Goal: Task Accomplishment & Management: Manage account settings

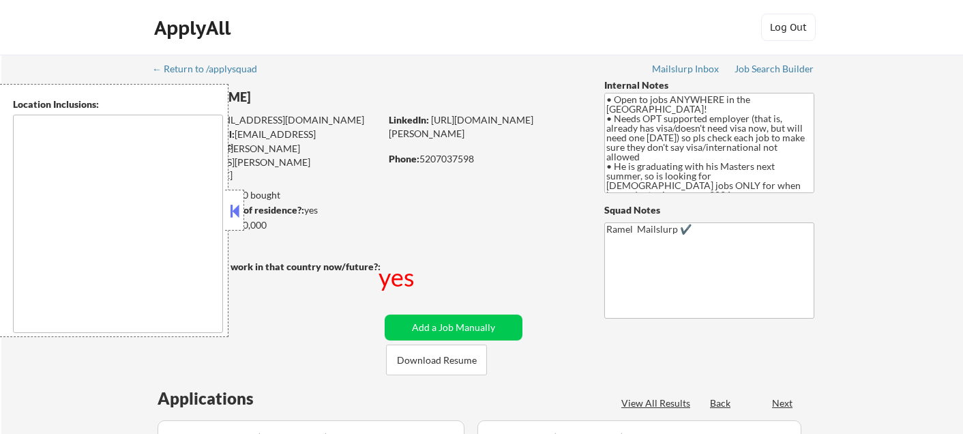
type textarea "country:[GEOGRAPHIC_DATA]"
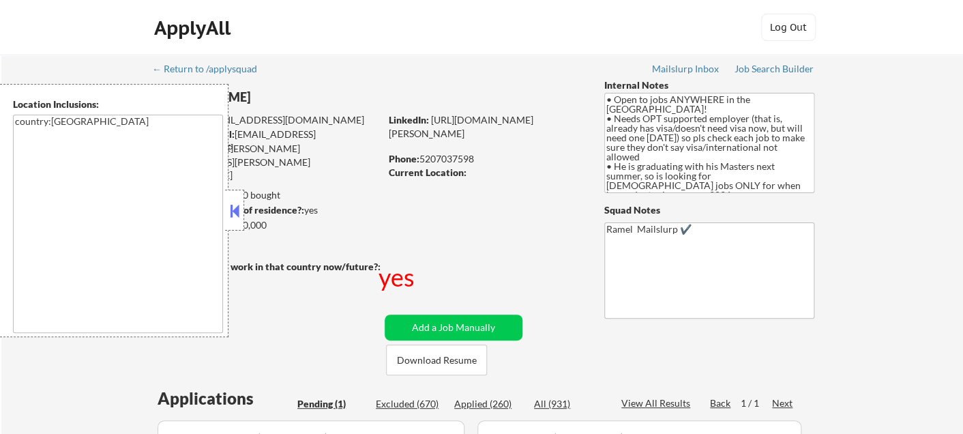
click at [237, 204] on button at bounding box center [234, 211] width 15 height 20
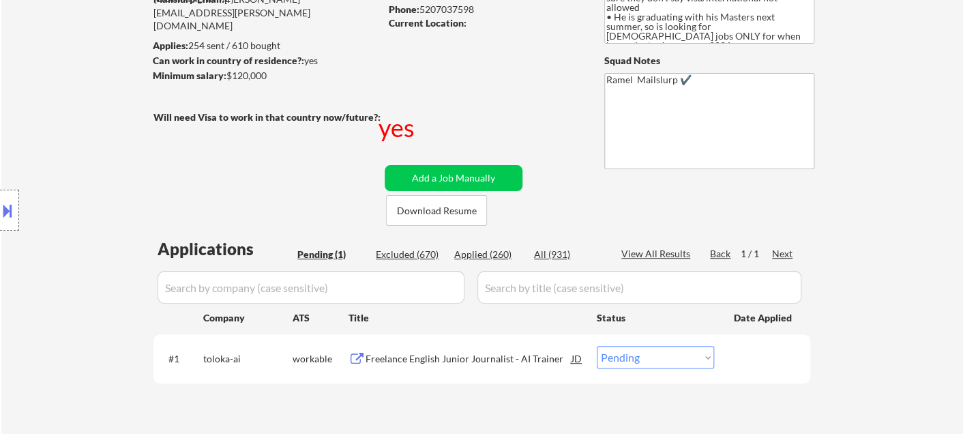
scroll to position [151, 0]
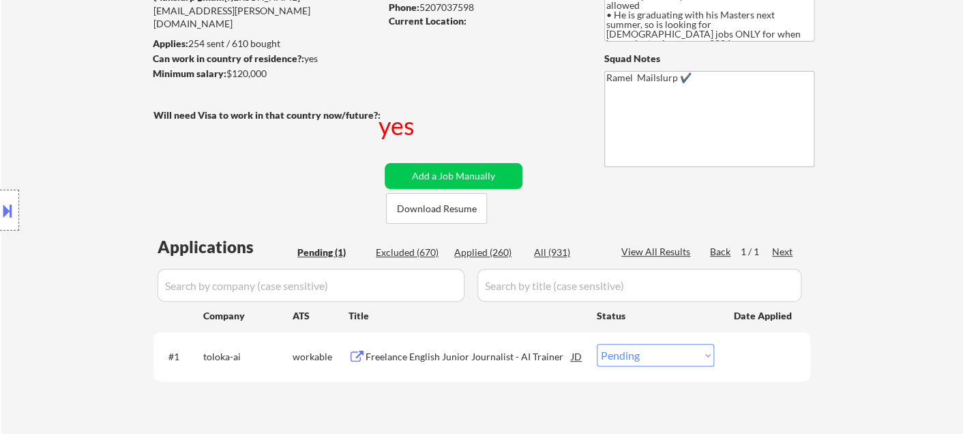
click at [497, 360] on div "Freelance English Junior Journalist - AI Trainer" at bounding box center [469, 357] width 206 height 14
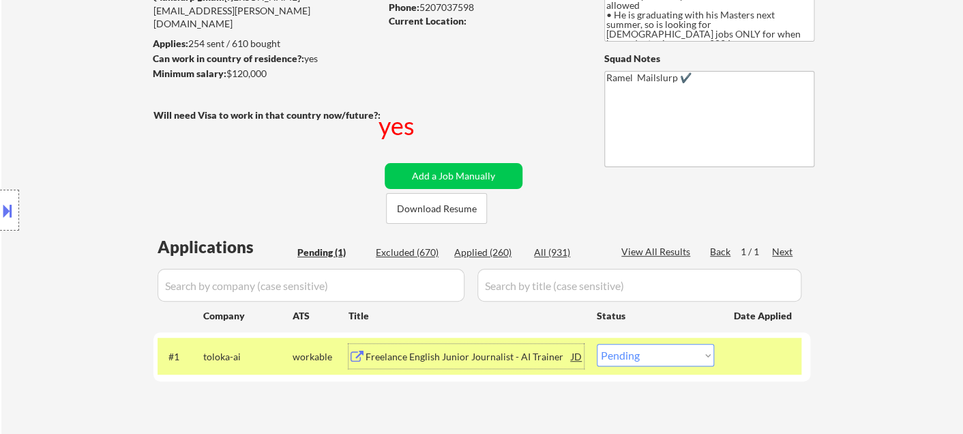
drag, startPoint x: 641, startPoint y: 351, endPoint x: 645, endPoint y: 359, distance: 8.5
click at [641, 351] on select "Choose an option... Pending Applied Excluded (Questions) Excluded (Expired) Exc…" at bounding box center [655, 355] width 117 height 23
select select ""excluded__salary_""
click at [597, 344] on select "Choose an option... Pending Applied Excluded (Questions) Excluded (Expired) Exc…" at bounding box center [655, 355] width 117 height 23
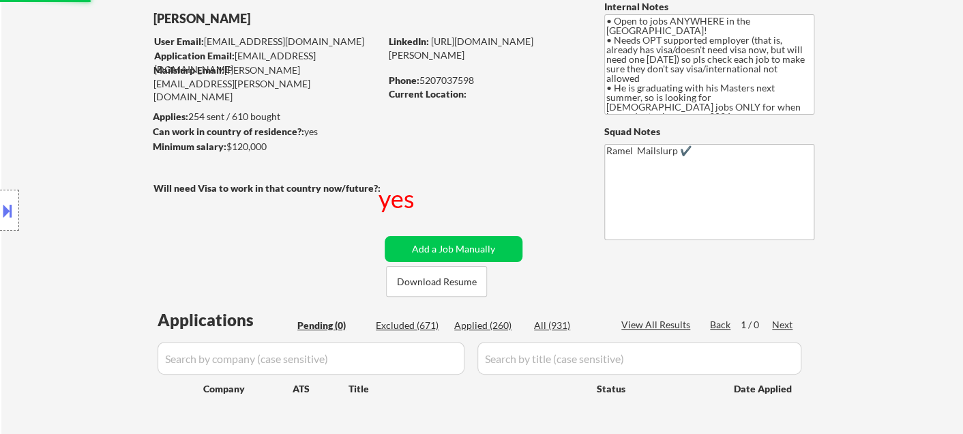
scroll to position [0, 0]
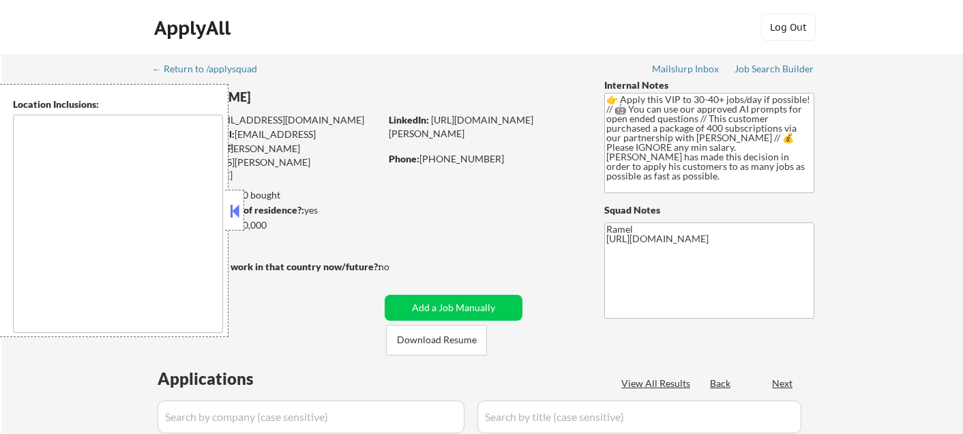
type textarea "Syracuse, NY Solvay, NY East Syracuse, NY Lyncourt, NY Fairmount, NY Mattydale,…"
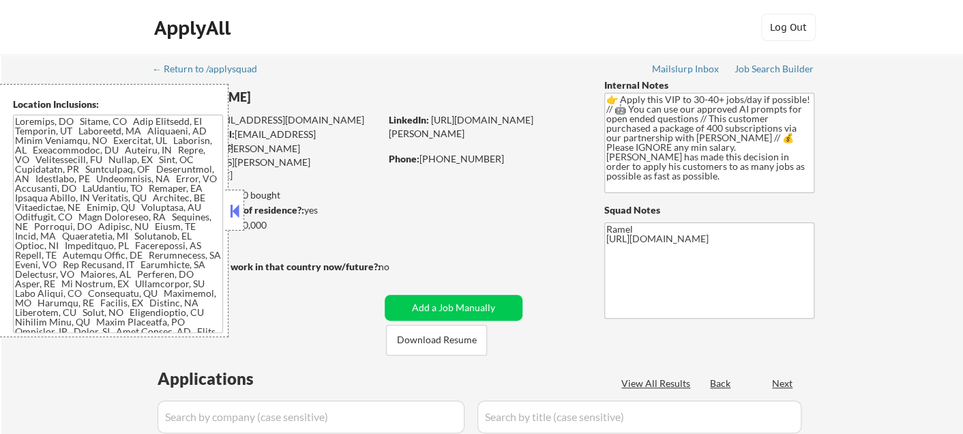
select select ""pending""
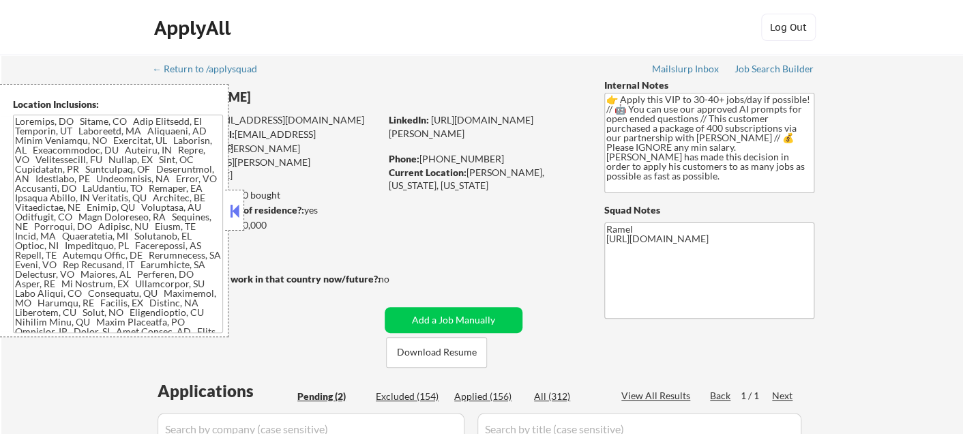
drag, startPoint x: 231, startPoint y: 209, endPoint x: 358, endPoint y: 35, distance: 215.0
click at [233, 208] on button at bounding box center [234, 211] width 15 height 20
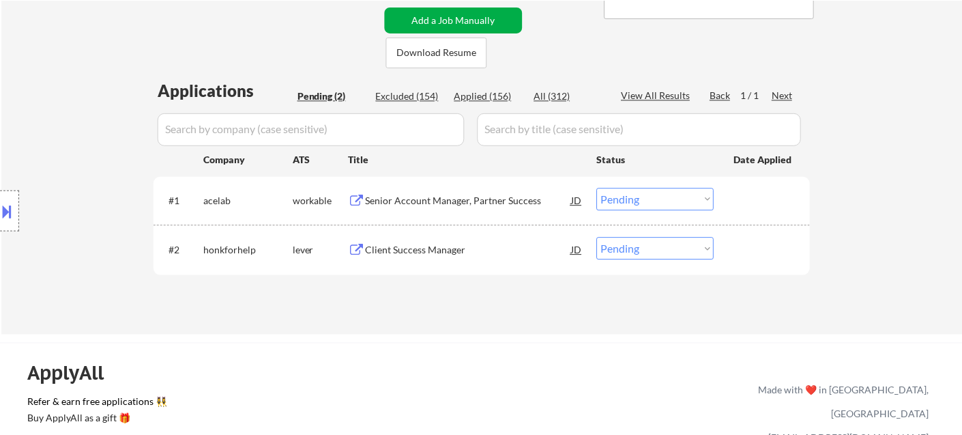
scroll to position [303, 0]
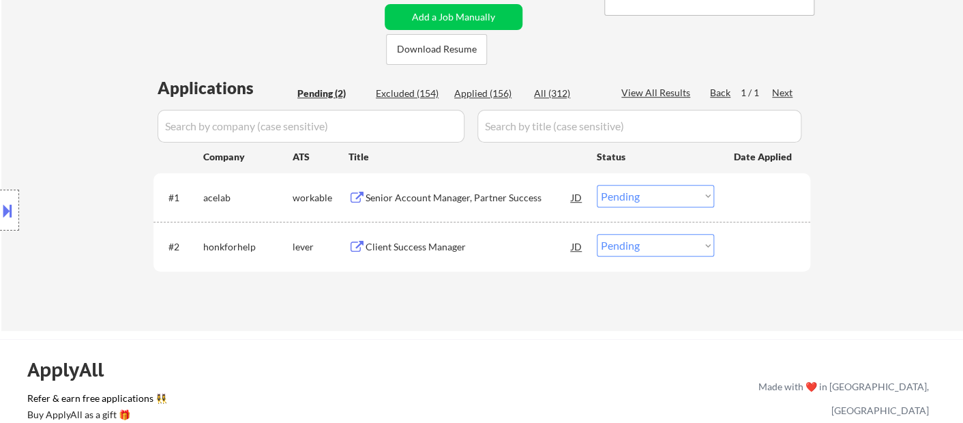
click at [445, 205] on div "Senior Account Manager, Partner Success" at bounding box center [469, 197] width 206 height 25
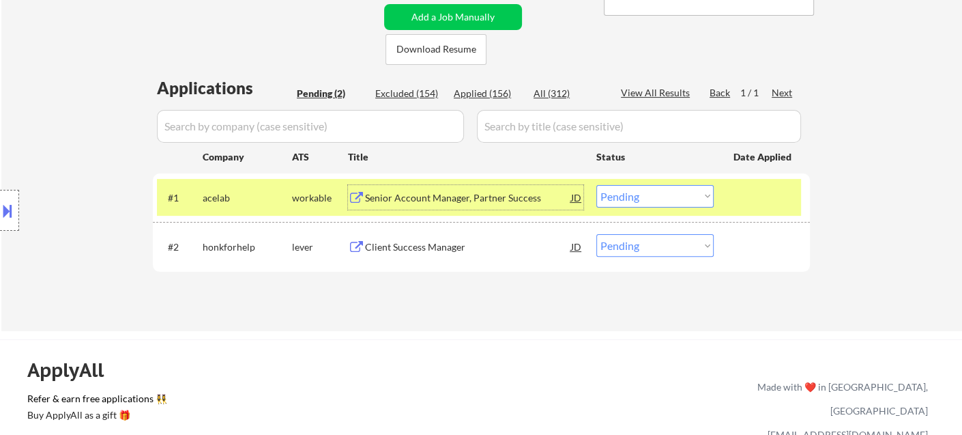
drag, startPoint x: 658, startPoint y: 198, endPoint x: 658, endPoint y: 205, distance: 6.9
click at [658, 198] on select "Choose an option... Pending Applied Excluded (Questions) Excluded (Expired) Exc…" at bounding box center [654, 196] width 117 height 23
click at [596, 185] on select "Choose an option... Pending Applied Excluded (Questions) Excluded (Expired) Exc…" at bounding box center [654, 196] width 117 height 23
click at [447, 252] on div "Client Success Manager" at bounding box center [468, 247] width 206 height 14
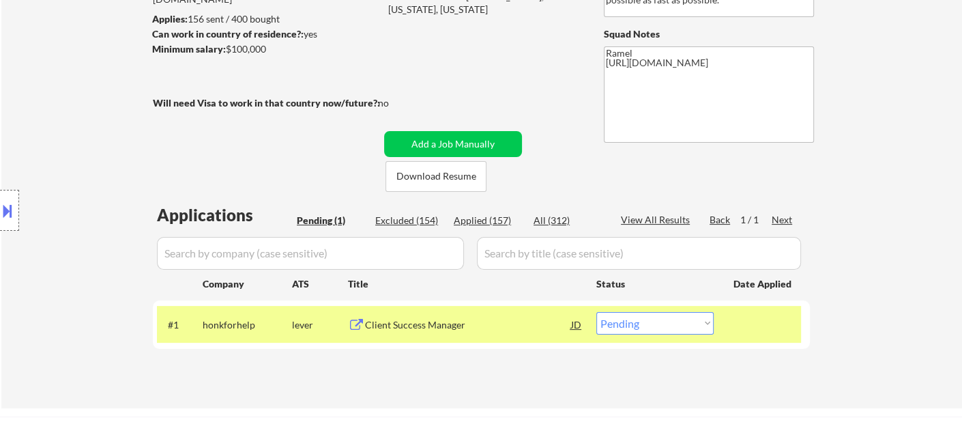
scroll to position [151, 0]
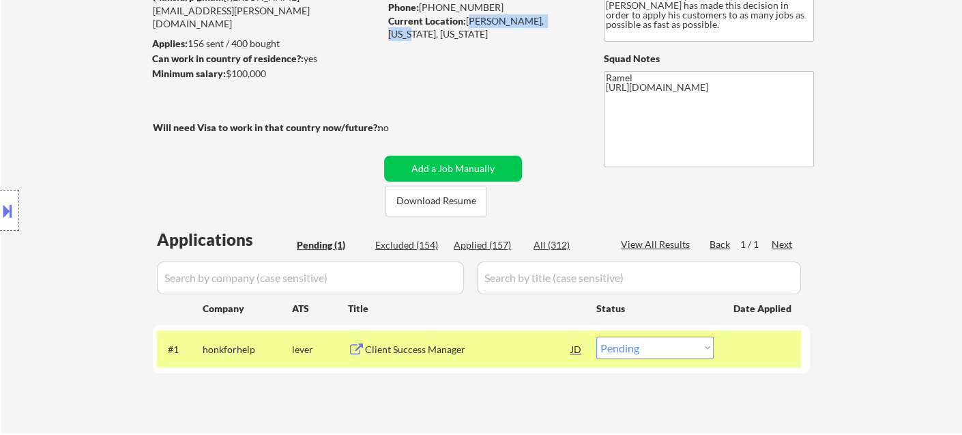
drag, startPoint x: 467, startPoint y: 21, endPoint x: 551, endPoint y: 23, distance: 83.9
click at [551, 23] on div "Current Location: Marcellus, New York, New York" at bounding box center [484, 27] width 193 height 27
copy div "Marcellus, New York"
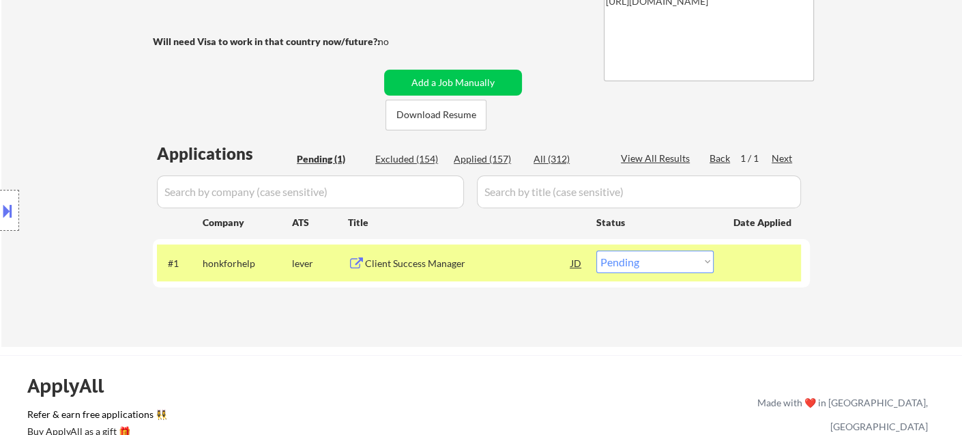
scroll to position [303, 0]
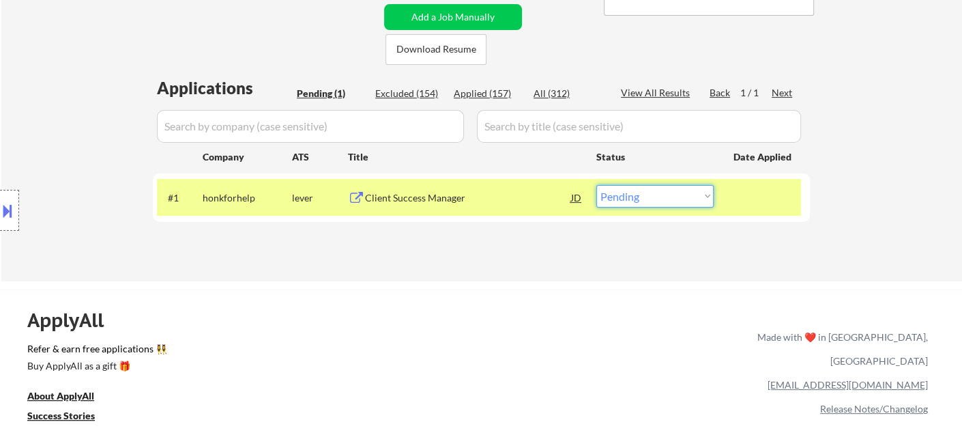
drag, startPoint x: 660, startPoint y: 190, endPoint x: 659, endPoint y: 202, distance: 12.4
click at [660, 190] on select "Choose an option... Pending Applied Excluded (Questions) Excluded (Expired) Exc…" at bounding box center [654, 196] width 117 height 23
select select ""applied""
click at [596, 185] on select "Choose an option... Pending Applied Excluded (Questions) Excluded (Expired) Exc…" at bounding box center [654, 196] width 117 height 23
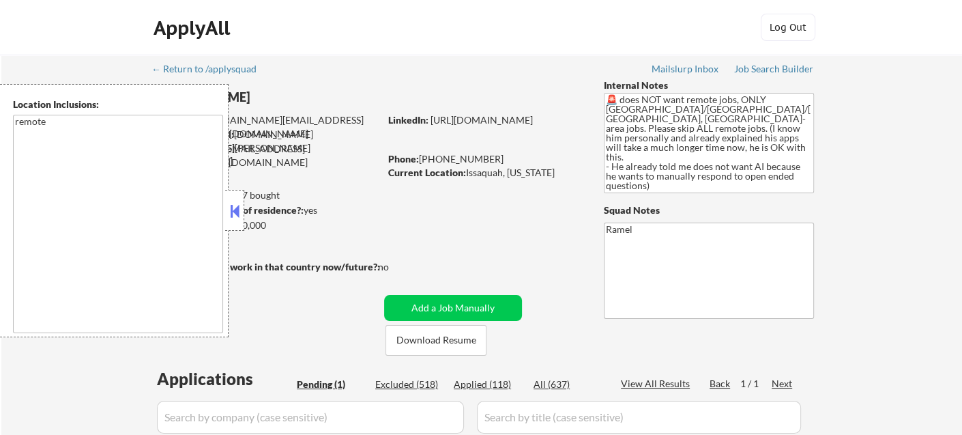
click at [232, 207] on button at bounding box center [234, 211] width 15 height 20
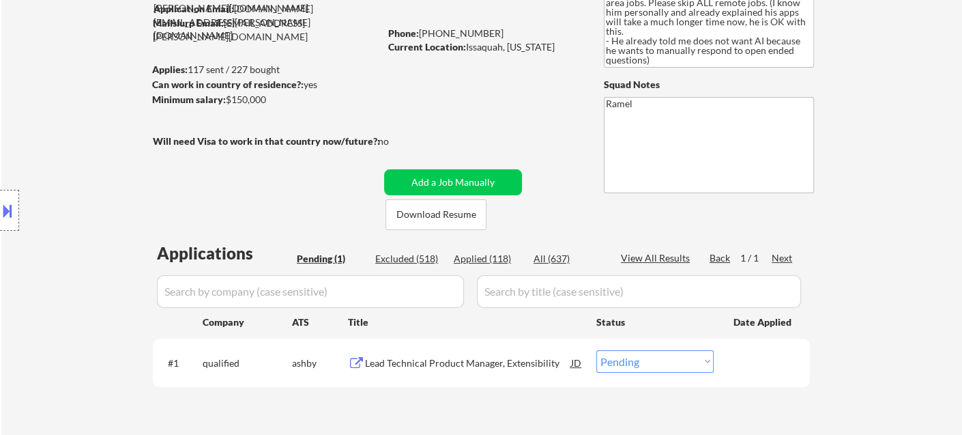
scroll to position [227, 0]
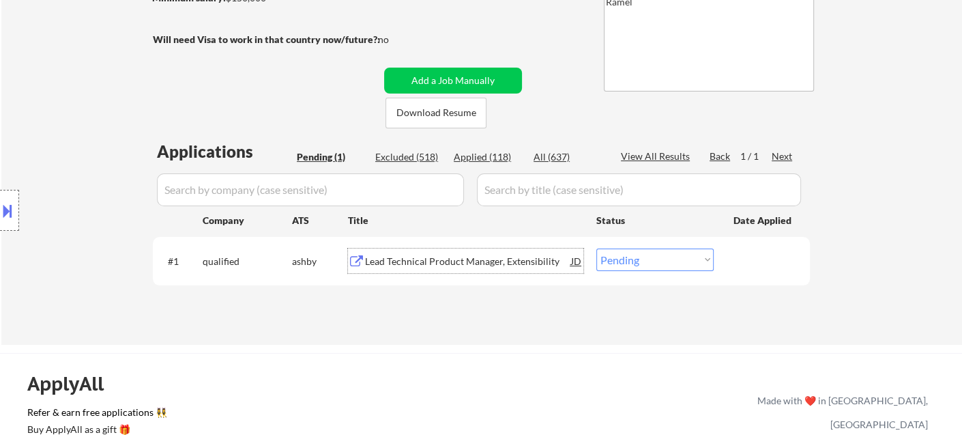
click at [476, 265] on div "Lead Technical Product Manager, Extensibility" at bounding box center [468, 262] width 206 height 14
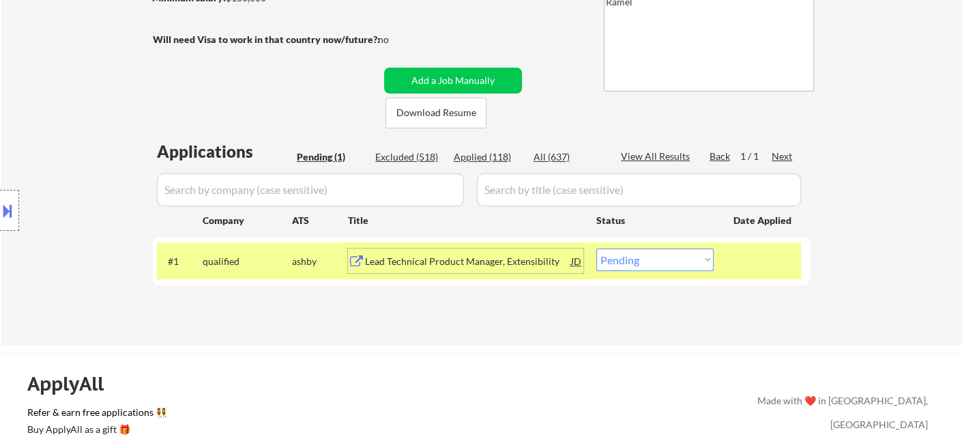
drag, startPoint x: 662, startPoint y: 249, endPoint x: 671, endPoint y: 267, distance: 20.8
click at [662, 249] on select "Choose an option... Pending Applied Excluded (Questions) Excluded (Expired) Exc…" at bounding box center [654, 259] width 117 height 23
select select ""excluded__location_""
click at [596, 248] on select "Choose an option... Pending Applied Excluded (Questions) Excluded (Expired) Exc…" at bounding box center [654, 259] width 117 height 23
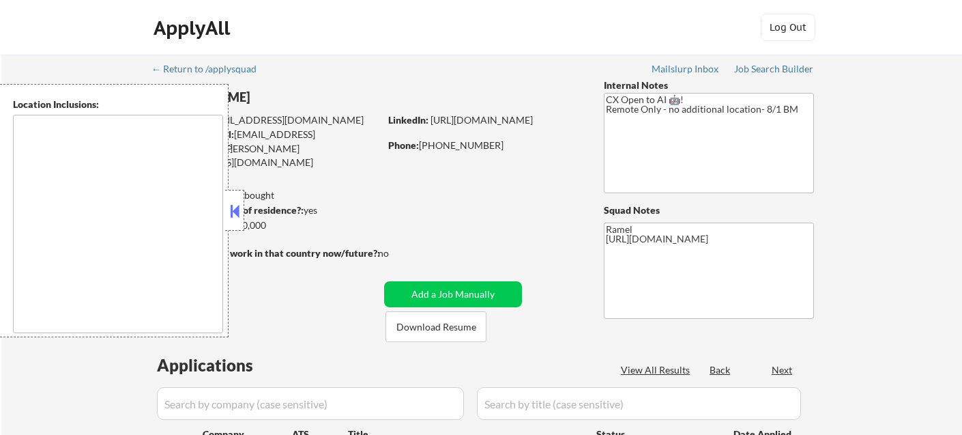
type textarea "remote"
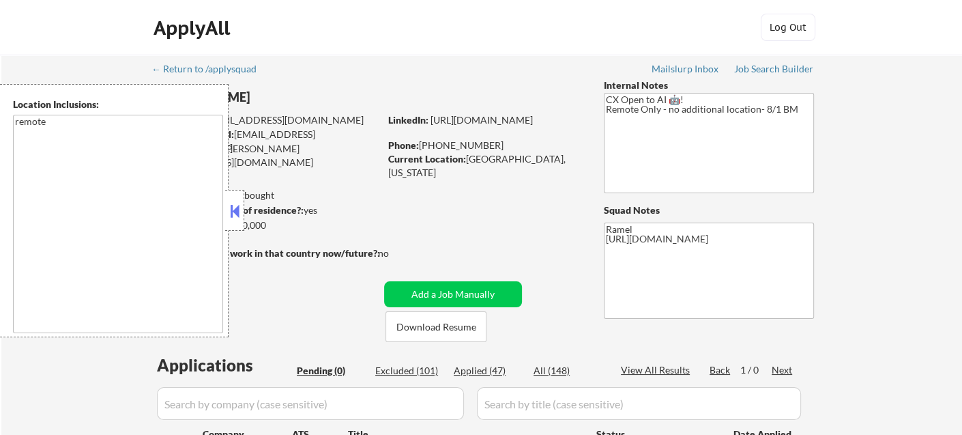
click at [236, 205] on button at bounding box center [234, 211] width 15 height 20
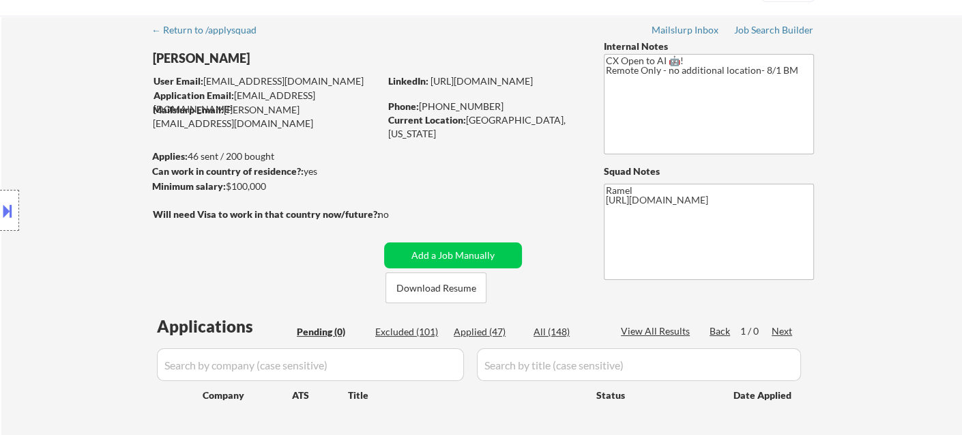
scroll to position [76, 0]
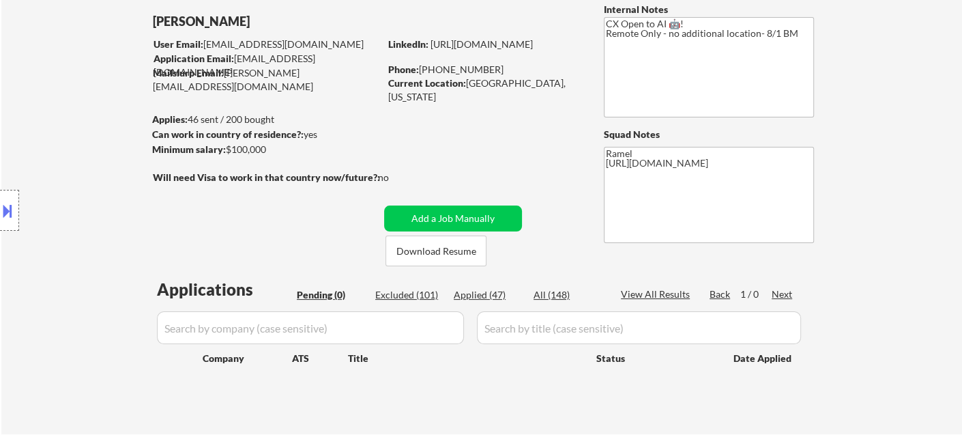
click at [407, 291] on div "Excluded (101)" at bounding box center [409, 295] width 68 height 14
select select ""excluded__location_""
select select ""excluded""
select select ""excluded__expired_""
select select ""excluded__salary_""
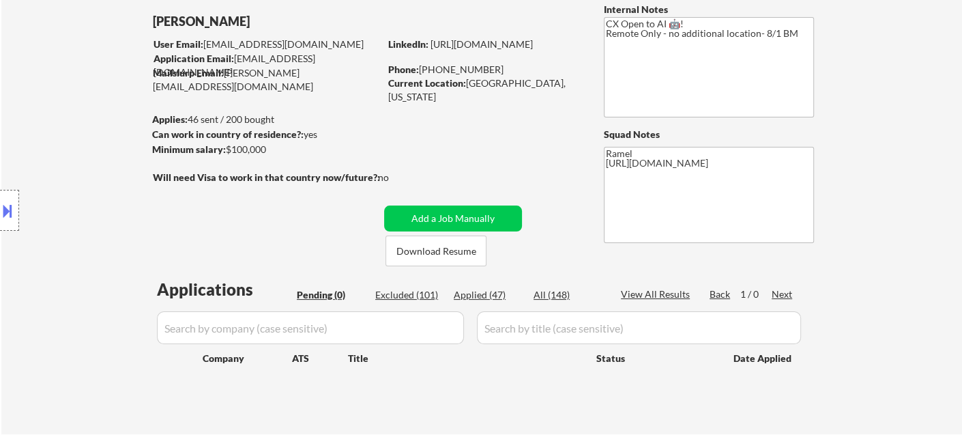
select select ""excluded__expired_""
select select ""excluded__location_""
select select ""excluded__salary_""
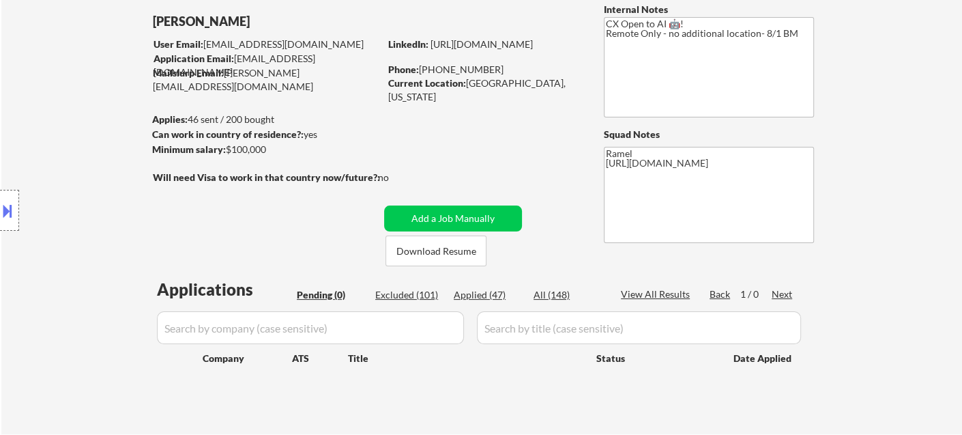
select select ""excluded__expired_""
select select ""excluded__salary_""
select select ""excluded__location_""
select select ""excluded__salary_""
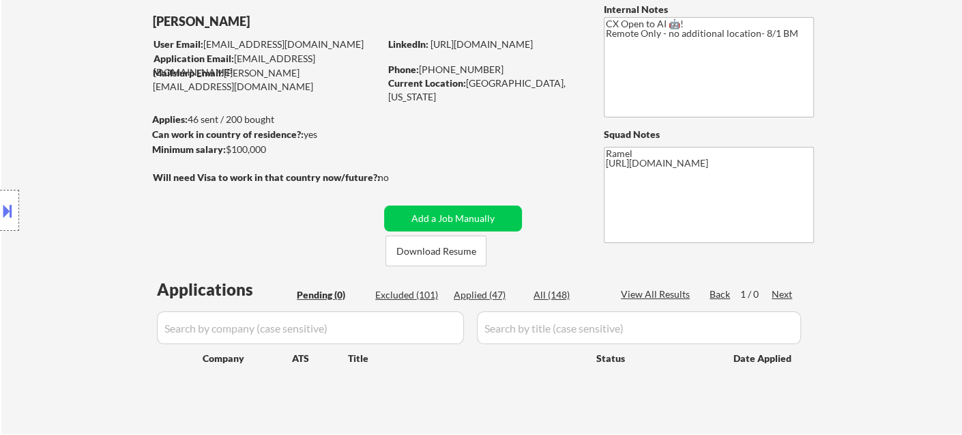
select select ""excluded__location_""
select select ""excluded__other_""
select select ""excluded__salary_""
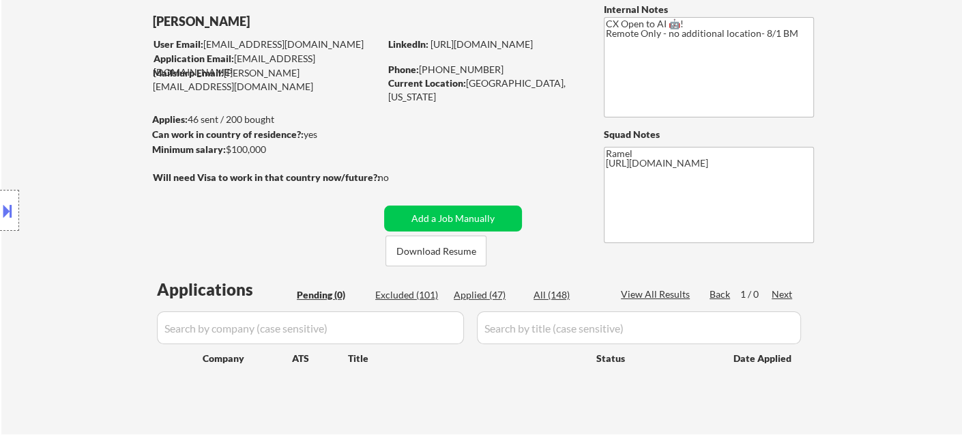
select select ""excluded__expired_""
select select ""excluded__bad_match_""
select select ""excluded__expired_""
select select ""excluded__bad_match_""
select select ""excluded__salary_""
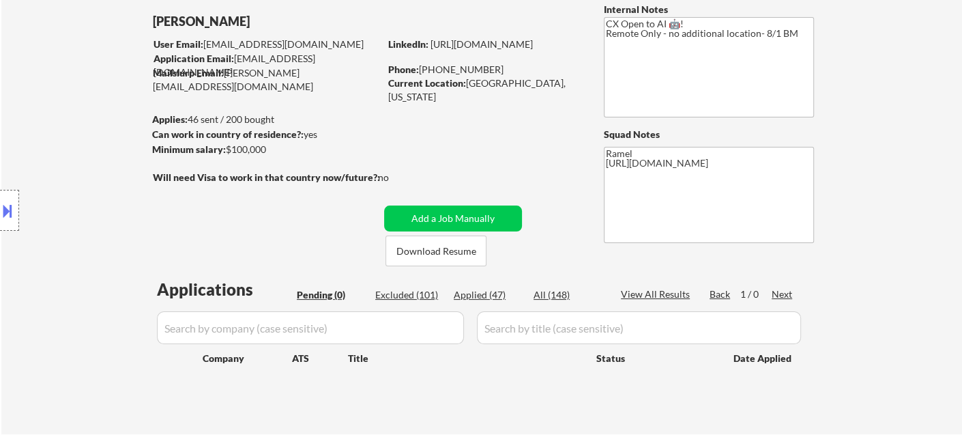
select select ""excluded__expired_""
select select ""excluded__salary_""
select select ""excluded__other_""
select select ""excluded__bad_match_""
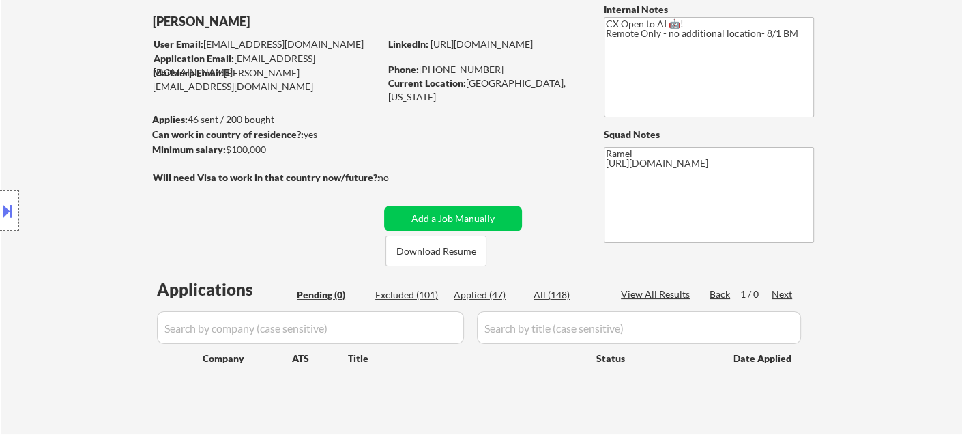
select select ""excluded__location_""
select select ""excluded__expired_""
select select ""excluded__salary_""
select select ""excluded__other_""
select select ""excluded__location_""
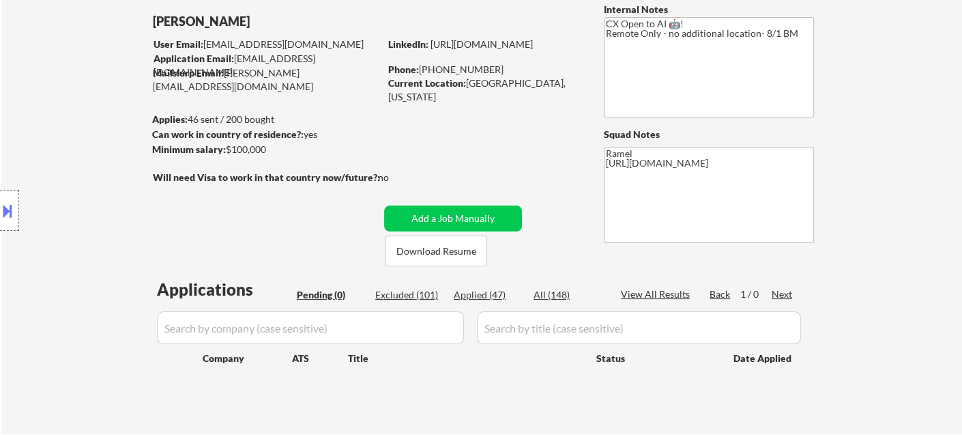
select select ""excluded__expired_""
select select ""excluded__bad_match_""
select select ""excluded__expired_""
select select ""excluded__salary_""
select select ""excluded__location_""
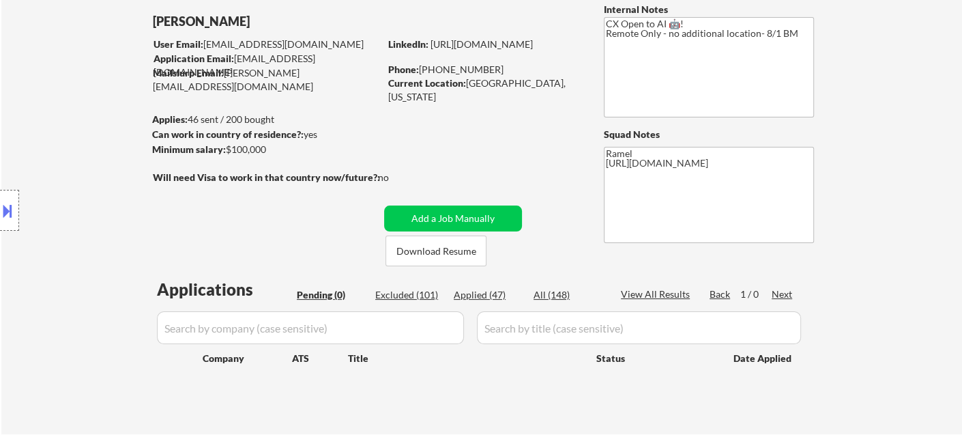
select select ""excluded__other_""
select select ""excluded__location_""
select select ""excluded__other_""
select select ""excluded__expired_""
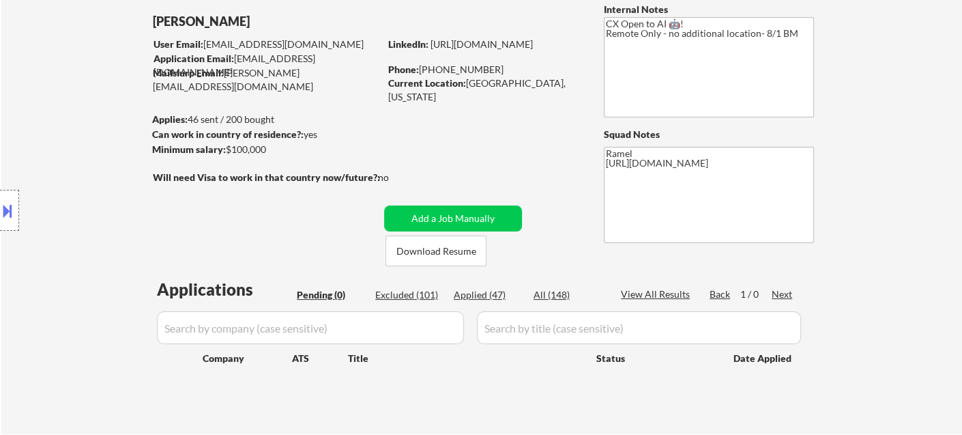
select select ""excluded__expired_""
select select ""excluded__salary_""
select select ""excluded__expired_""
select select ""excluded__salary_""
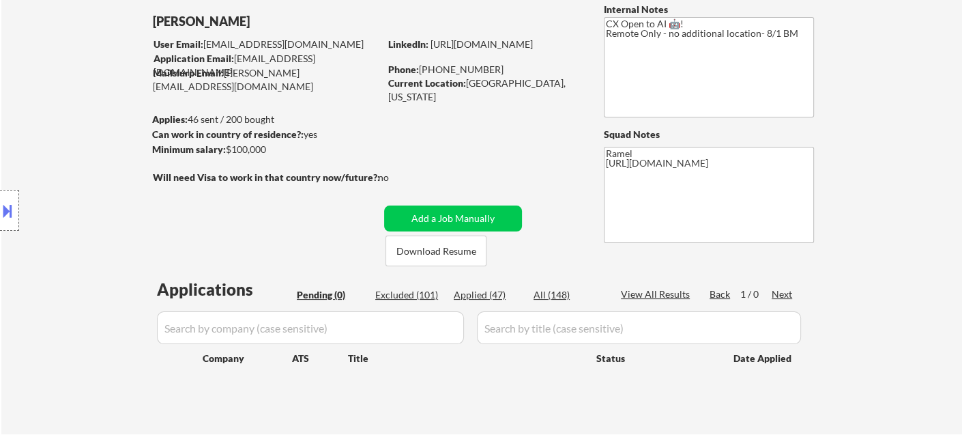
select select ""excluded__expired_""
select select ""excluded__bad_match_""
select select ""excluded__expired_""
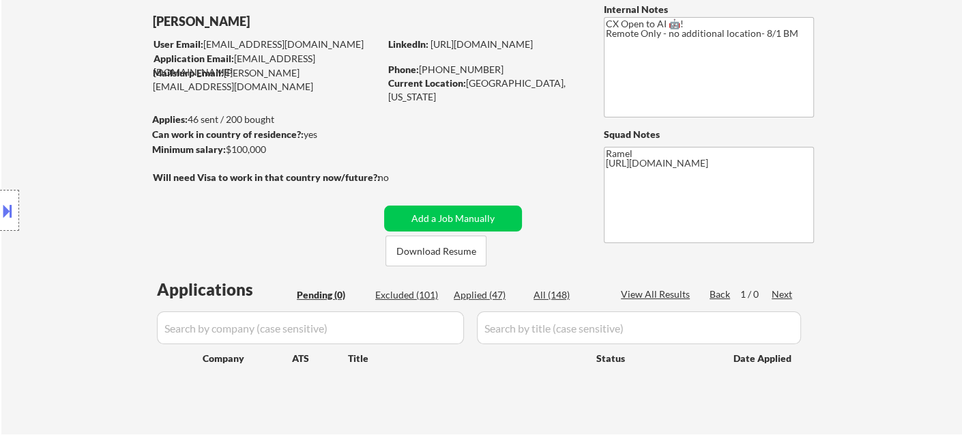
select select ""excluded__expired_""
select select ""excluded__location_""
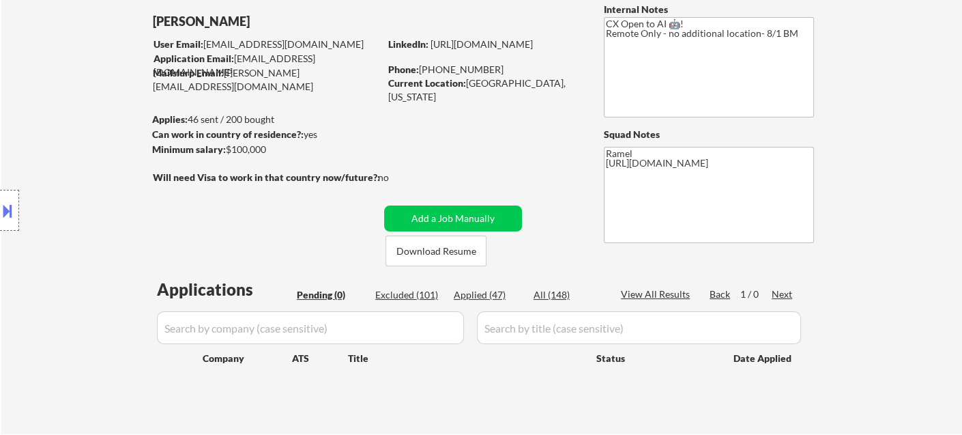
select select ""excluded__expired_""
select select ""excluded__bad_match_""
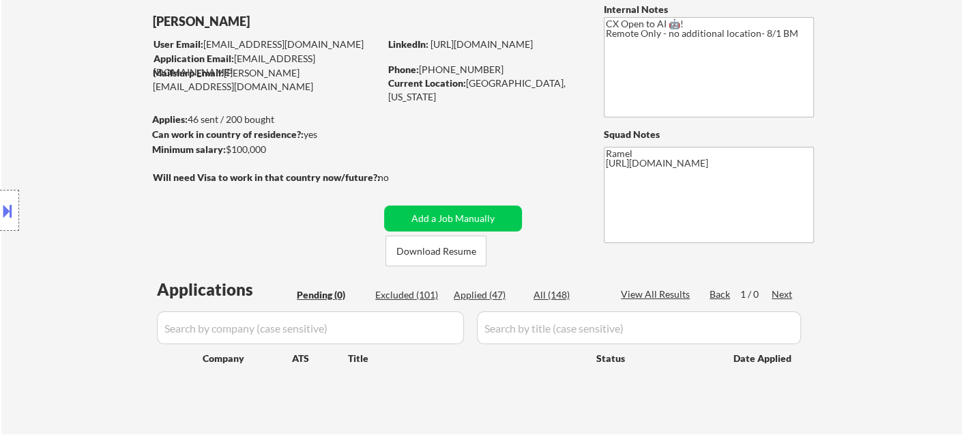
select select ""excluded__expired_""
select select ""excluded__bad_match_""
select select ""excluded__other_""
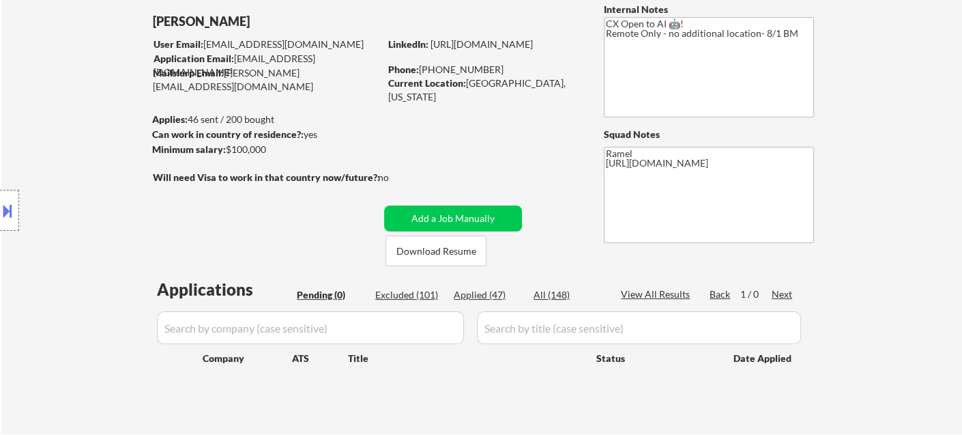
select select ""excluded__expired_""
select select ""excluded__bad_match_""
select select ""excluded__expired_""
select select ""excluded__other_""
select select ""excluded__bad_match_""
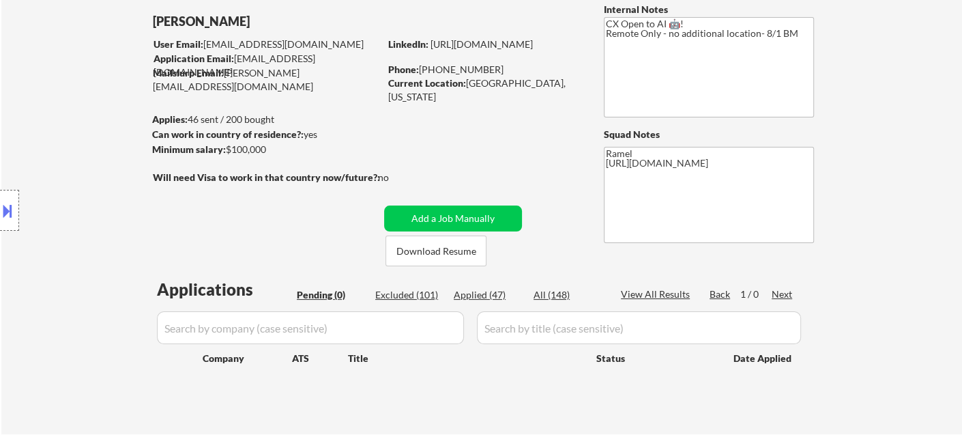
select select ""excluded__other_""
select select ""excluded__bad_match_""
select select ""excluded__expired_""
select select ""excluded__location_""
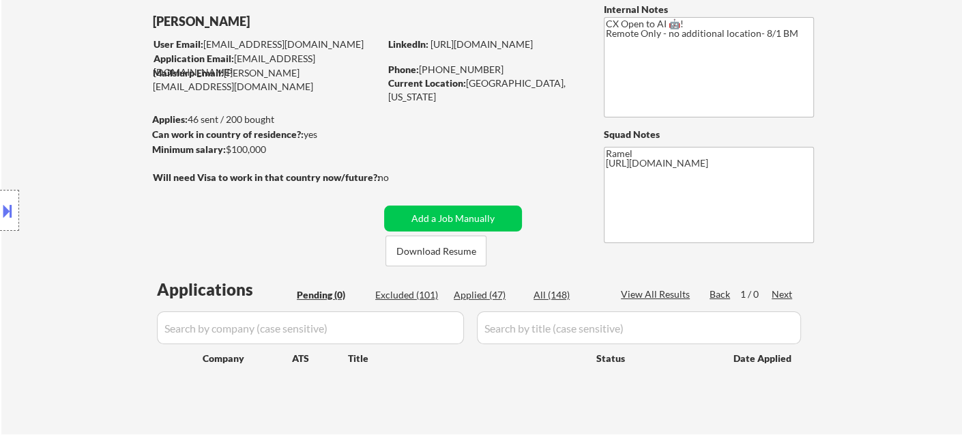
select select ""excluded__expired_""
select select ""excluded__bad_match_""
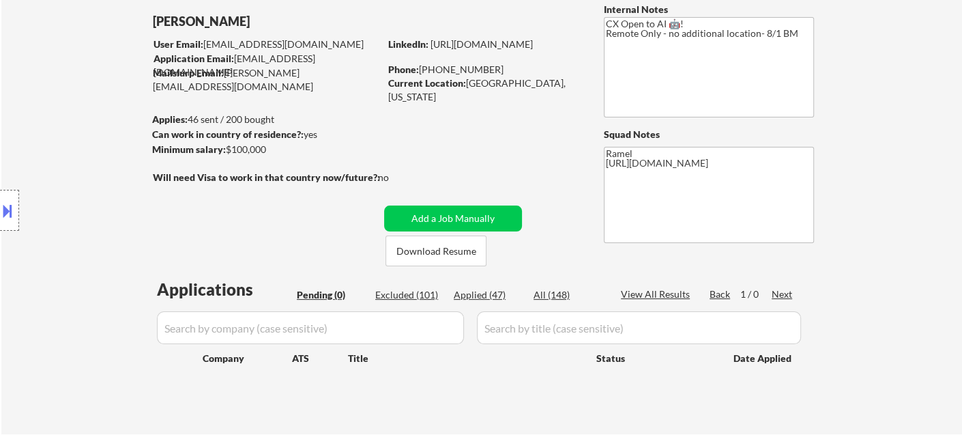
select select ""excluded__expired_""
select select ""excluded__bad_match_""
select select ""excluded__location_""
select select ""excluded__bad_match_""
select select ""excluded__location_""
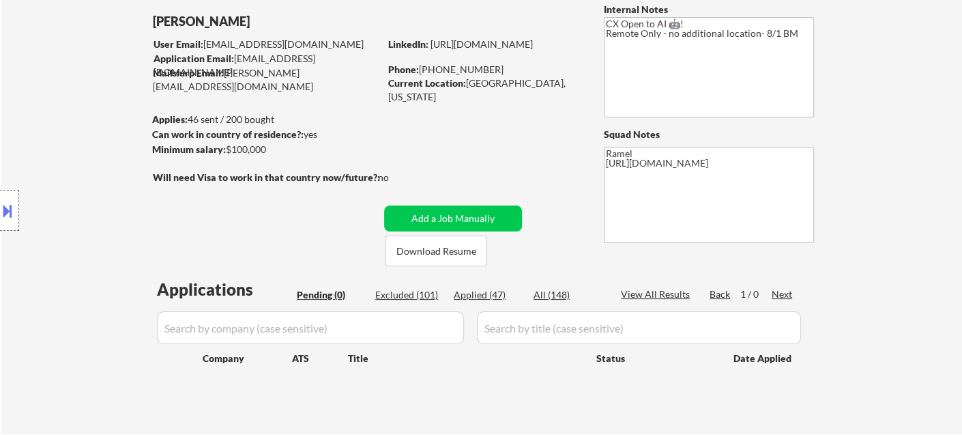
select select ""excluded__bad_match_""
select select ""excluded__expired_""
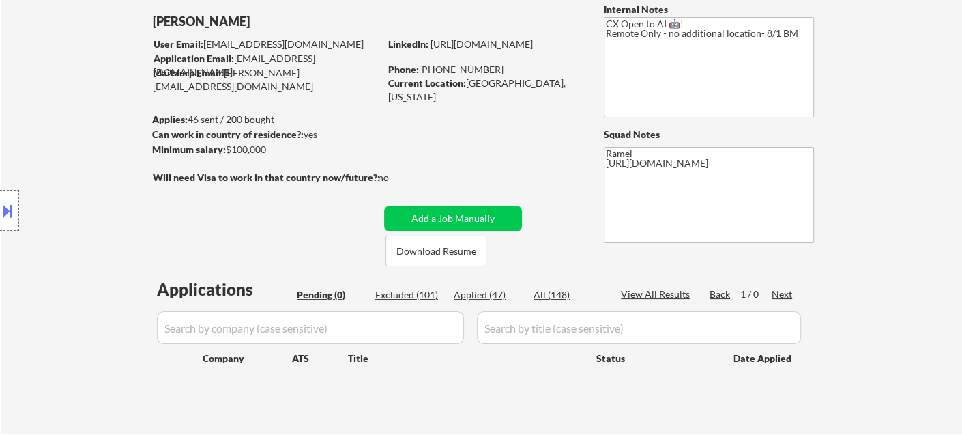
select select ""excluded__expired_""
select select ""excluded__location_""
select select ""excluded__expired_""
select select ""excluded__bad_match_""
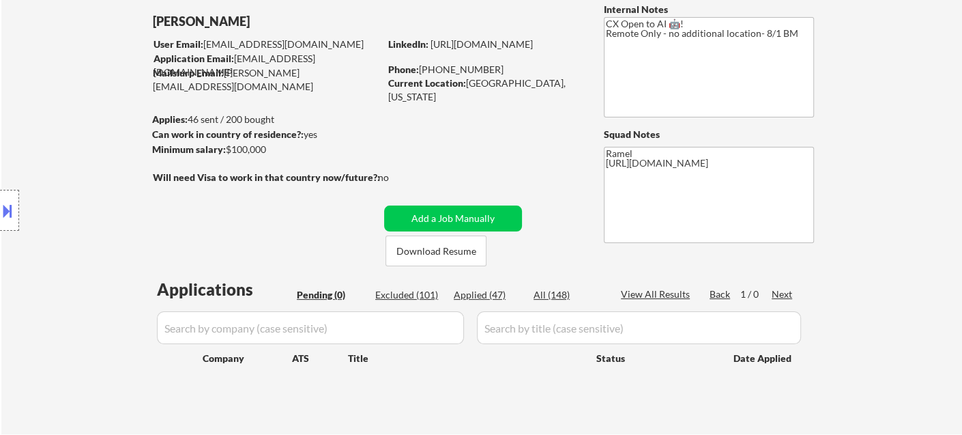
select select ""excluded__bad_match_""
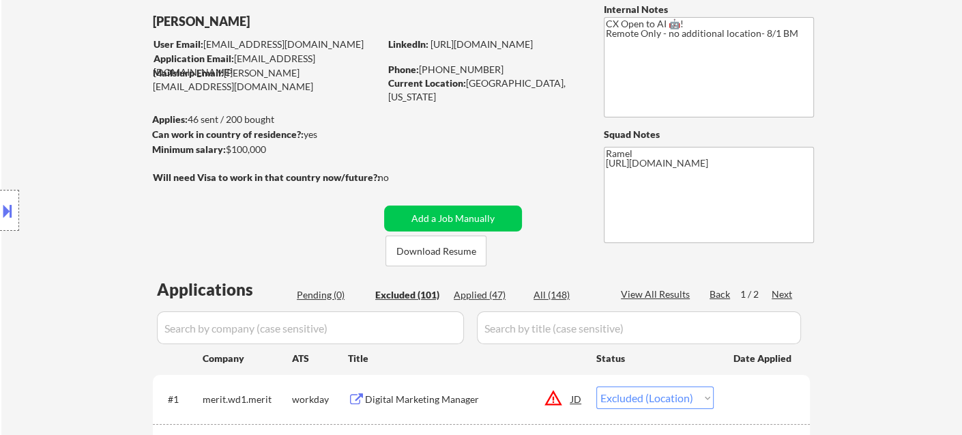
drag, startPoint x: 63, startPoint y: 27, endPoint x: 67, endPoint y: 12, distance: 15.6
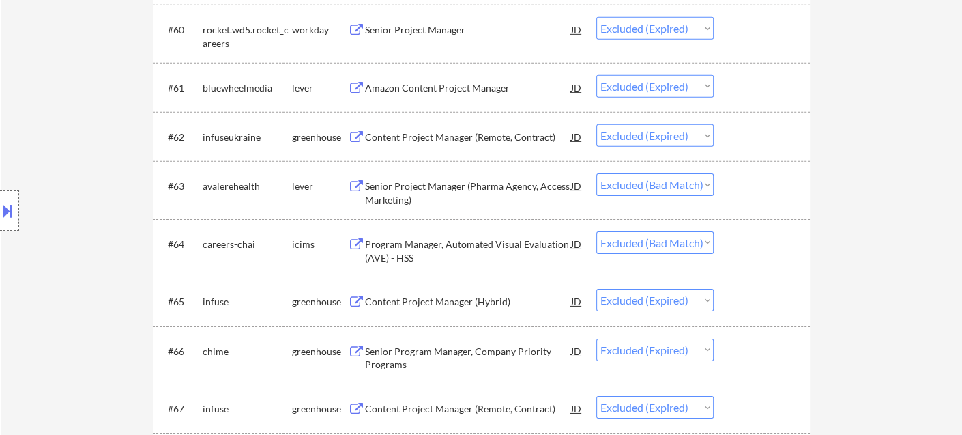
scroll to position [3639, 0]
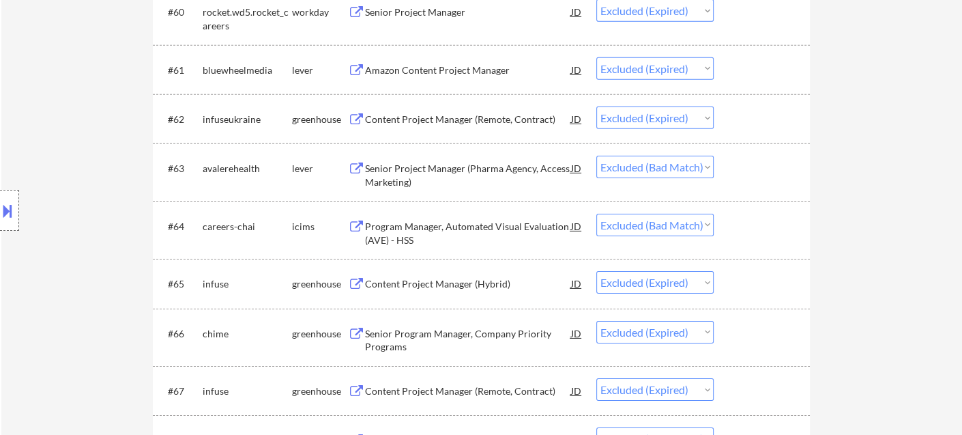
click at [37, 183] on div "Location Inclusions: remote" at bounding box center [122, 210] width 244 height 253
drag, startPoint x: 40, startPoint y: 117, endPoint x: 44, endPoint y: 124, distance: 8.5
click at [40, 118] on div "Location Inclusions: remote" at bounding box center [122, 210] width 244 height 253
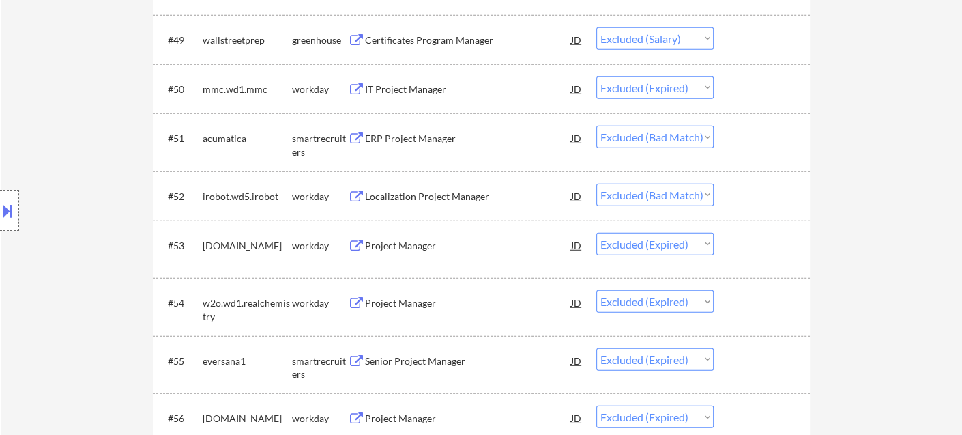
scroll to position [0, 0]
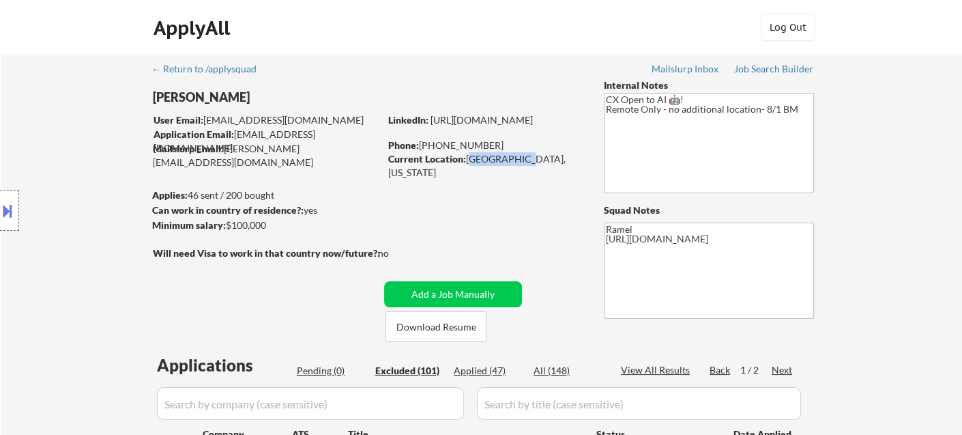
drag, startPoint x: 468, startPoint y: 162, endPoint x: 519, endPoint y: 155, distance: 51.0
click at [519, 155] on div "Current Location: Houston, TX 77082, Texas" at bounding box center [484, 165] width 193 height 27
copy div "Houston, TX"
drag, startPoint x: 13, startPoint y: 222, endPoint x: 41, endPoint y: 212, distance: 29.8
click at [13, 222] on div at bounding box center [9, 210] width 19 height 41
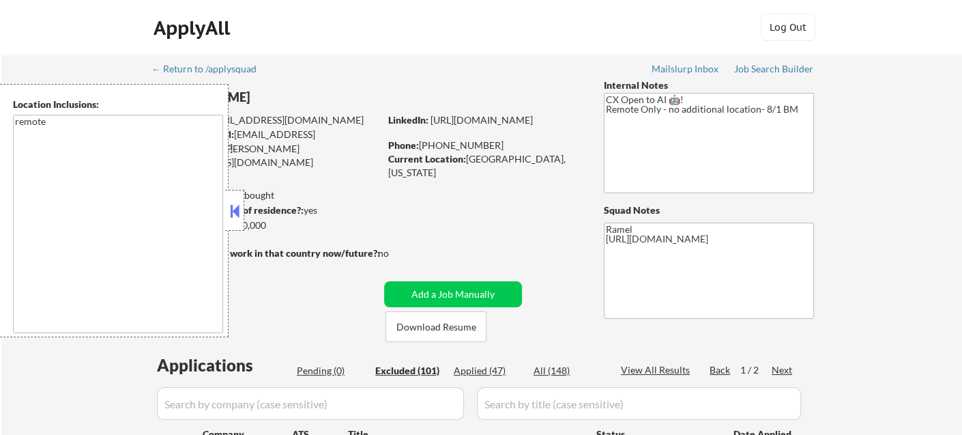
click at [42, 179] on textarea "remote" at bounding box center [118, 224] width 210 height 218
drag, startPoint x: 39, startPoint y: 384, endPoint x: 38, endPoint y: 392, distance: 7.6
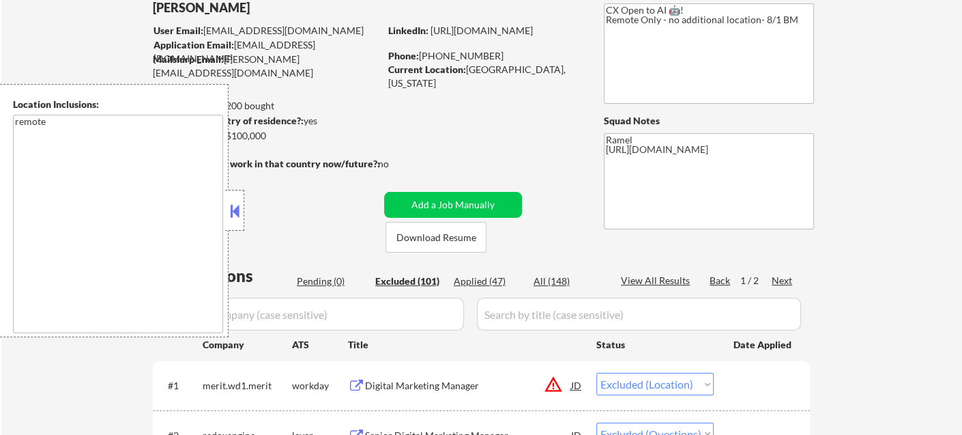
scroll to position [151, 0]
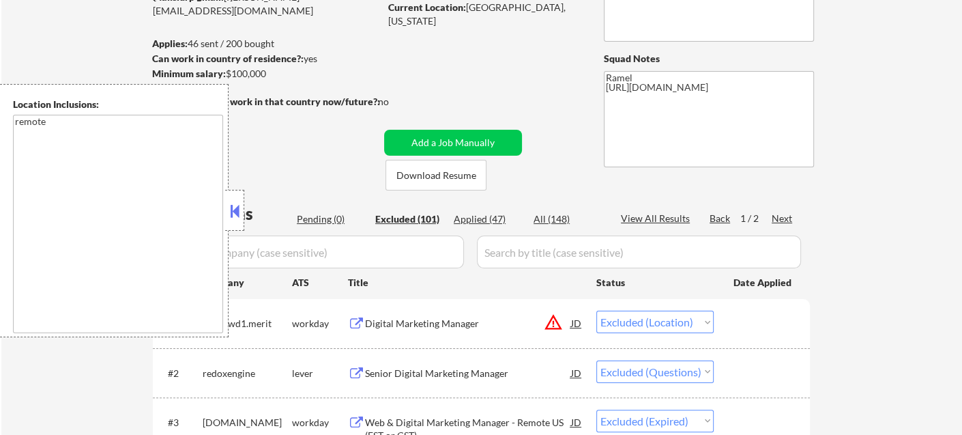
click at [227, 212] on button at bounding box center [234, 211] width 15 height 20
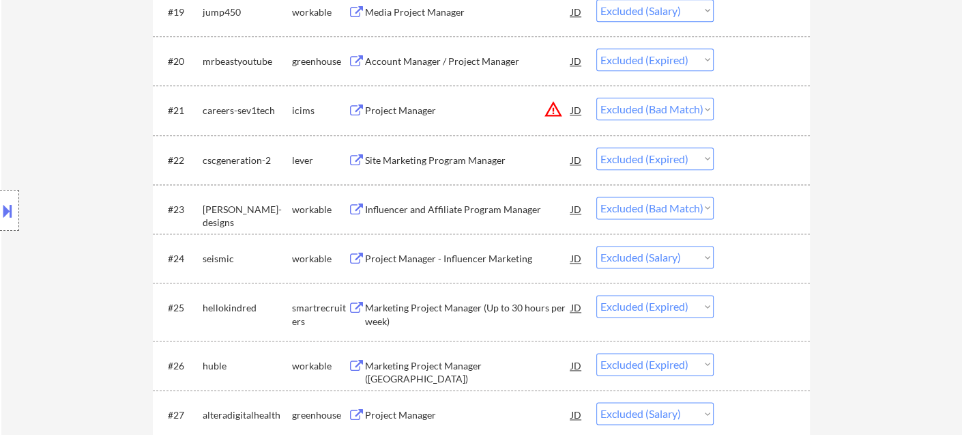
scroll to position [1440, 0]
click at [440, 212] on div "Influencer and Affiliate Program Manager" at bounding box center [468, 208] width 206 height 14
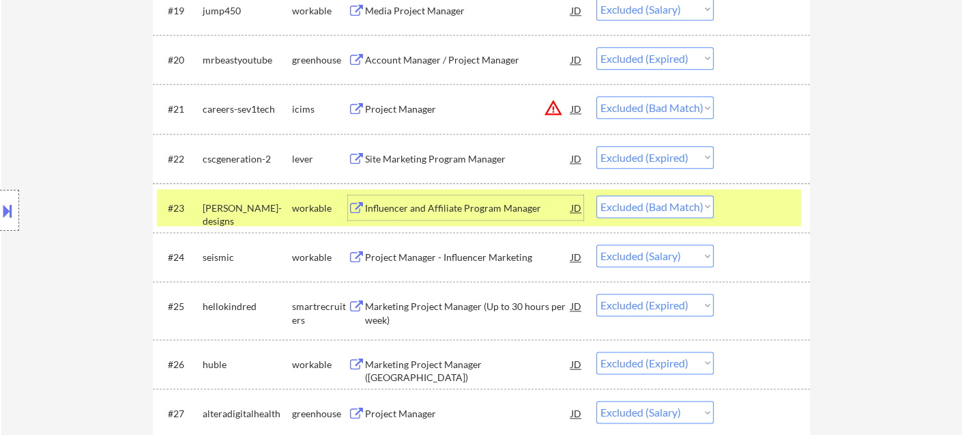
click at [670, 211] on select "Choose an option... Pending Applied Excluded (Questions) Excluded (Expired) Exc…" at bounding box center [654, 206] width 117 height 23
select select ""excluded__expired_""
click at [596, 195] on select "Choose an option... Pending Applied Excluded (Questions) Excluded (Expired) Exc…" at bounding box center [654, 206] width 117 height 23
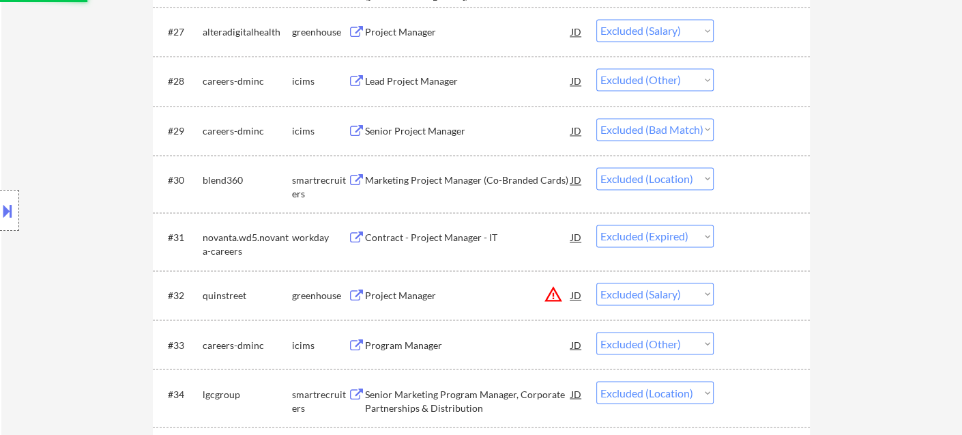
scroll to position [1743, 0]
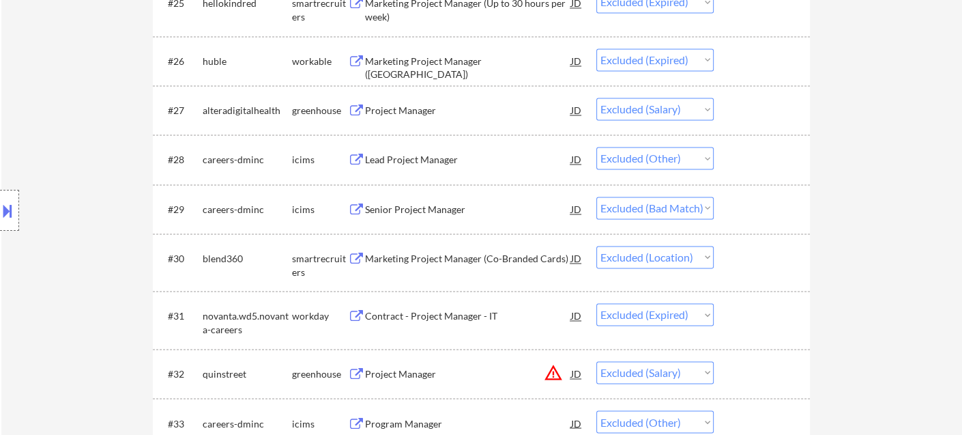
click at [431, 211] on div "Senior Project Manager" at bounding box center [468, 210] width 206 height 14
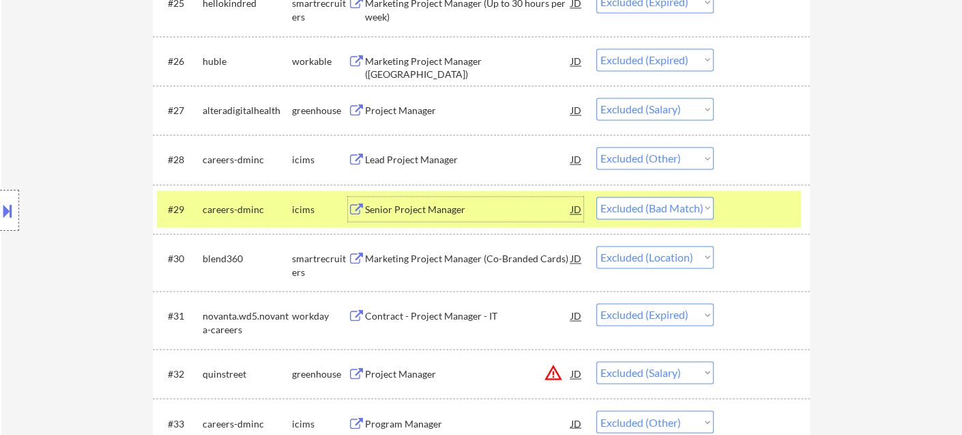
click at [684, 212] on select "Choose an option... Pending Applied Excluded (Questions) Excluded (Expired) Exc…" at bounding box center [654, 208] width 117 height 23
select select ""excluded__expired_""
click at [596, 197] on select "Choose an option... Pending Applied Excluded (Questions) Excluded (Expired) Exc…" at bounding box center [654, 208] width 117 height 23
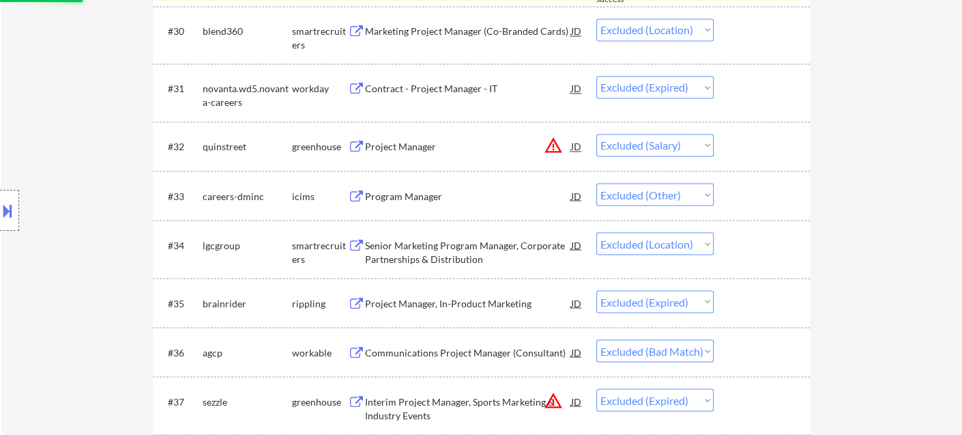
scroll to position [2123, 0]
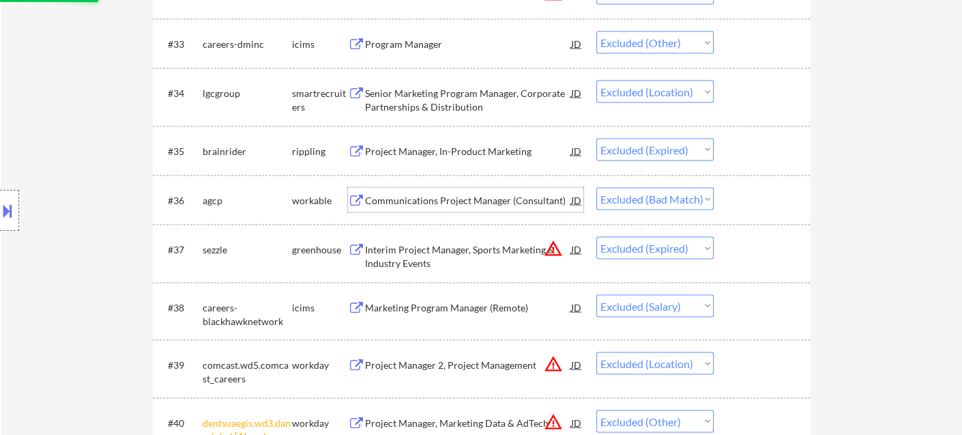
click at [468, 203] on div "Communications Project Manager (Consultant)" at bounding box center [468, 200] width 206 height 14
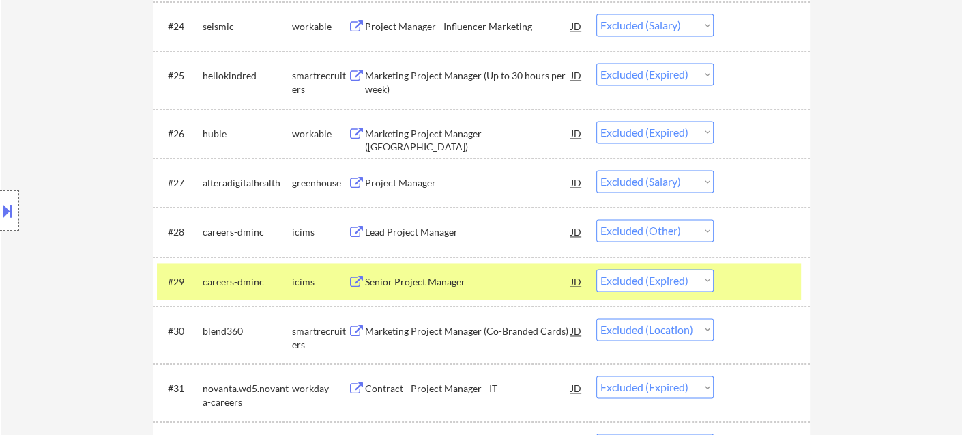
scroll to position [1967, 0]
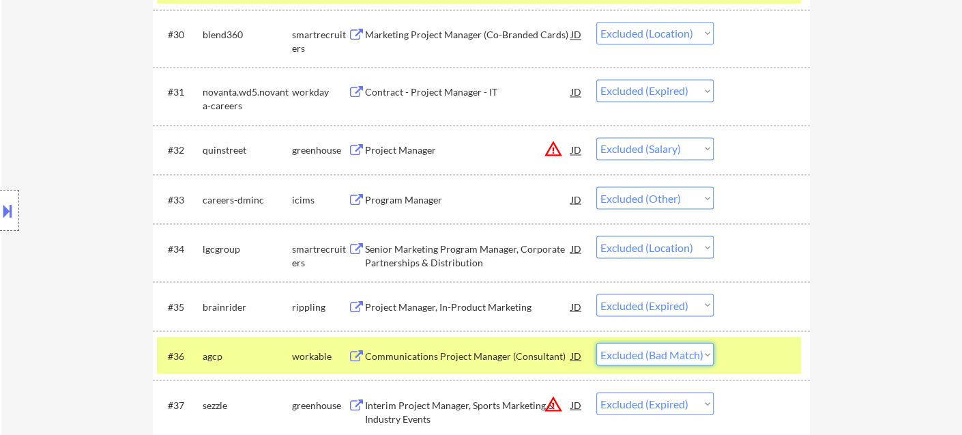
drag, startPoint x: 684, startPoint y: 360, endPoint x: 689, endPoint y: 376, distance: 16.4
click at [684, 360] on select "Choose an option... Pending Applied Excluded (Questions) Excluded (Expired) Exc…" at bounding box center [654, 354] width 117 height 23
select select ""excluded""
click at [596, 343] on select "Choose an option... Pending Applied Excluded (Questions) Excluded (Expired) Exc…" at bounding box center [654, 354] width 117 height 23
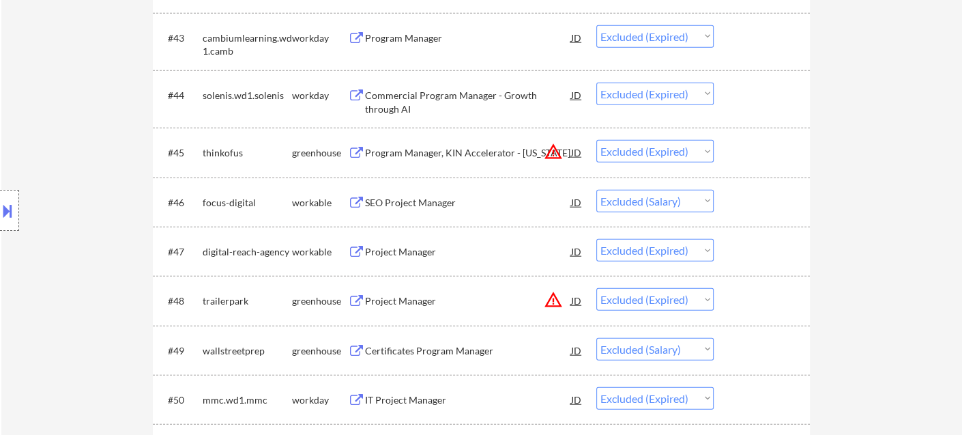
scroll to position [2953, 0]
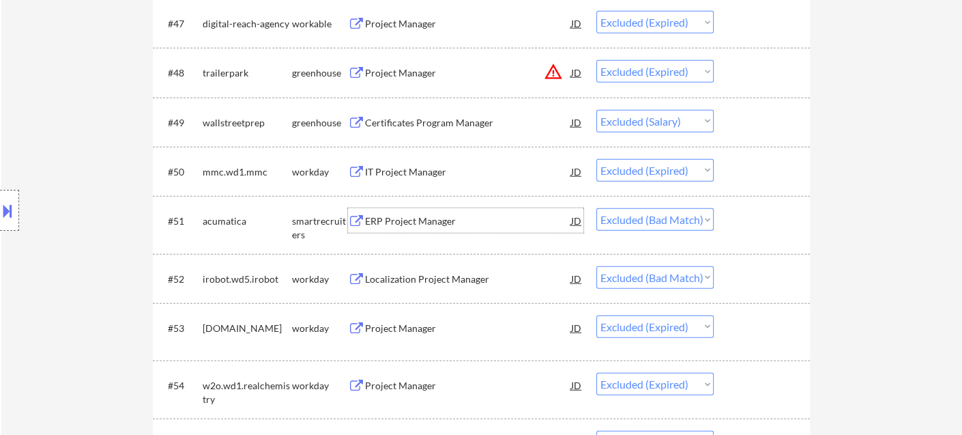
click at [427, 224] on div "ERP Project Manager" at bounding box center [468, 221] width 206 height 14
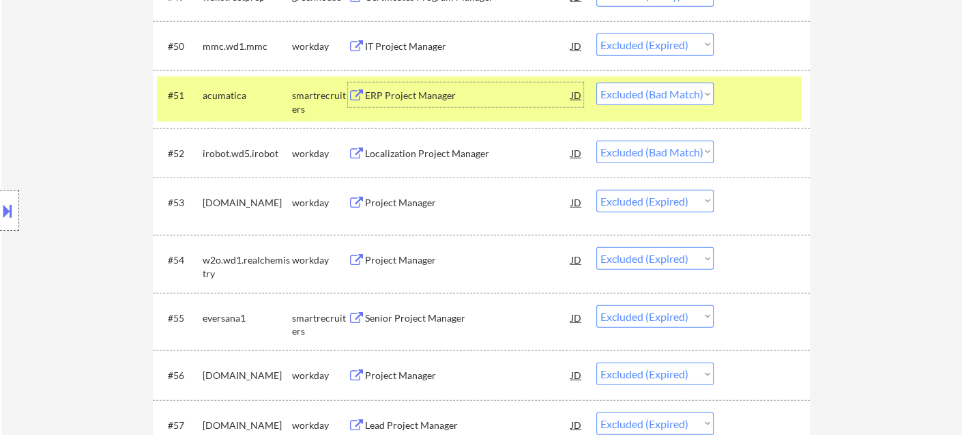
scroll to position [3105, 0]
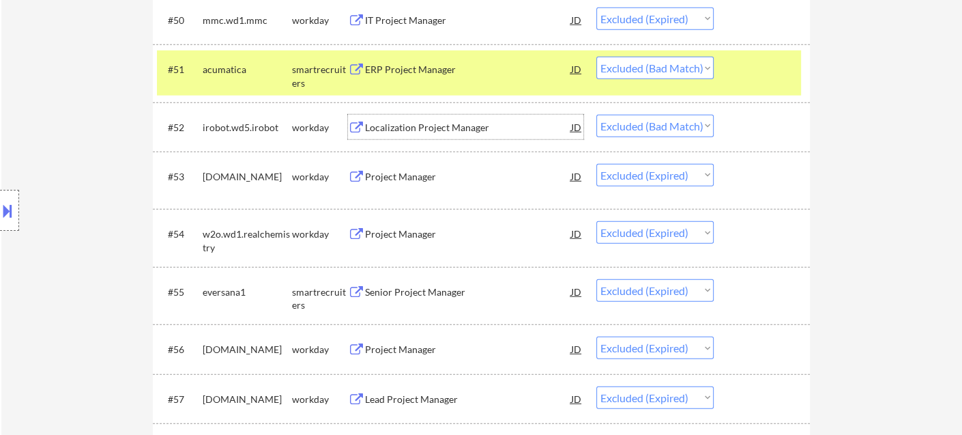
click at [426, 130] on div "Localization Project Manager" at bounding box center [468, 128] width 206 height 14
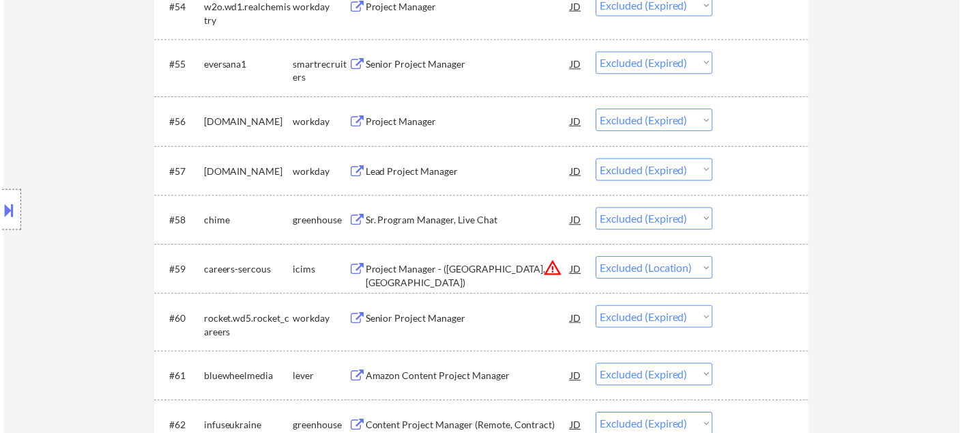
scroll to position [3559, 0]
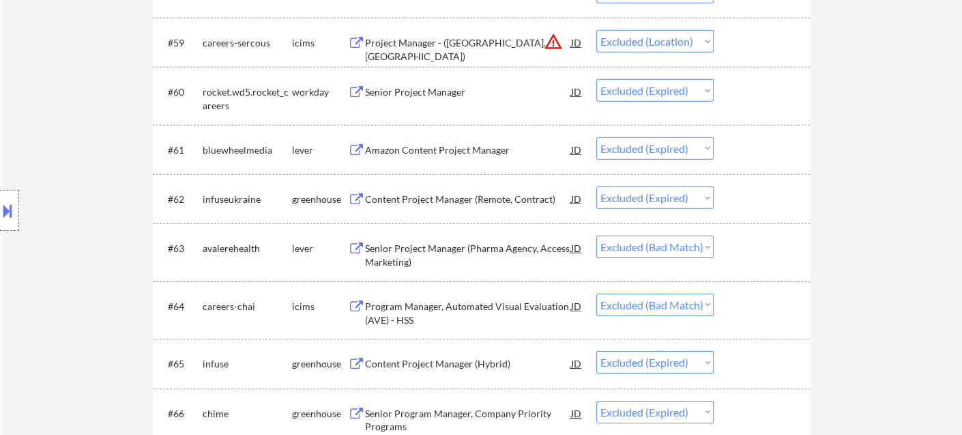
click at [493, 250] on div "Senior Project Manager (Pharma Agency, Access Marketing)" at bounding box center [468, 255] width 206 height 27
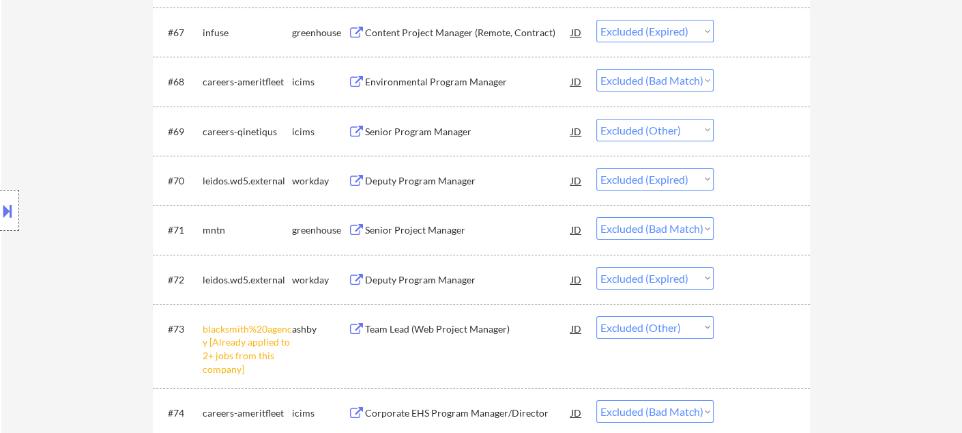
scroll to position [4014, 0]
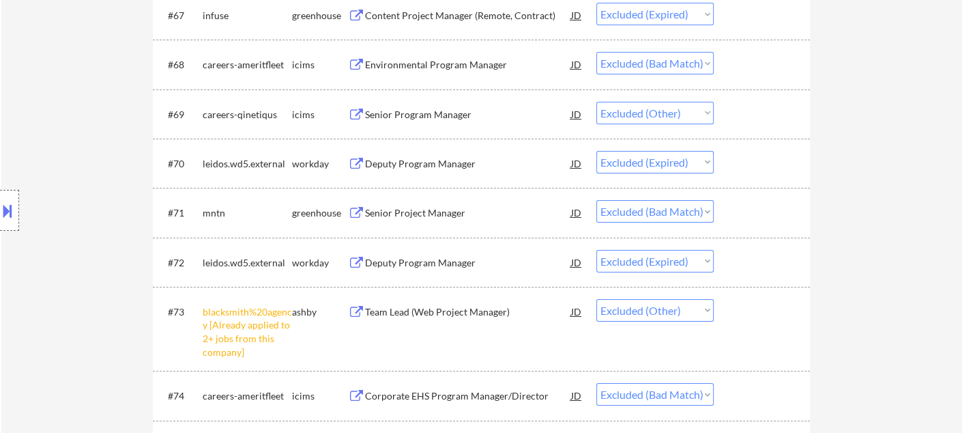
click at [447, 215] on div "Senior Project Manager" at bounding box center [468, 213] width 206 height 14
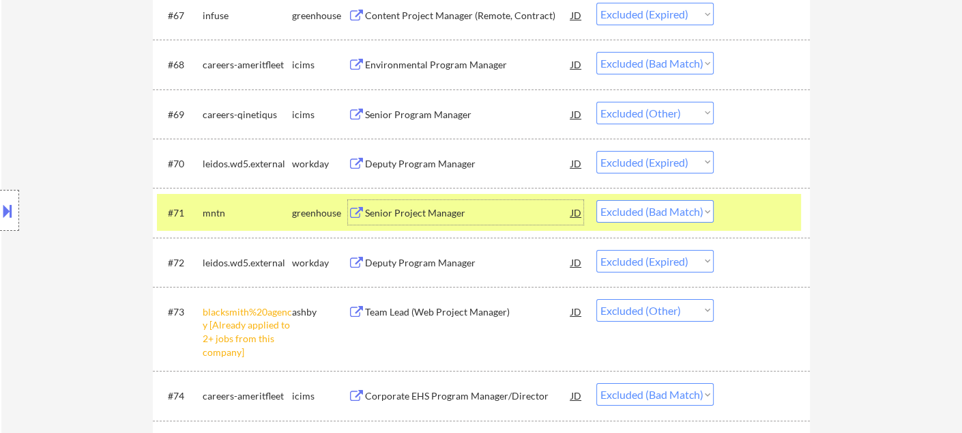
drag, startPoint x: 656, startPoint y: 209, endPoint x: 656, endPoint y: 220, distance: 10.9
click at [656, 208] on select "Choose an option... Pending Applied Excluded (Questions) Excluded (Expired) Exc…" at bounding box center [654, 211] width 117 height 23
click at [596, 200] on select "Choose an option... Pending Applied Excluded (Questions) Excluded (Expired) Exc…" at bounding box center [654, 211] width 117 height 23
select select ""excluded__expired_""
select select ""excluded__other_""
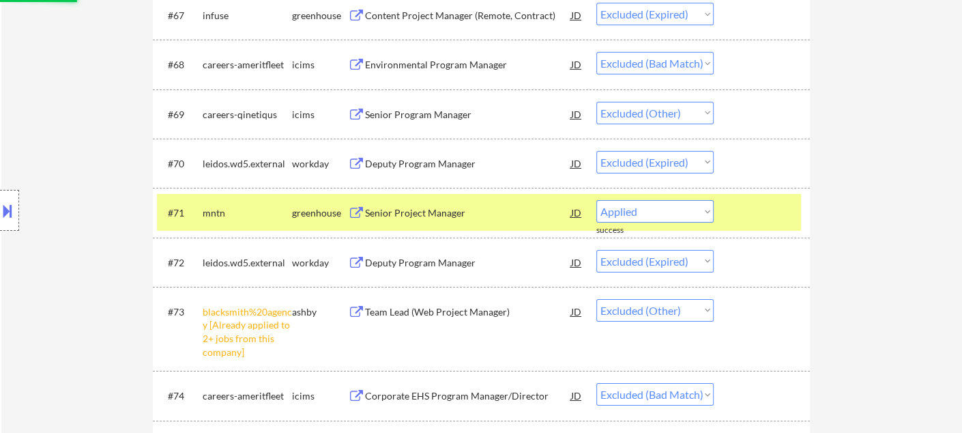
select select ""excluded__bad_match_""
select select ""excluded__other_""
select select ""excluded__bad_match_""
select select ""excluded__expired_""
select select ""excluded__location_""
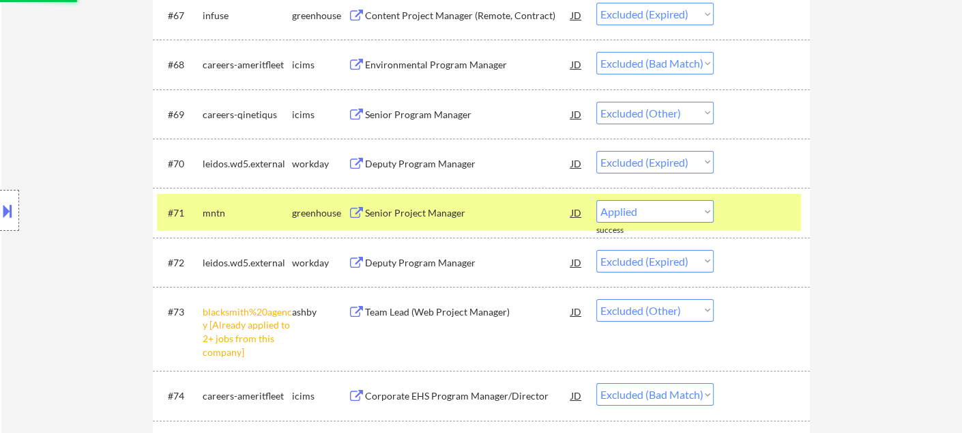
select select ""excluded__expired_""
select select ""excluded__bad_match_""
select select ""excluded__expired_""
select select ""excluded__bad_match_""
select select ""excluded__location_""
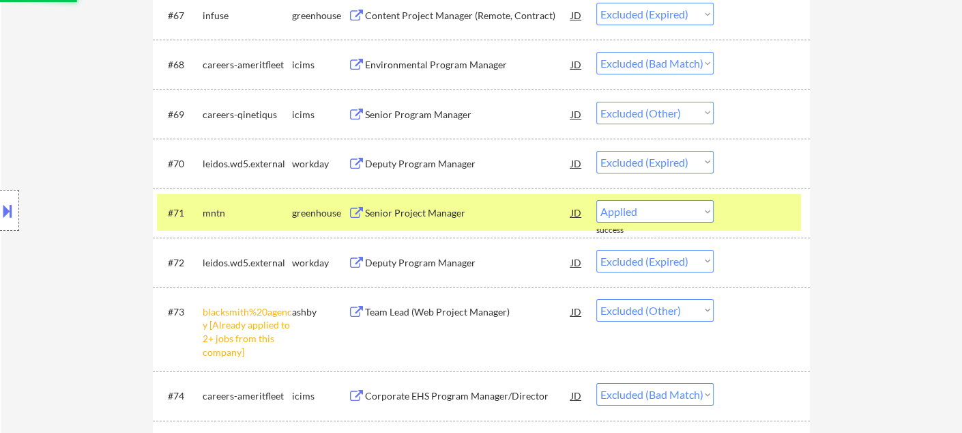
select select ""excluded__bad_match_""
select select ""excluded__location_""
select select ""excluded__bad_match_""
select select ""excluded__expired_""
select select ""excluded__location_""
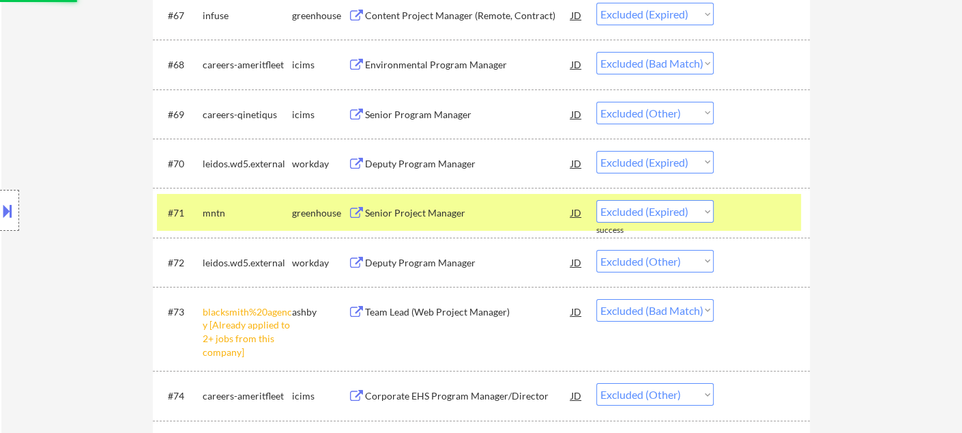
select select ""excluded__expired_""
select select ""excluded__bad_match_""
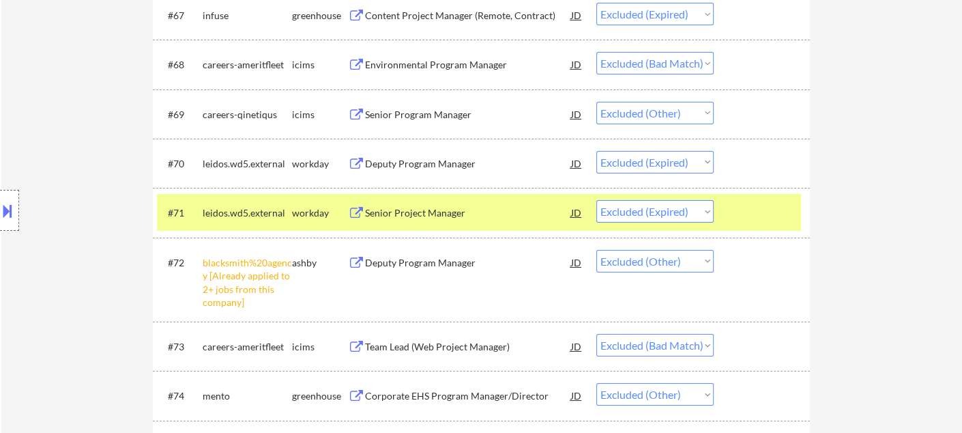
scroll to position [4166, 0]
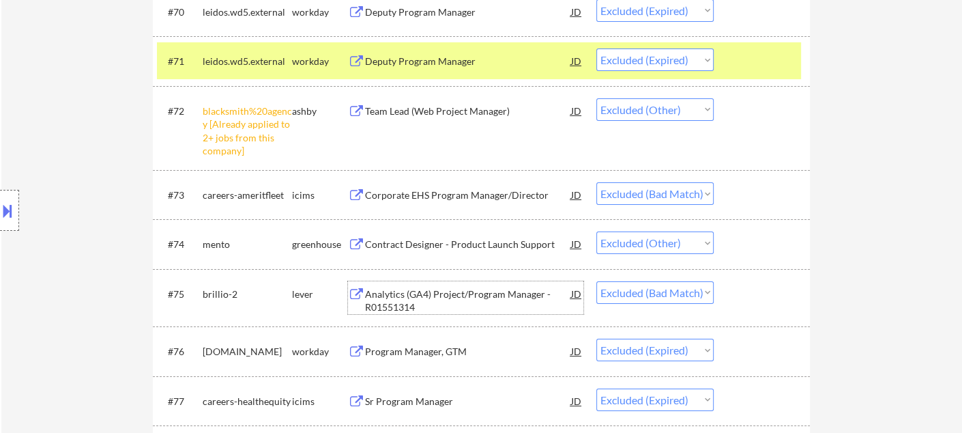
click at [426, 297] on div "Analytics (GA4) Project/Program Manager - R01551314" at bounding box center [468, 300] width 206 height 27
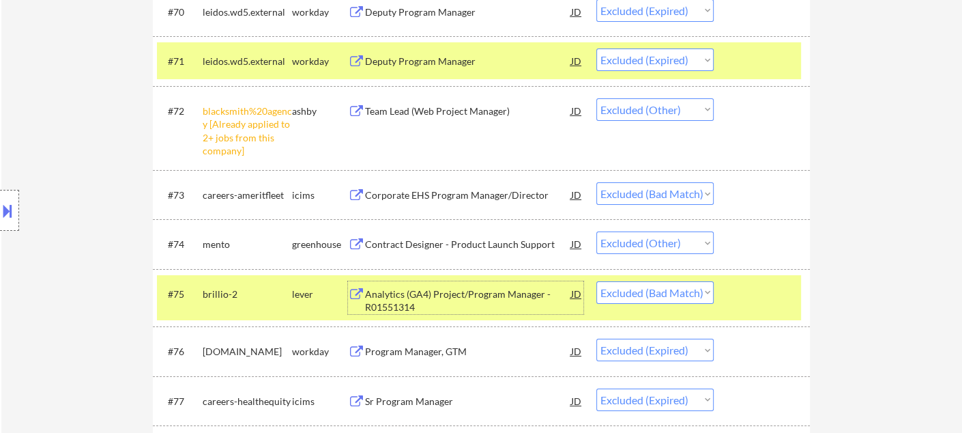
drag, startPoint x: 640, startPoint y: 292, endPoint x: 645, endPoint y: 304, distance: 13.2
click at [640, 292] on select "Choose an option... Pending Applied Excluded (Questions) Excluded (Expired) Exc…" at bounding box center [654, 292] width 117 height 23
select select ""excluded__expired_""
click at [596, 281] on select "Choose an option... Pending Applied Excluded (Questions) Excluded (Expired) Exc…" at bounding box center [654, 292] width 117 height 23
click at [430, 195] on div "Corporate EHS Program Manager/Director" at bounding box center [468, 195] width 206 height 14
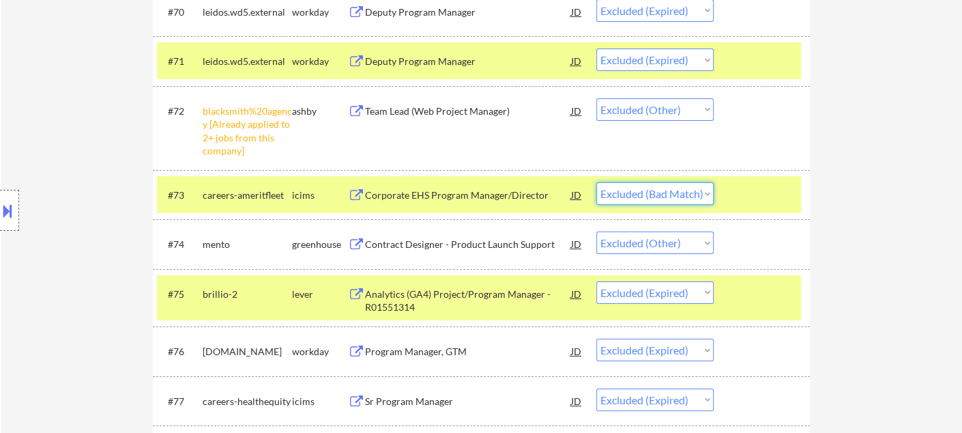
drag, startPoint x: 688, startPoint y: 188, endPoint x: 686, endPoint y: 202, distance: 14.6
click at [688, 187] on select "Choose an option... Pending Applied Excluded (Questions) Excluded (Expired) Exc…" at bounding box center [654, 193] width 117 height 23
select select ""excluded__expired_""
click at [596, 182] on select "Choose an option... Pending Applied Excluded (Questions) Excluded (Expired) Exc…" at bounding box center [654, 193] width 117 height 23
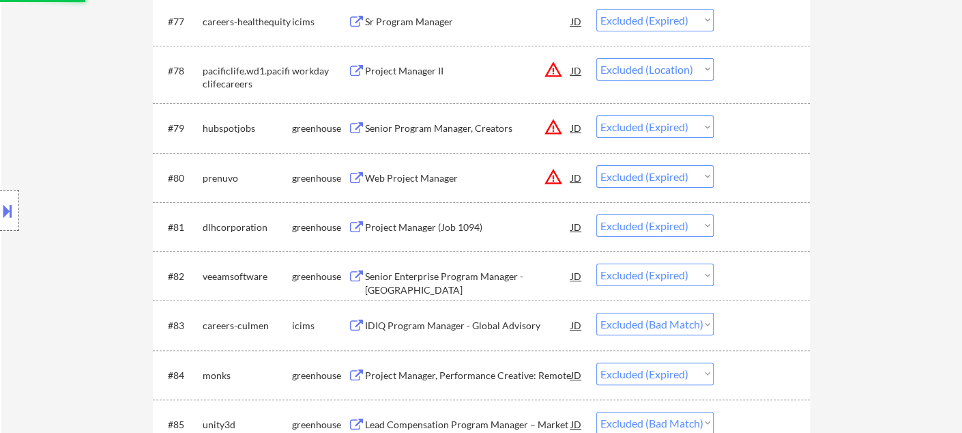
scroll to position [4696, 0]
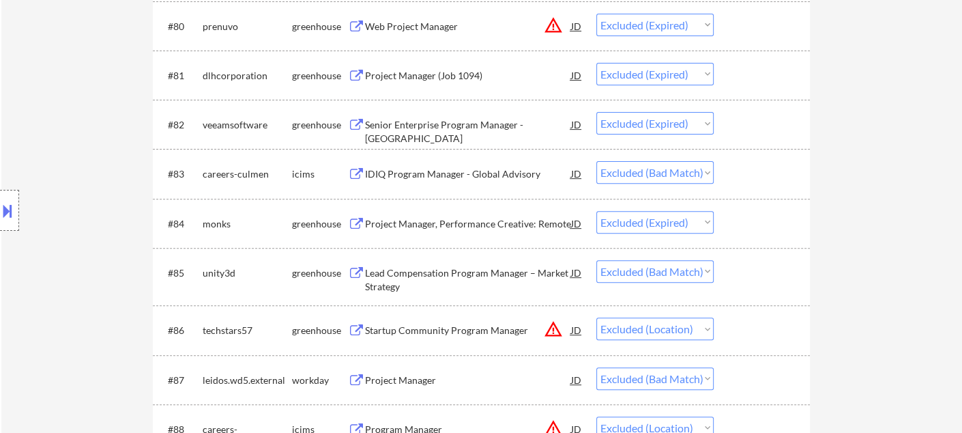
click at [494, 276] on div "Lead Compensation Program Manager – Market Strategy" at bounding box center [468, 279] width 206 height 27
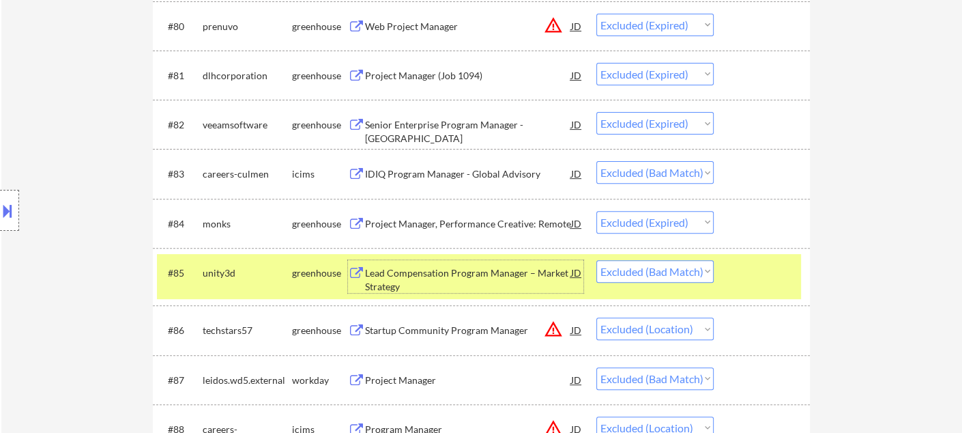
drag, startPoint x: 674, startPoint y: 272, endPoint x: 682, endPoint y: 284, distance: 14.8
click at [674, 272] on select "Choose an option... Pending Applied Excluded (Questions) Excluded (Expired) Exc…" at bounding box center [654, 271] width 117 height 23
select select ""excluded__expired_""
click at [596, 260] on select "Choose an option... Pending Applied Excluded (Questions) Excluded (Expired) Exc…" at bounding box center [654, 271] width 117 height 23
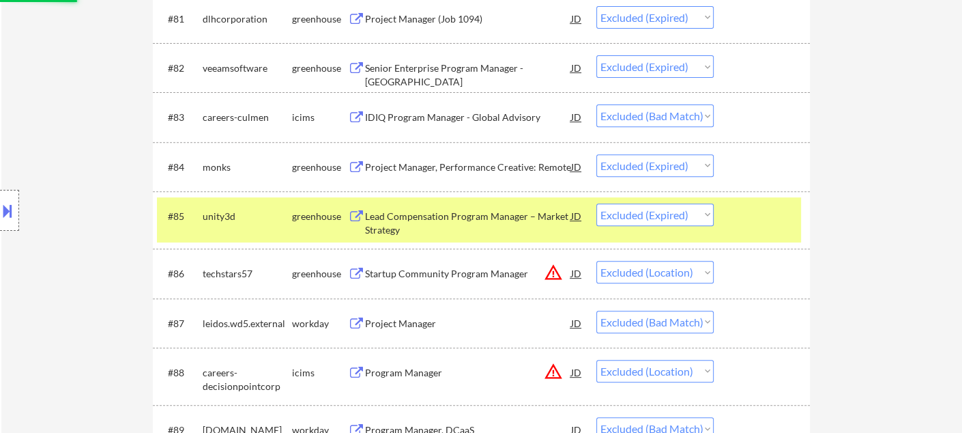
scroll to position [4848, 0]
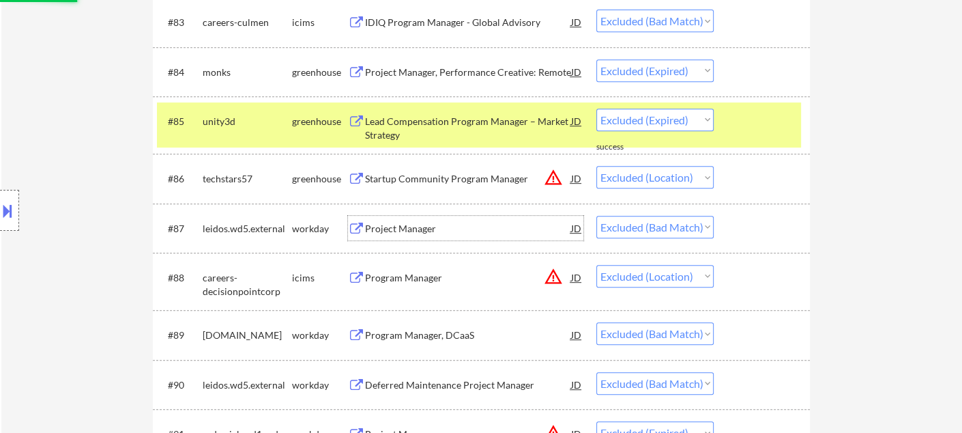
click at [417, 229] on div "Project Manager" at bounding box center [468, 229] width 206 height 14
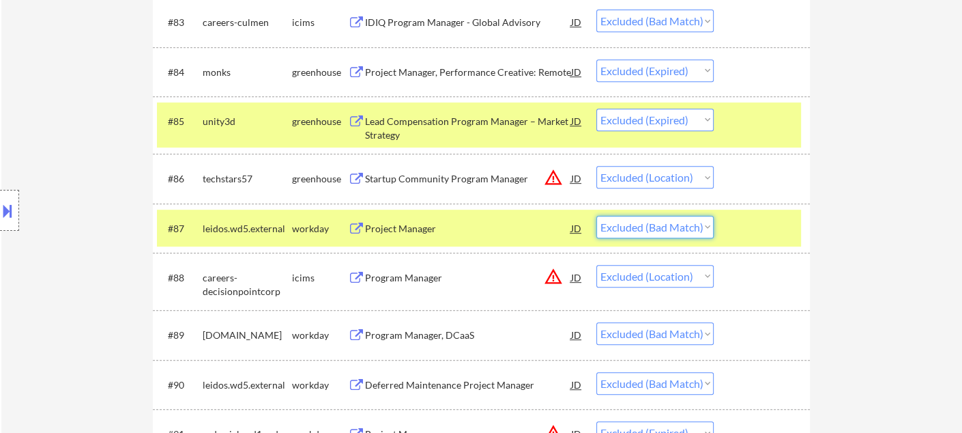
drag, startPoint x: 657, startPoint y: 222, endPoint x: 667, endPoint y: 233, distance: 15.0
click at [657, 222] on select "Choose an option... Pending Applied Excluded (Questions) Excluded (Expired) Exc…" at bounding box center [654, 227] width 117 height 23
select select ""excluded__expired_""
click at [596, 216] on select "Choose an option... Pending Applied Excluded (Questions) Excluded (Expired) Exc…" at bounding box center [654, 227] width 117 height 23
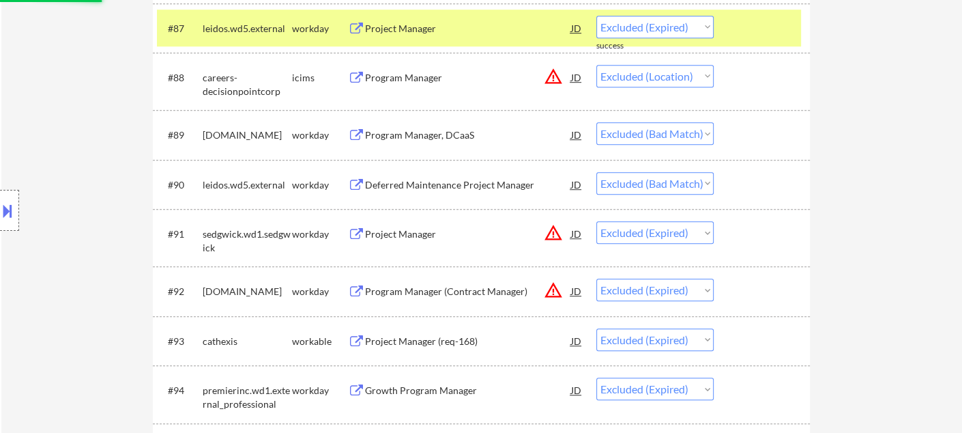
scroll to position [5000, 0]
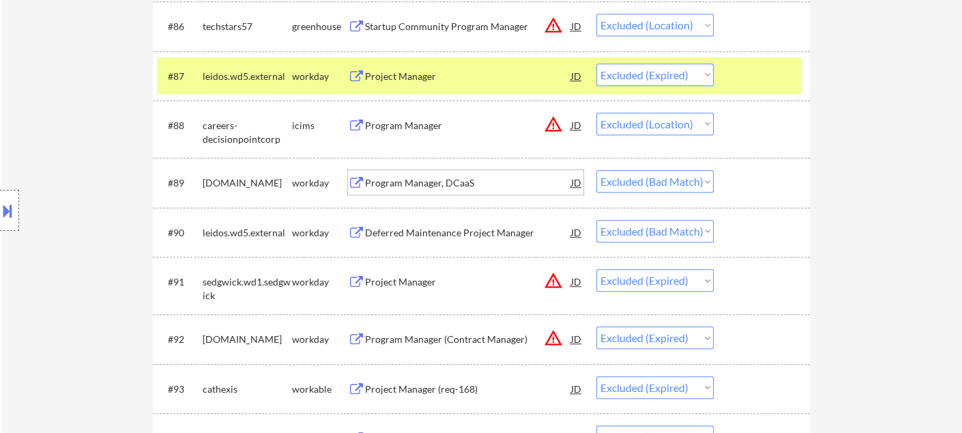
click at [428, 189] on div "Program Manager, DCaaS" at bounding box center [468, 183] width 206 height 14
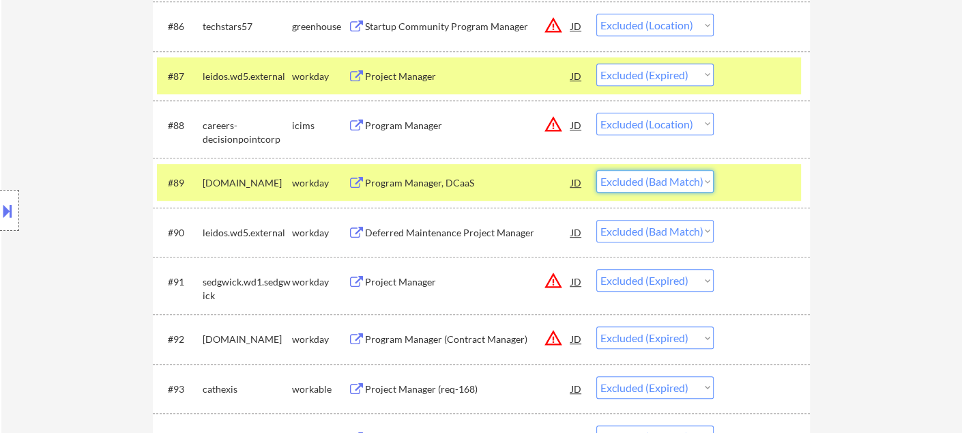
drag, startPoint x: 681, startPoint y: 182, endPoint x: 681, endPoint y: 190, distance: 8.2
click at [681, 182] on select "Choose an option... Pending Applied Excluded (Questions) Excluded (Expired) Exc…" at bounding box center [654, 181] width 117 height 23
select select ""excluded__expired_""
click at [596, 170] on select "Choose an option... Pending Applied Excluded (Questions) Excluded (Expired) Exc…" at bounding box center [654, 181] width 117 height 23
click at [452, 233] on div "Deferred Maintenance Project Manager" at bounding box center [468, 233] width 206 height 14
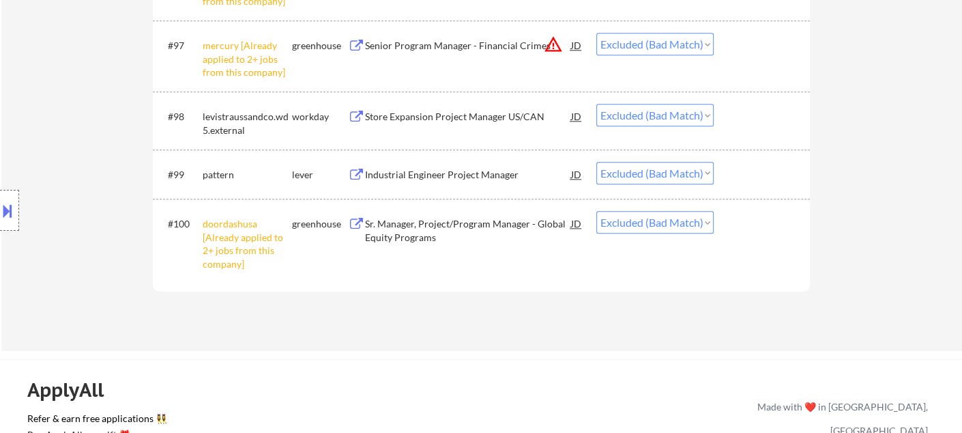
scroll to position [5606, 0]
click at [456, 179] on div "Industrial Engineer Project Manager" at bounding box center [468, 174] width 206 height 14
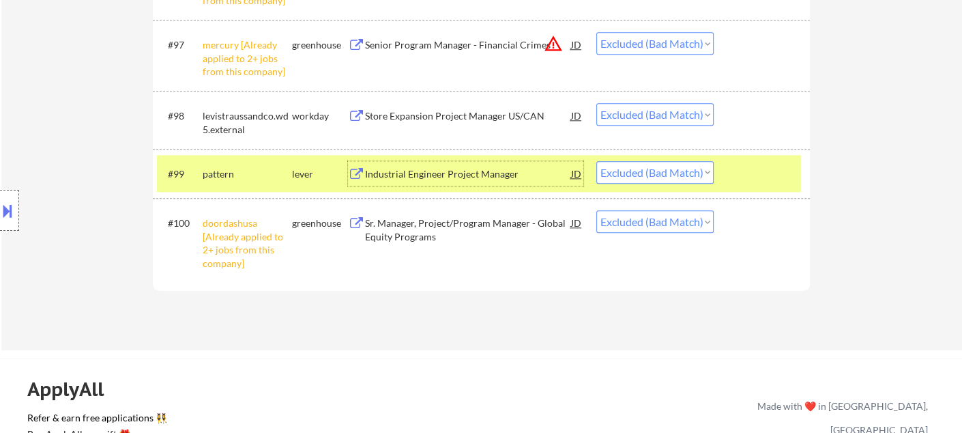
click at [654, 159] on div "#99 pattern lever Industrial Engineer Project Manager JD Choose an option... Pe…" at bounding box center [479, 173] width 644 height 37
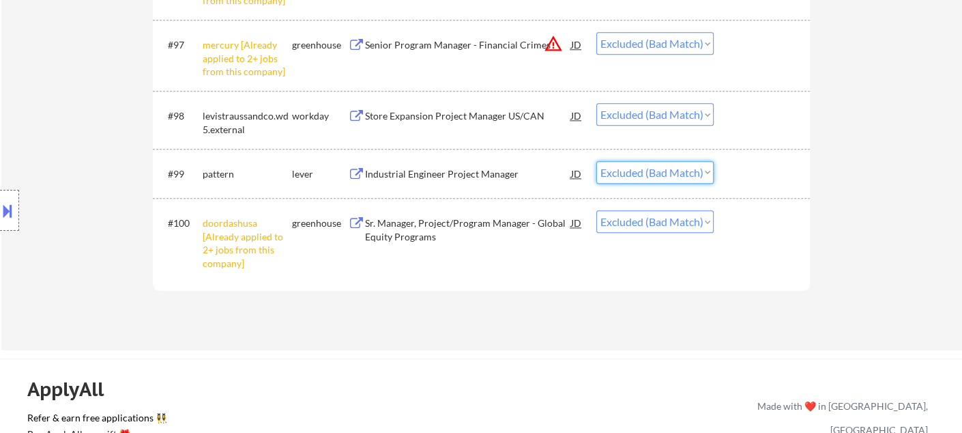
drag, startPoint x: 654, startPoint y: 164, endPoint x: 656, endPoint y: 180, distance: 16.5
click at [654, 165] on select "Choose an option... Pending Applied Excluded (Questions) Excluded (Expired) Exc…" at bounding box center [654, 172] width 117 height 23
select select ""excluded__expired_""
click at [596, 161] on select "Choose an option... Pending Applied Excluded (Questions) Excluded (Expired) Exc…" at bounding box center [654, 172] width 117 height 23
click at [393, 111] on div "Store Expansion Project Manager US/CAN" at bounding box center [468, 116] width 206 height 14
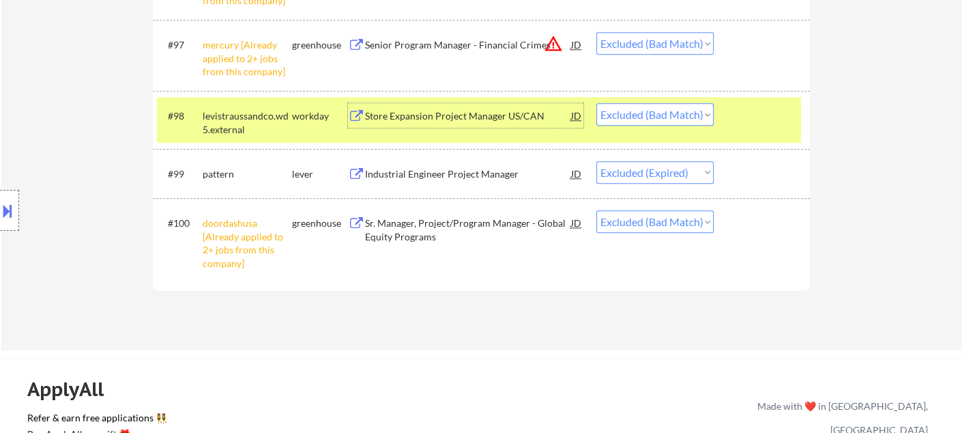
drag, startPoint x: 644, startPoint y: 115, endPoint x: 646, endPoint y: 123, distance: 7.8
click at [644, 115] on select "Choose an option... Pending Applied Excluded (Questions) Excluded (Expired) Exc…" at bounding box center [654, 114] width 117 height 23
select select ""excluded__location_""
click at [596, 103] on select "Choose an option... Pending Applied Excluded (Questions) Excluded (Expired) Exc…" at bounding box center [654, 114] width 117 height 23
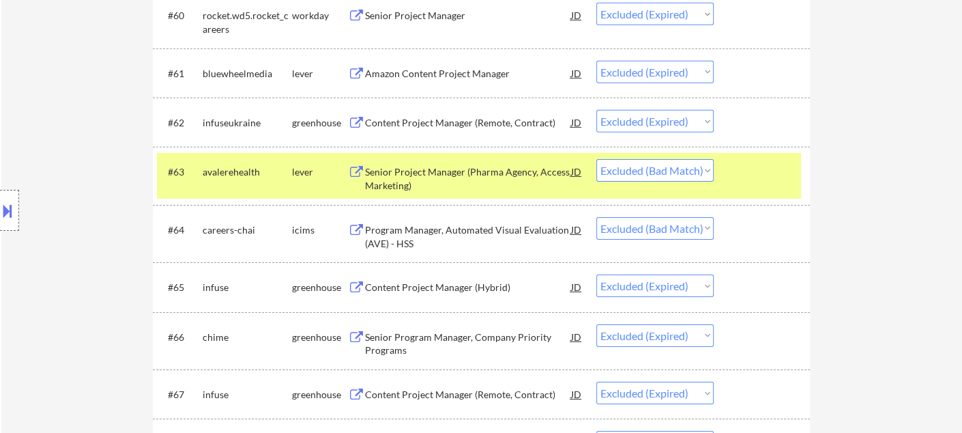
scroll to position [3863, 0]
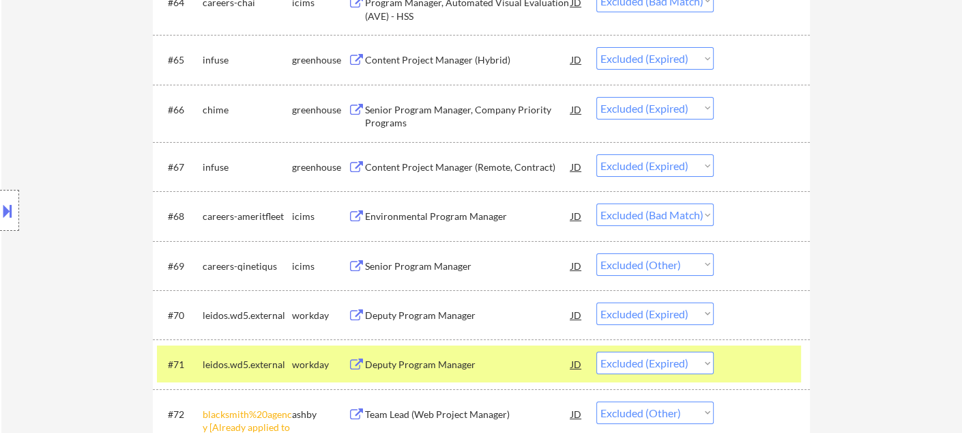
click at [489, 214] on div "Environmental Program Manager" at bounding box center [468, 216] width 206 height 14
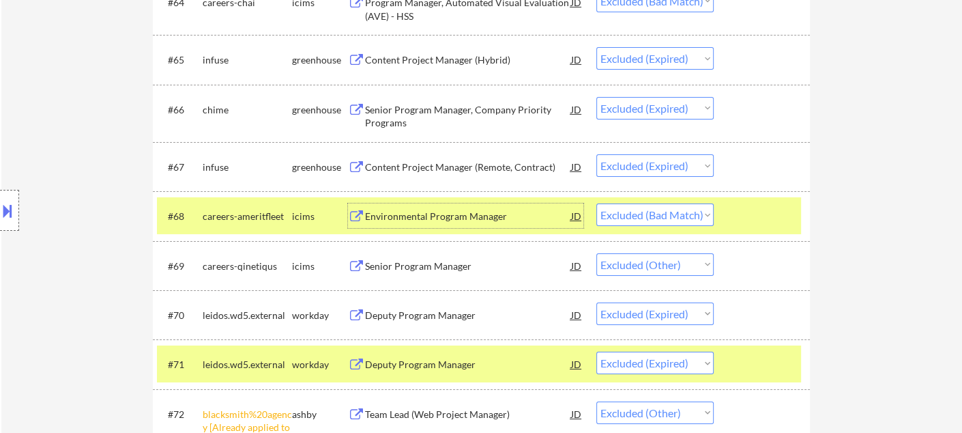
drag, startPoint x: 682, startPoint y: 209, endPoint x: 682, endPoint y: 222, distance: 13.7
click at [682, 209] on select "Choose an option... Pending Applied Excluded (Questions) Excluded (Expired) Exc…" at bounding box center [654, 214] width 117 height 23
select select ""excluded__expired_""
click at [596, 203] on select "Choose an option... Pending Applied Excluded (Questions) Excluded (Expired) Exc…" at bounding box center [654, 214] width 117 height 23
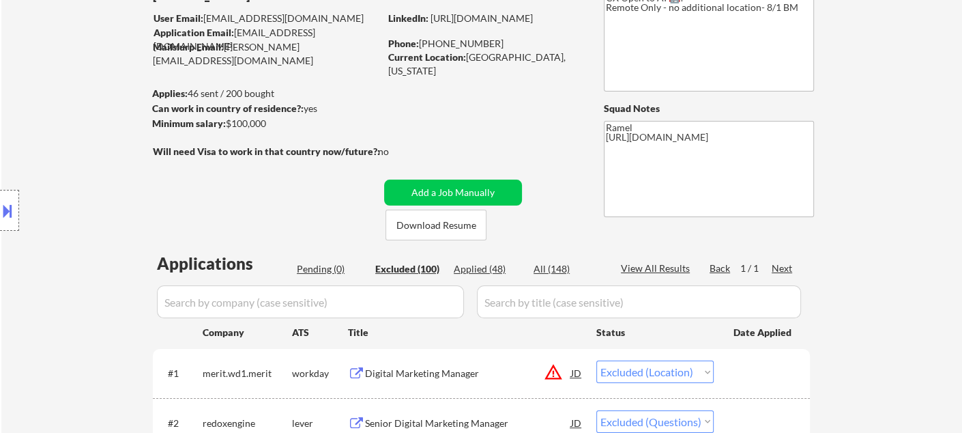
scroll to position [76, 0]
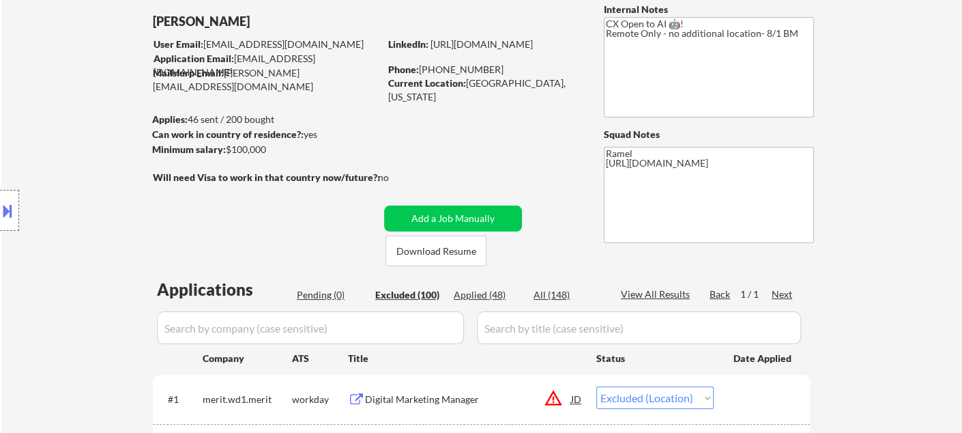
drag, startPoint x: 19, startPoint y: 117, endPoint x: 128, endPoint y: 3, distance: 157.3
click at [20, 117] on div "Location Inclusions: remote" at bounding box center [122, 210] width 244 height 253
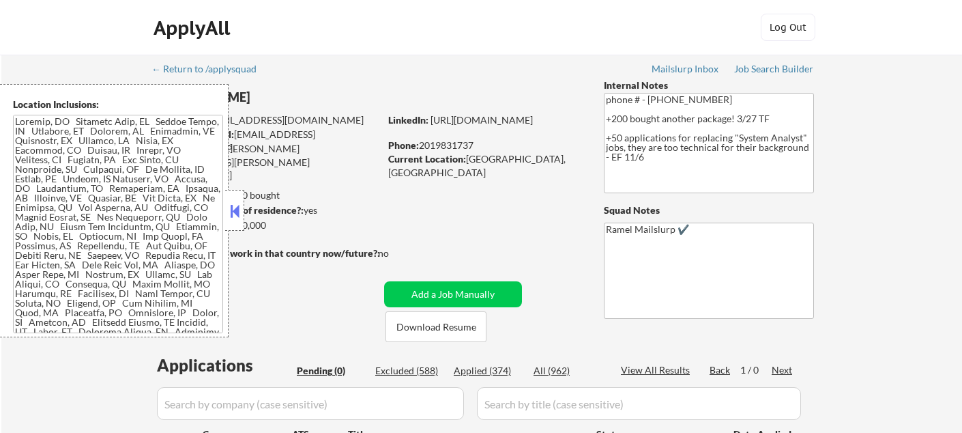
click at [237, 208] on button at bounding box center [234, 211] width 15 height 20
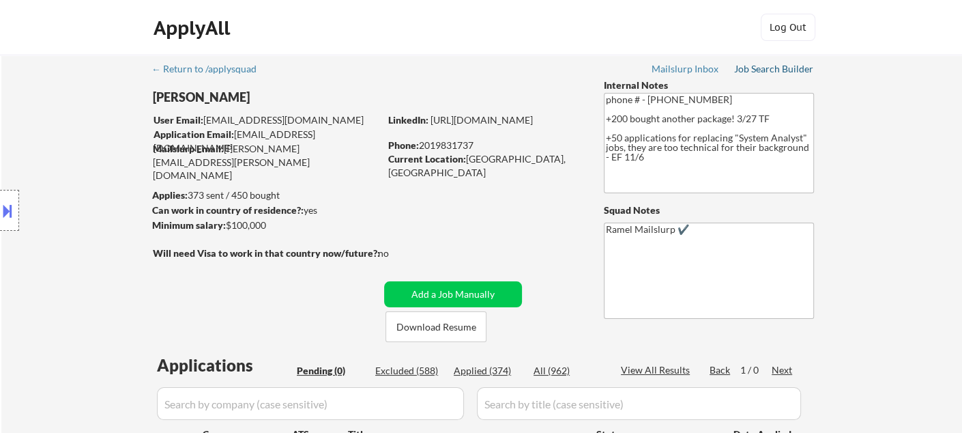
click at [772, 73] on div "Job Search Builder" at bounding box center [774, 69] width 80 height 10
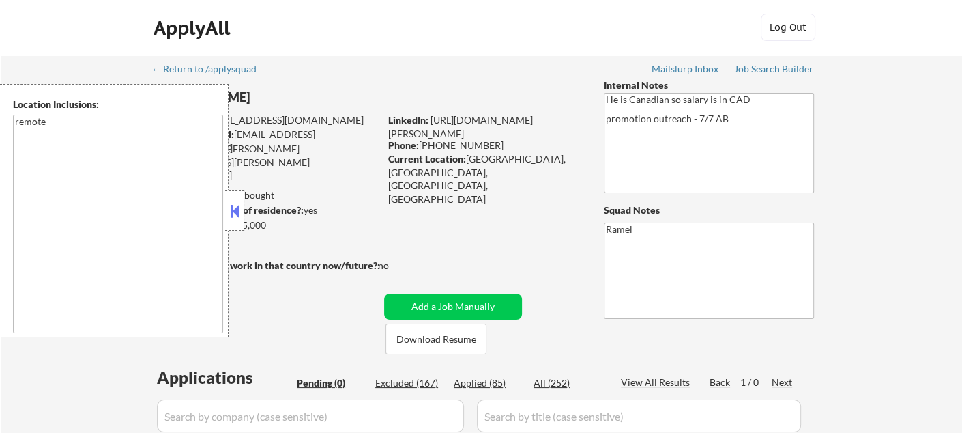
click at [236, 212] on button at bounding box center [234, 211] width 15 height 20
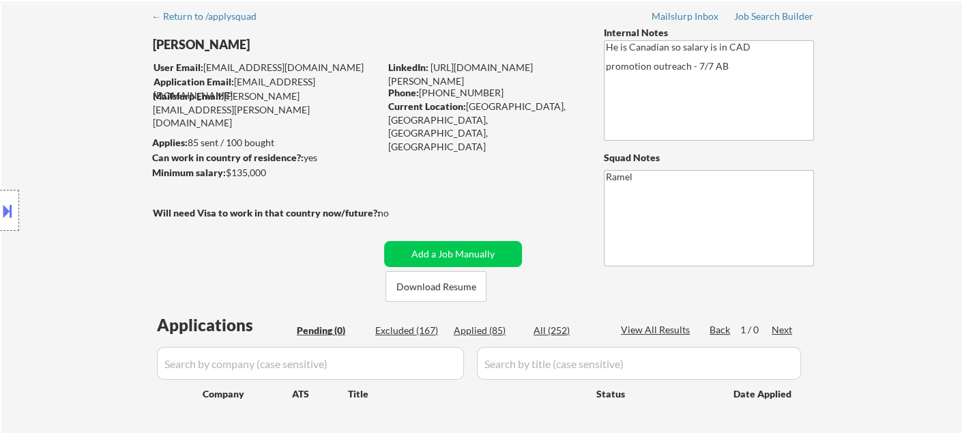
scroll to position [151, 0]
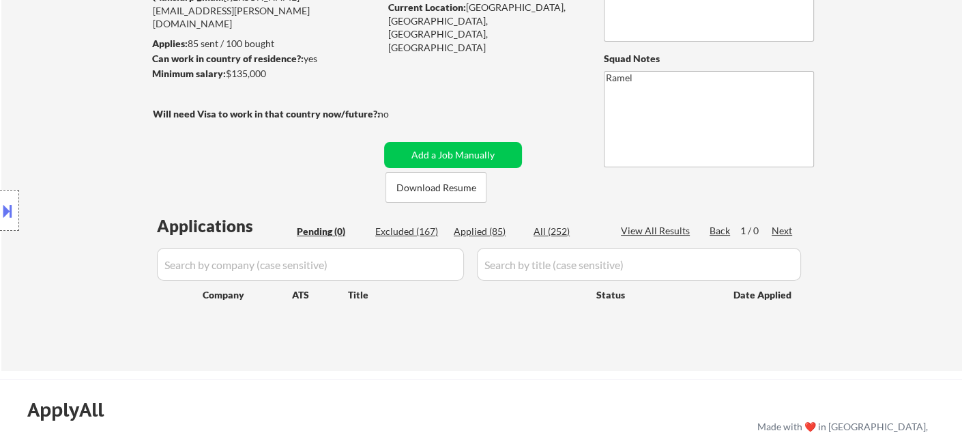
click at [418, 237] on div "Excluded (167)" at bounding box center [409, 231] width 68 height 14
select select ""excluded__bad_match_""
select select ""excluded__location_""
select select ""excluded__salary_""
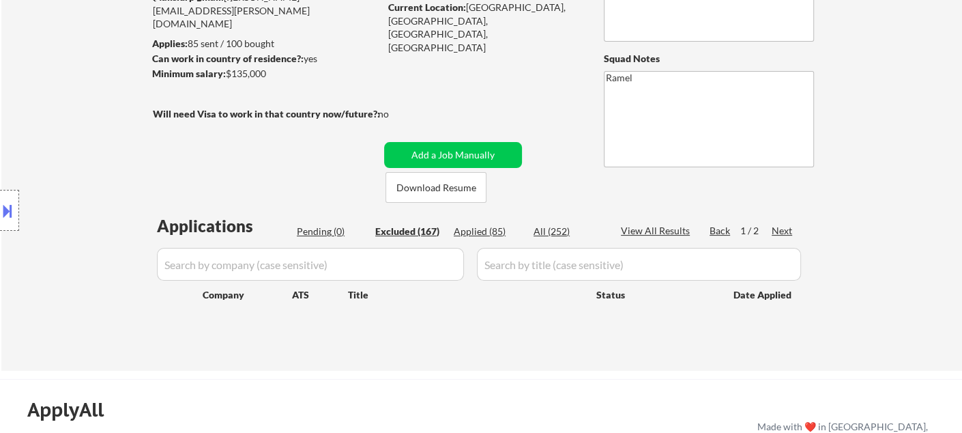
select select ""excluded""
select select ""excluded__expired_""
select select ""excluded__location_""
select select ""excluded__expired_""
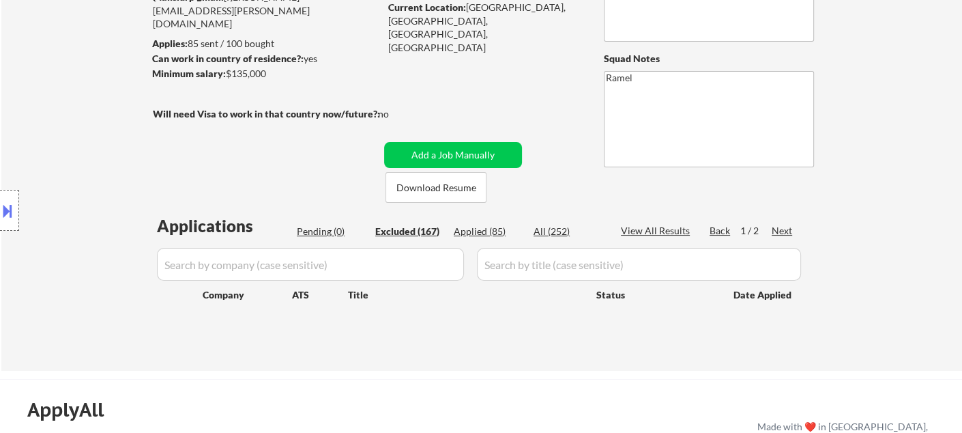
select select ""excluded""
select select ""excluded__location_""
select select ""excluded__salary_""
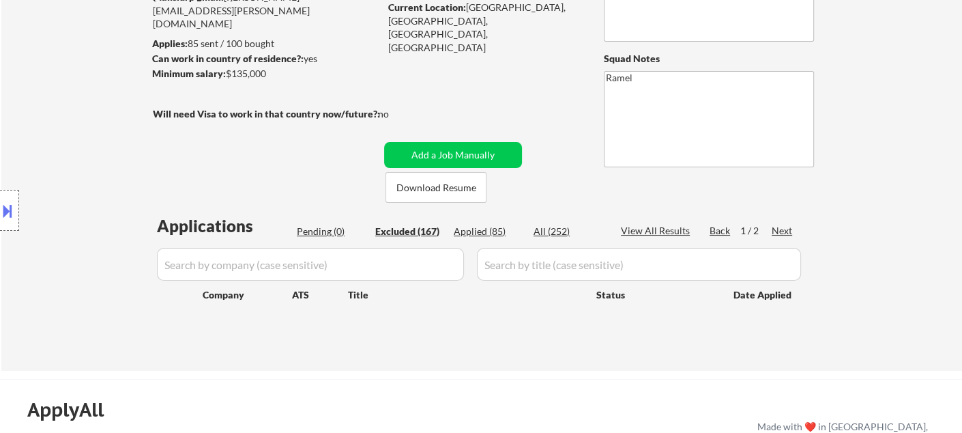
select select ""excluded__expired_""
select select ""excluded__bad_match_""
select select ""excluded__salary_""
select select ""excluded__expired_""
select select ""excluded__location_""
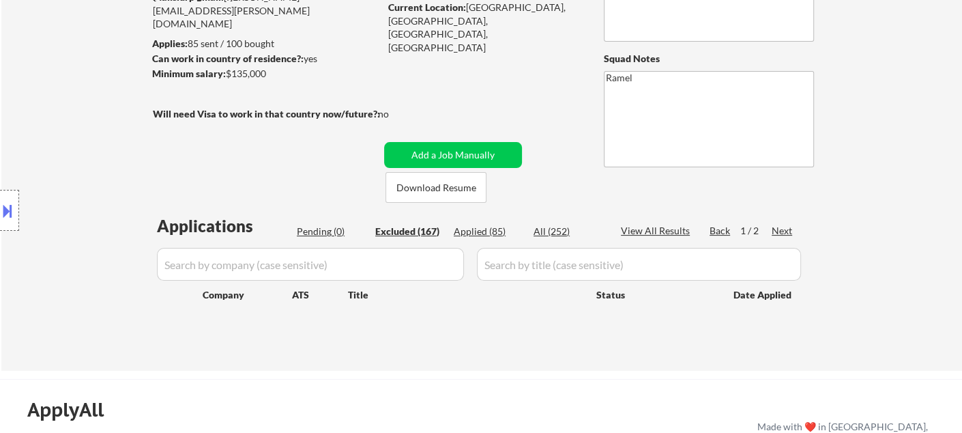
select select ""excluded__expired_""
select select ""excluded""
select select ""excluded__salary_""
select select ""excluded__other_""
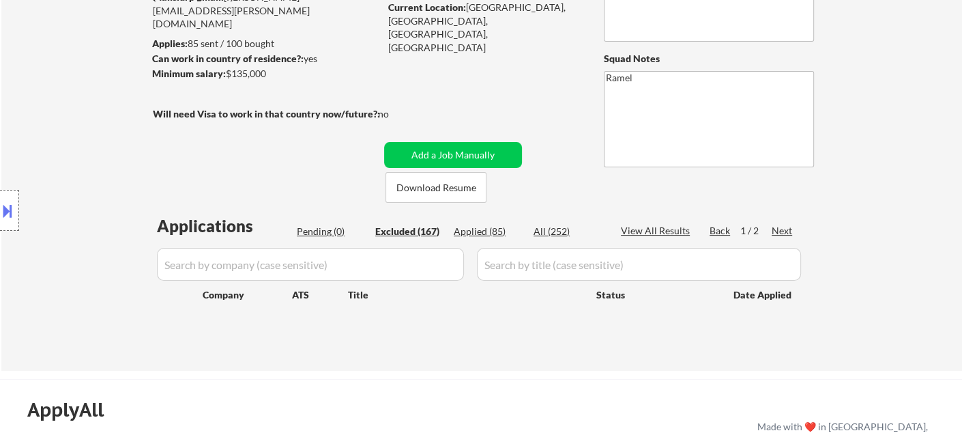
select select ""excluded__location_""
select select ""excluded""
select select ""excluded__expired_""
select select ""excluded__other_""
select select ""excluded__location_""
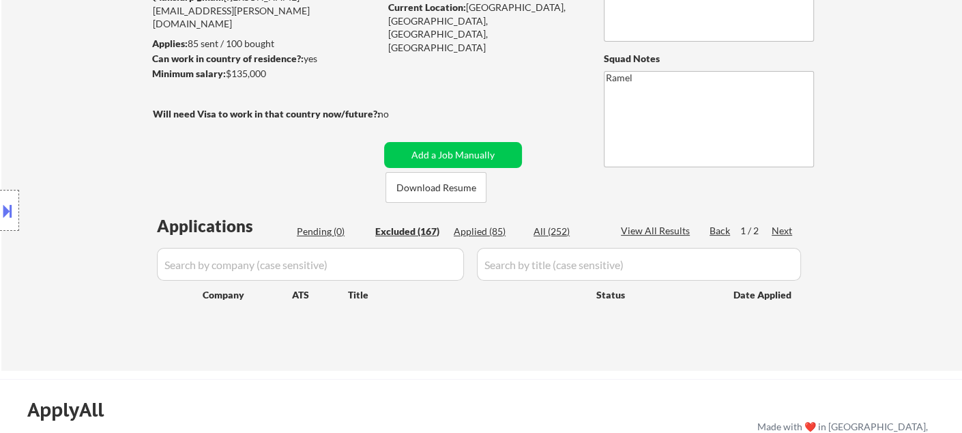
select select ""excluded__other_""
select select ""excluded__bad_match_""
select select ""excluded__salary_""
select select ""excluded__other_""
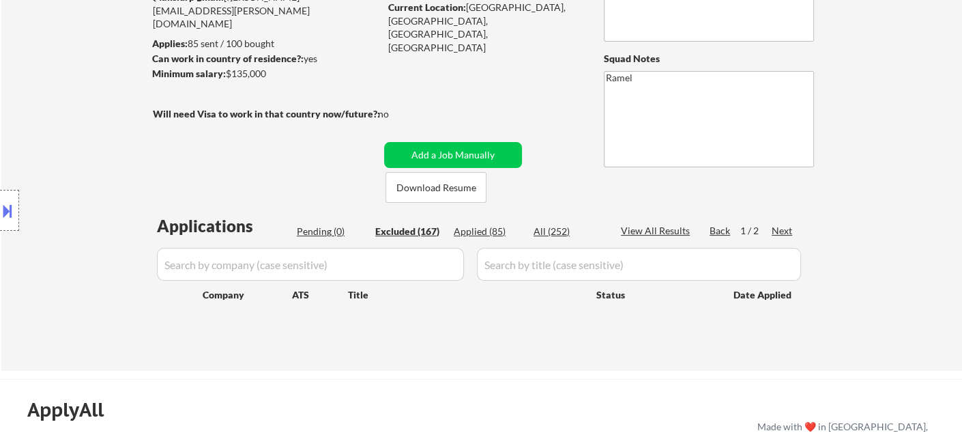
select select ""excluded__expired_""
select select ""excluded__location_""
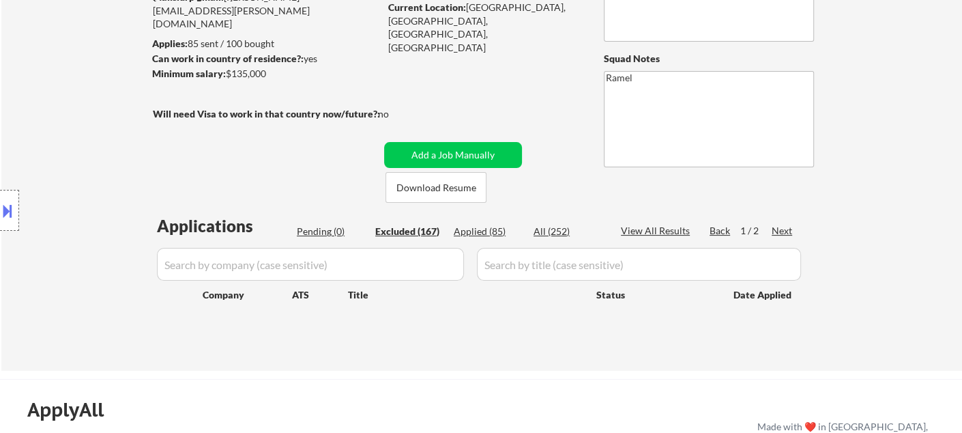
select select ""excluded__other_""
select select ""excluded__bad_match_""
select select ""excluded__salary_""
select select ""excluded""
select select ""excluded__bad_match_""
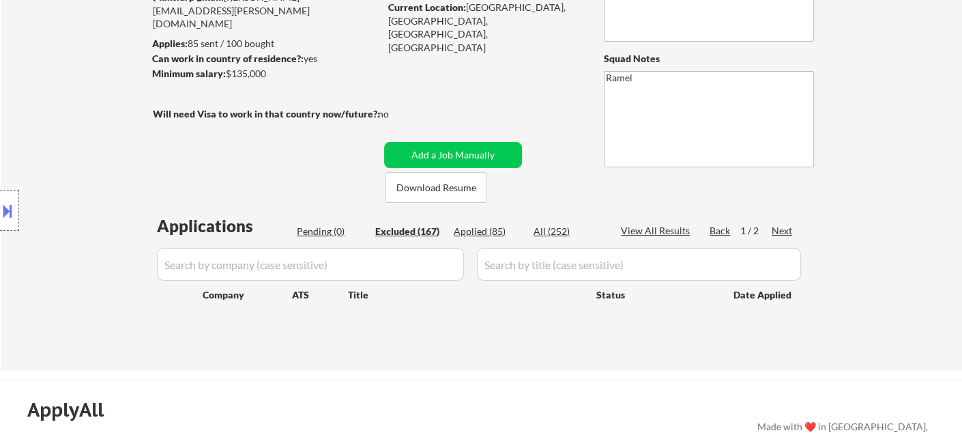
select select ""excluded__bad_match_""
select select ""excluded""
select select ""excluded__bad_match_""
select select ""excluded__other_""
select select ""excluded__expired_""
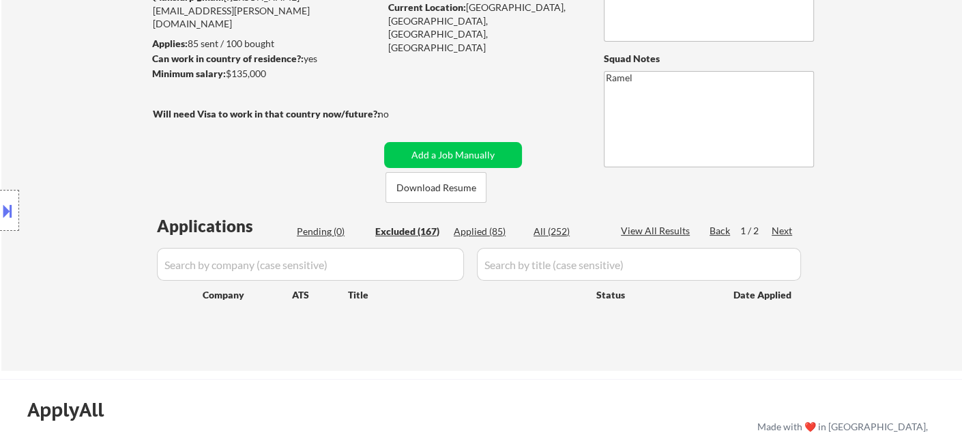
select select ""excluded__other_""
select select ""excluded__location_""
select select ""excluded__bad_match_""
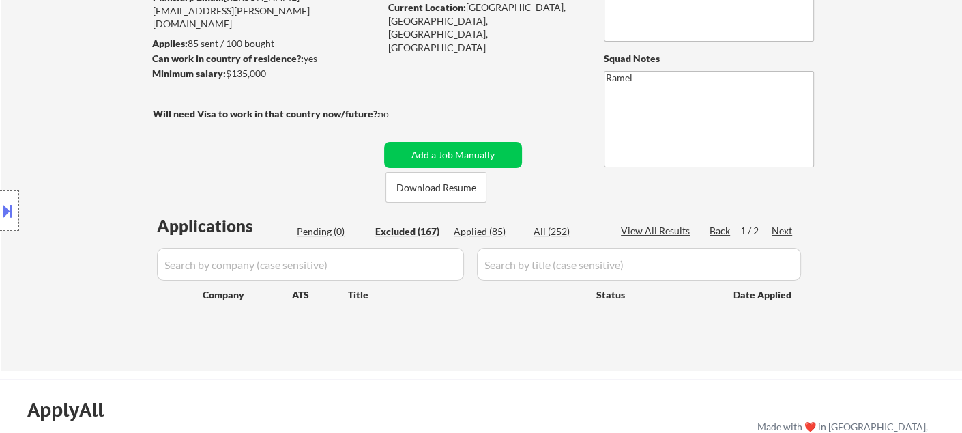
select select ""excluded__other_""
select select ""excluded""
select select ""excluded__location_""
select select ""excluded__bad_match_""
select select ""excluded__other_""
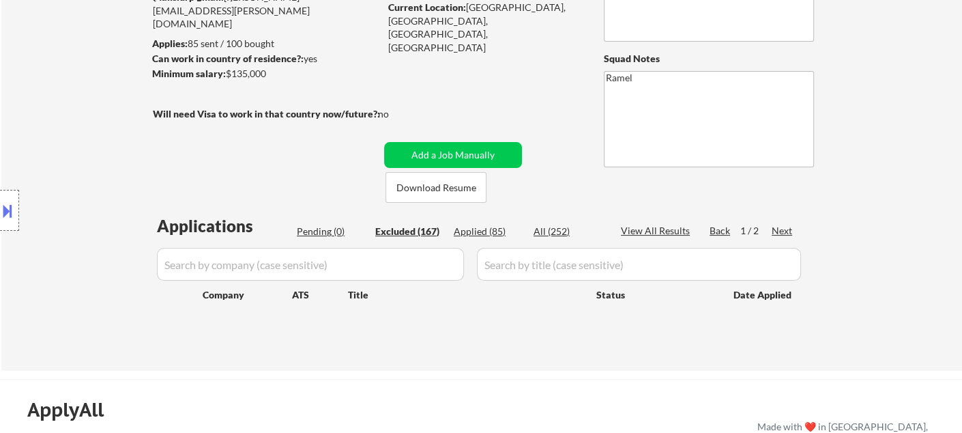
select select ""excluded__other_""
select select ""excluded__bad_match_""
select select ""excluded""
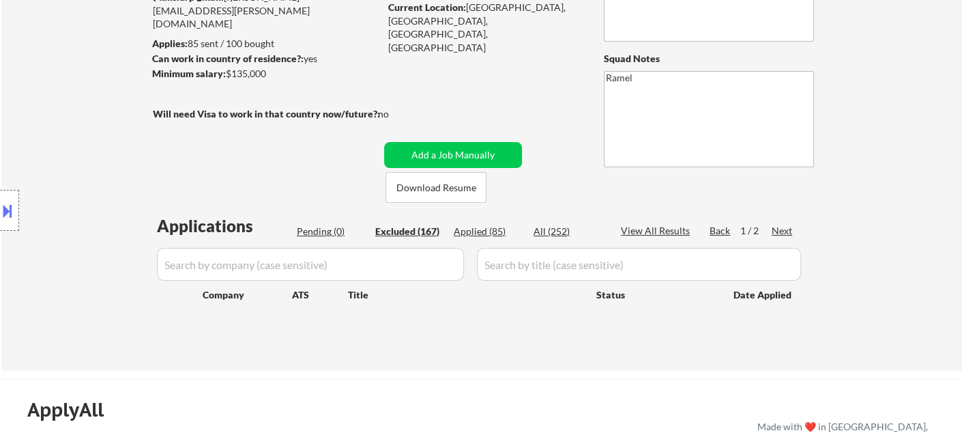
select select ""excluded__other_""
select select ""excluded__location_""
select select ""excluded__bad_match_""
select select ""excluded__expired_""
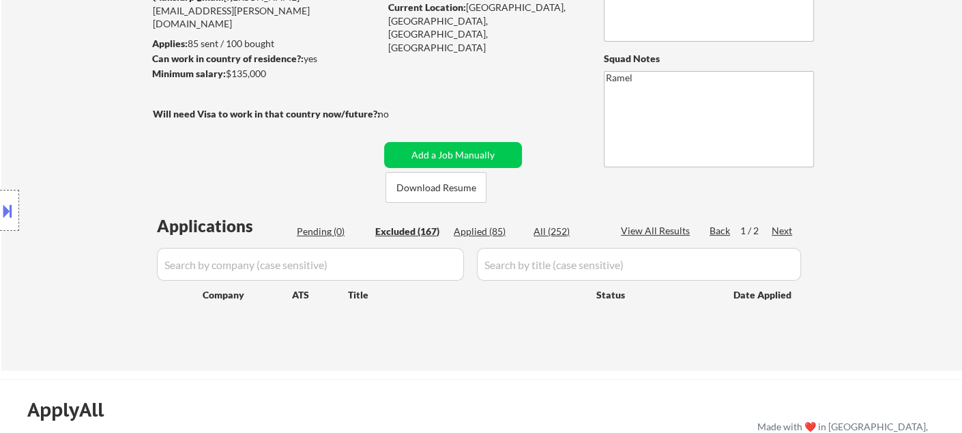
select select ""excluded__bad_match_""
select select ""excluded__location_""
select select ""excluded__expired_""
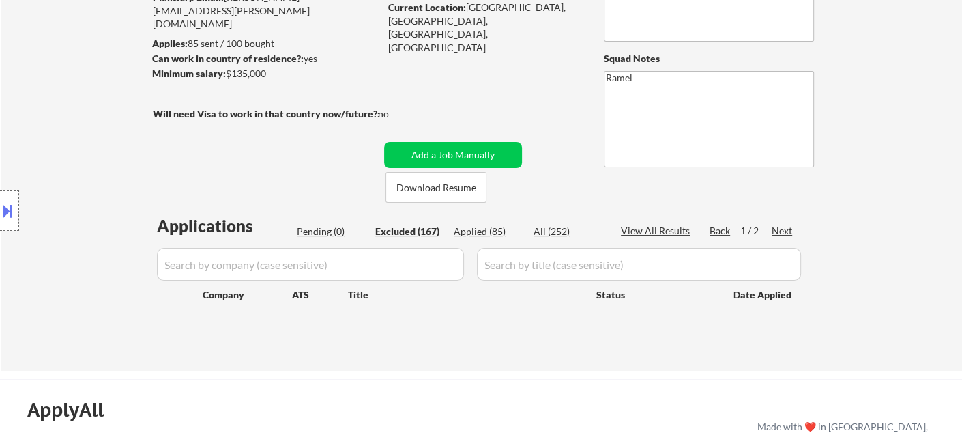
select select ""excluded__location_""
select select ""excluded__salary_""
select select ""excluded__bad_match_""
select select ""excluded__location_""
select select ""excluded__salary_""
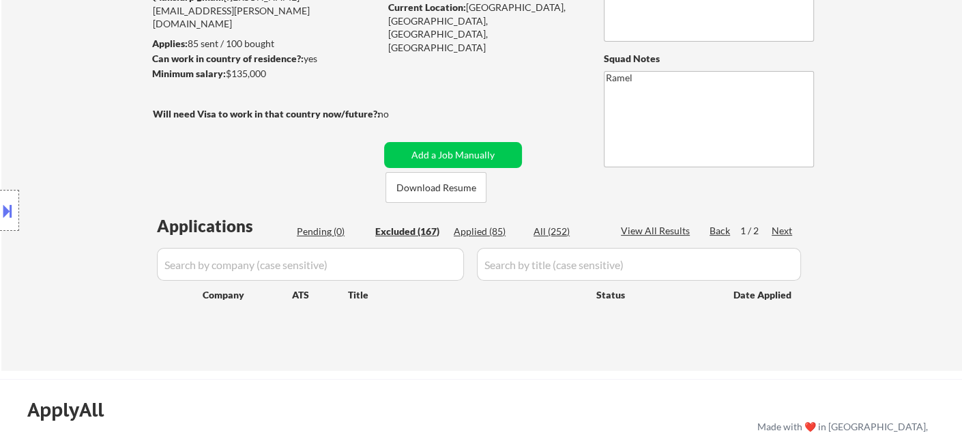
select select ""excluded__bad_match_""
select select ""excluded__location_""
select select ""excluded__bad_match_""
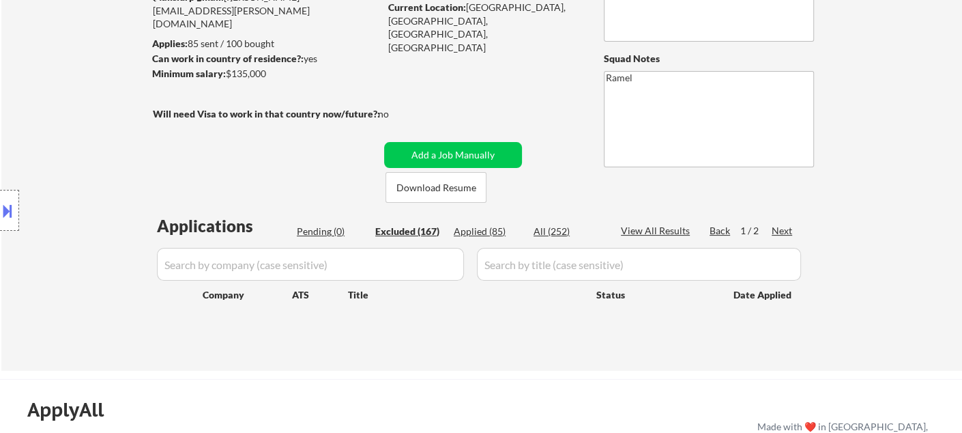
select select ""excluded""
select select ""excluded__bad_match_""
select select ""excluded__expired_""
select select ""excluded""
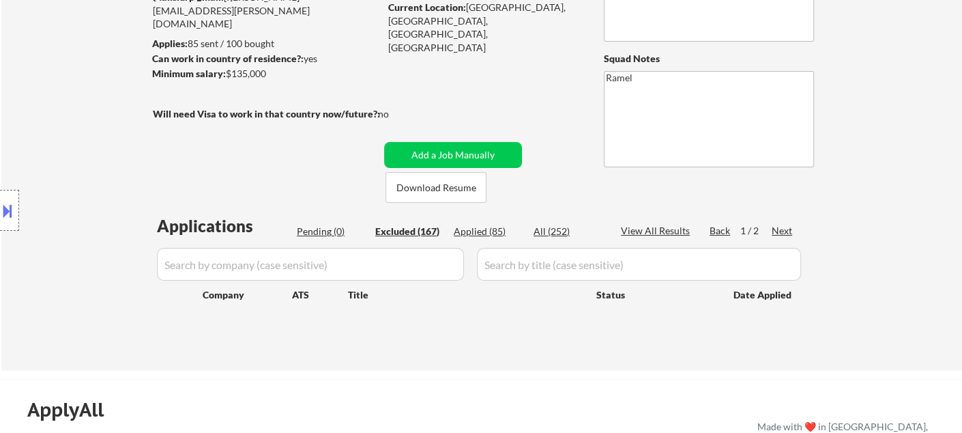
select select ""excluded__other_""
select select ""excluded__location_""
select select ""excluded__expired_""
select select ""excluded__other_""
select select ""excluded__location_""
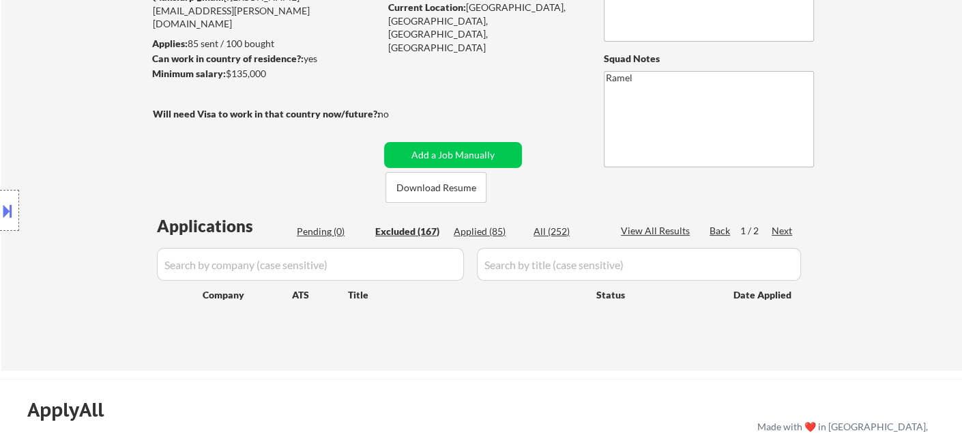
select select ""excluded__bad_match_""
select select ""excluded__salary_""
select select ""excluded__bad_match_""
select select ""excluded__other_""
select select ""excluded__location_""
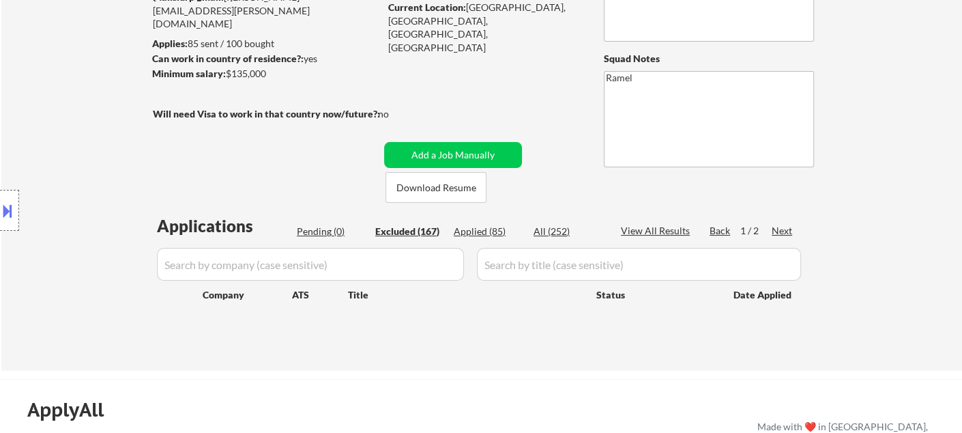
select select ""excluded__expired_""
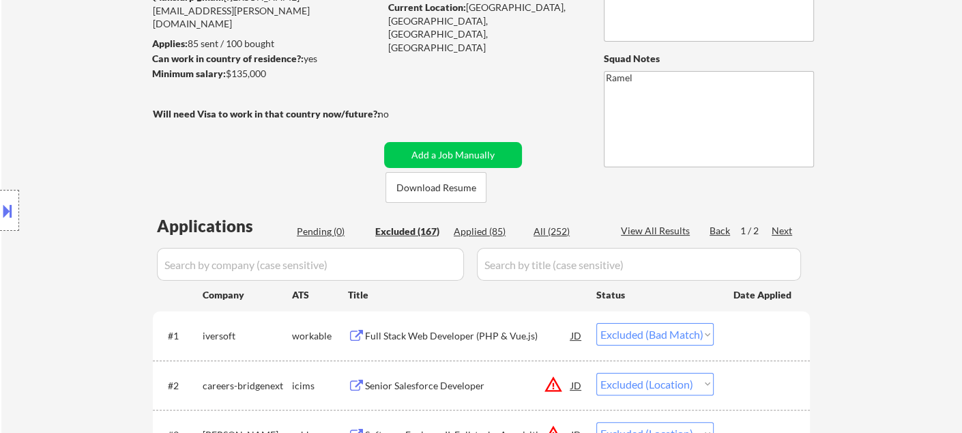
click at [44, 173] on div "Location Inclusions: remote" at bounding box center [122, 210] width 244 height 253
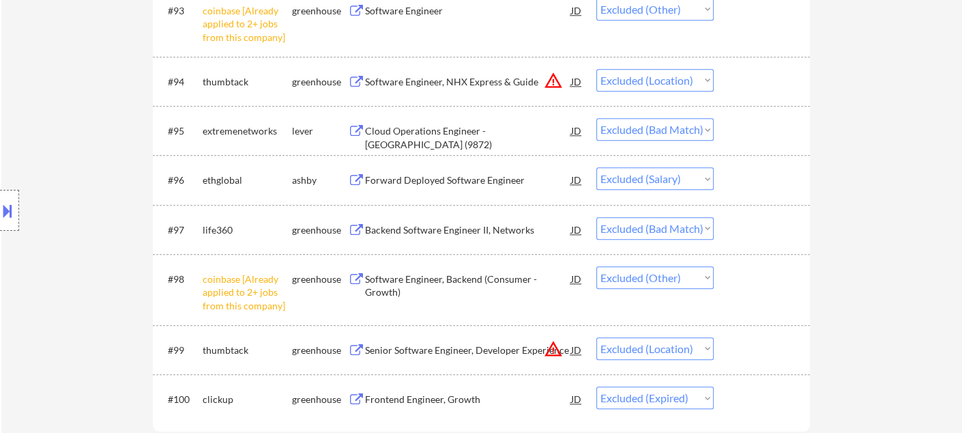
scroll to position [5470, 0]
click at [496, 230] on div "Backend Software Engineer II, Networks" at bounding box center [468, 231] width 206 height 14
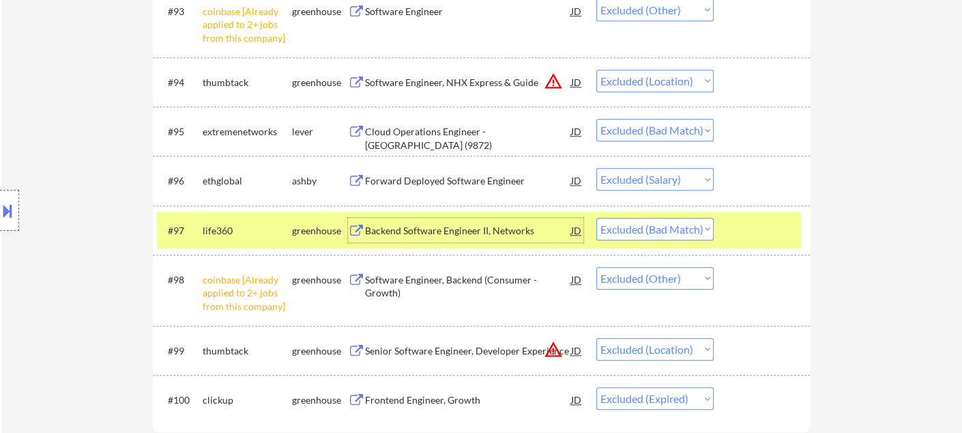
drag, startPoint x: 688, startPoint y: 222, endPoint x: 688, endPoint y: 237, distance: 15.0
click at [688, 222] on select "Choose an option... Pending Applied Excluded (Questions) Excluded (Expired) Exc…" at bounding box center [654, 229] width 117 height 23
select select ""excluded__expired_""
click at [596, 218] on select "Choose an option... Pending Applied Excluded (Questions) Excluded (Expired) Exc…" at bounding box center [654, 229] width 117 height 23
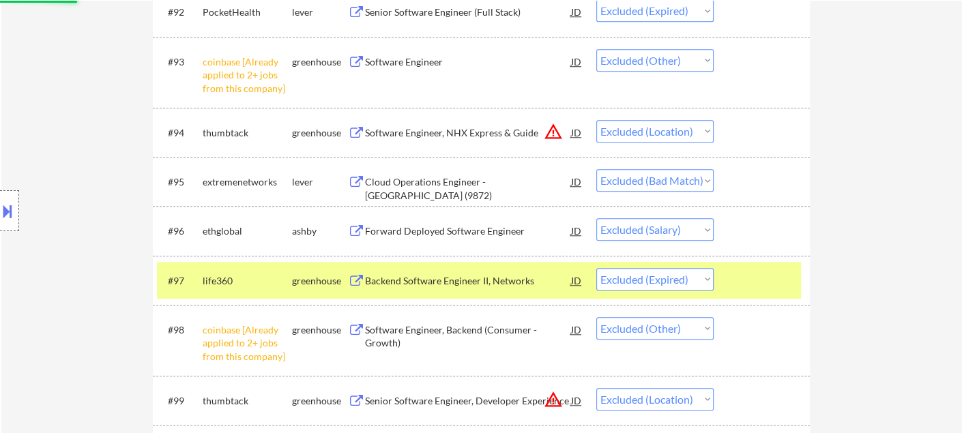
scroll to position [5394, 0]
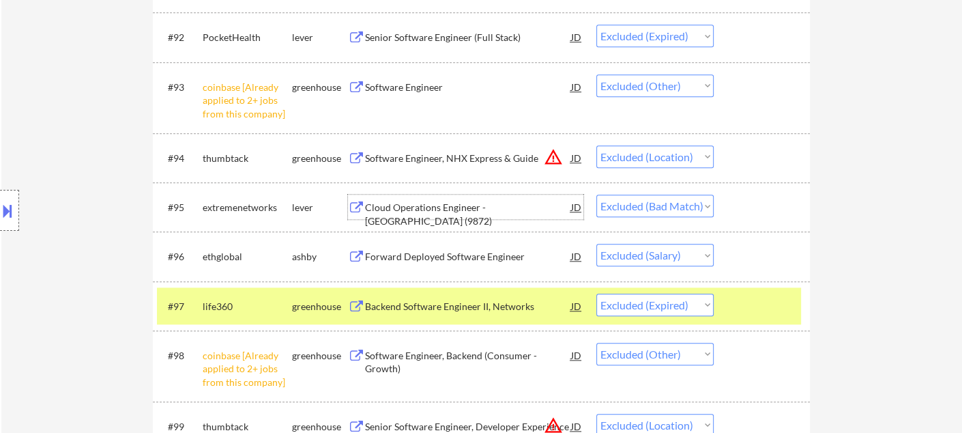
click at [453, 212] on div "Cloud Operations Engineer - CANADA (9872)" at bounding box center [468, 214] width 206 height 27
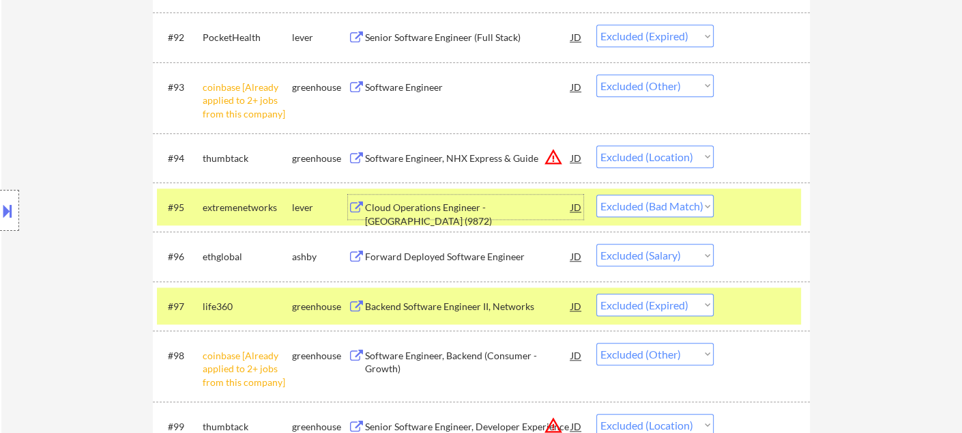
click at [447, 212] on div "Cloud Operations Engineer - CANADA (9872)" at bounding box center [468, 214] width 206 height 27
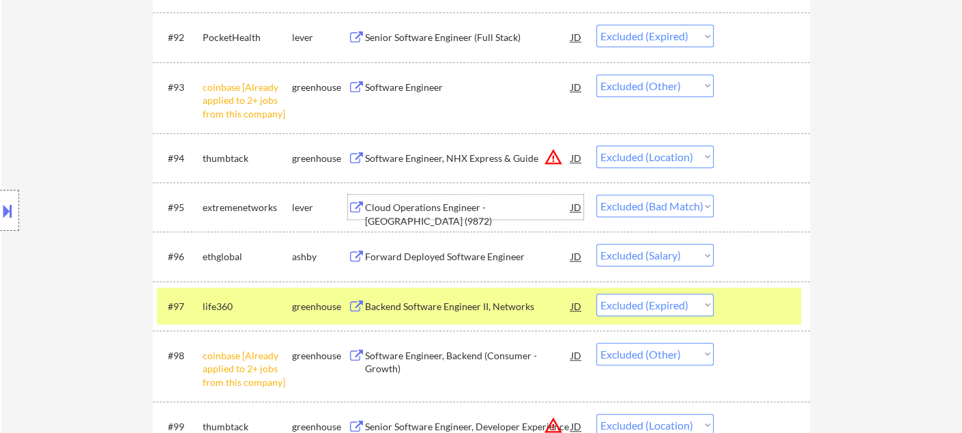
click at [516, 210] on div "Cloud Operations Engineer - CANADA (9872)" at bounding box center [468, 214] width 206 height 27
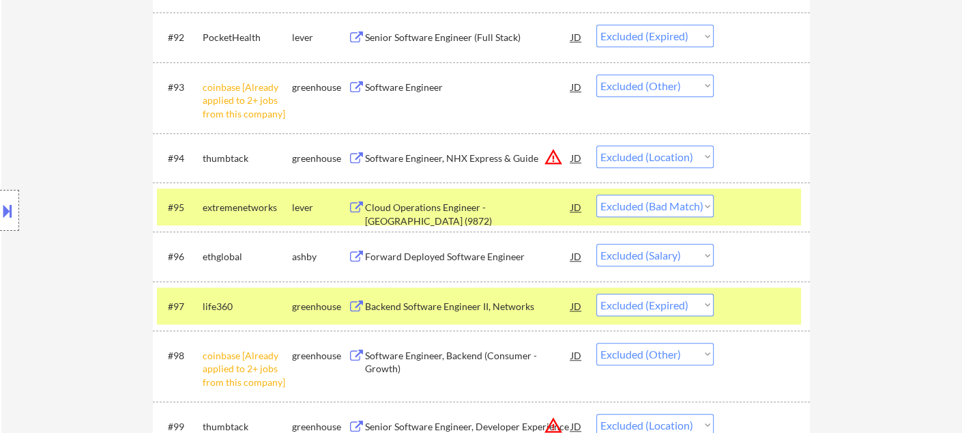
drag, startPoint x: 650, startPoint y: 203, endPoint x: 658, endPoint y: 214, distance: 13.8
click at [650, 202] on select "Choose an option... Pending Applied Excluded (Questions) Excluded (Expired) Exc…" at bounding box center [654, 205] width 117 height 23
select select ""excluded__salary_""
click at [596, 194] on select "Choose an option... Pending Applied Excluded (Questions) Excluded (Expired) Exc…" at bounding box center [654, 205] width 117 height 23
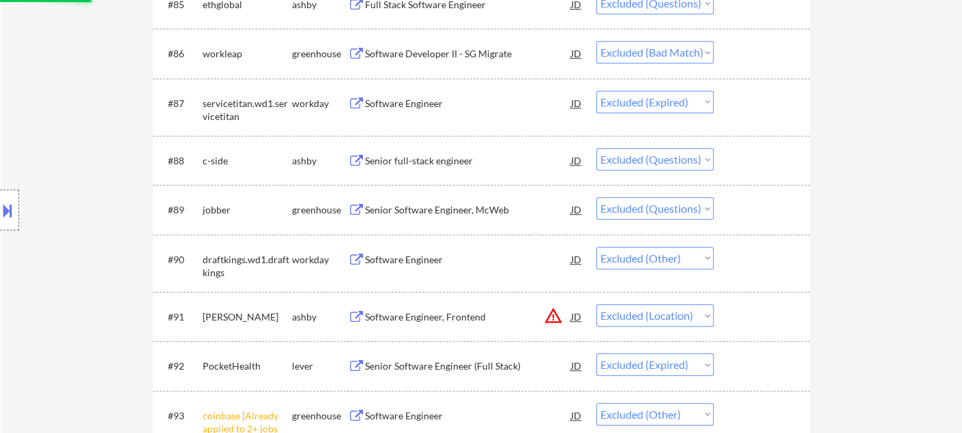
scroll to position [4940, 0]
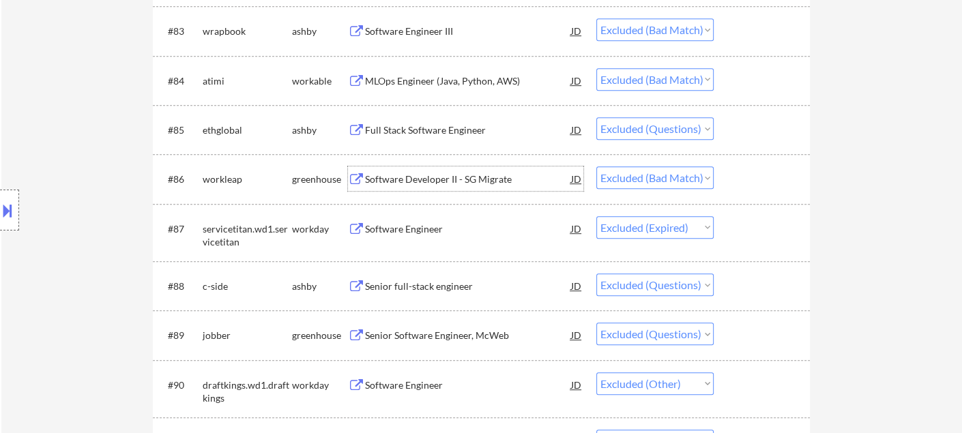
click at [431, 179] on div "Software Developer II - SG Migrate" at bounding box center [468, 180] width 206 height 14
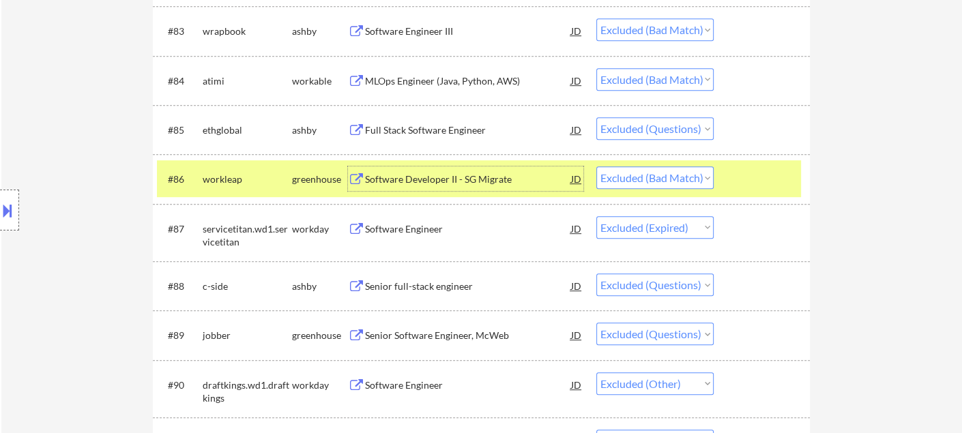
scroll to position [4864, 0]
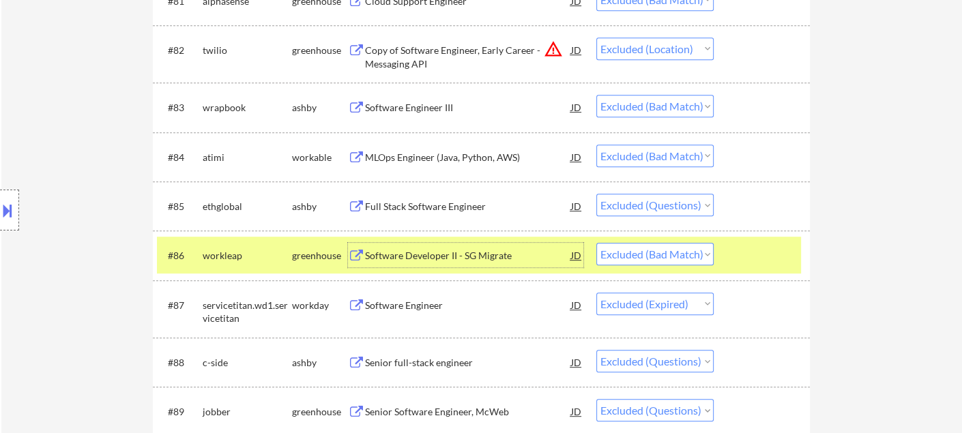
click at [427, 161] on div "MLOps Engineer (Java, Python, AWS)" at bounding box center [468, 158] width 206 height 14
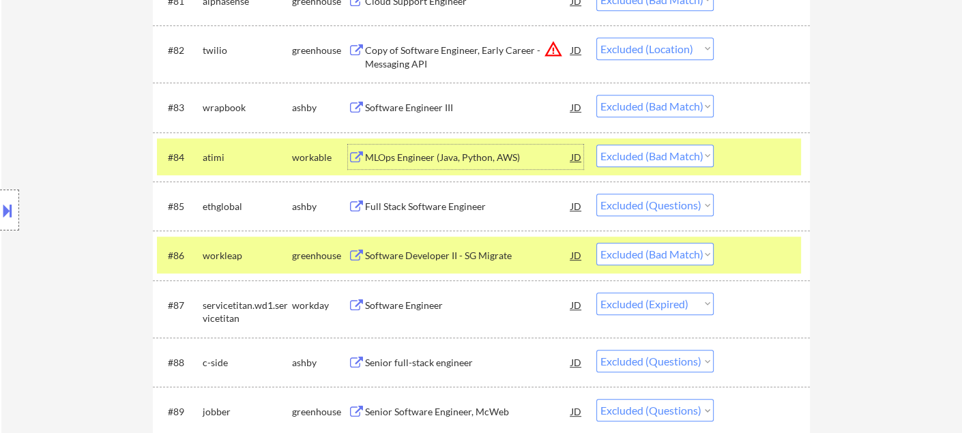
click at [687, 158] on select "Choose an option... Pending Applied Excluded (Questions) Excluded (Expired) Exc…" at bounding box center [654, 156] width 117 height 23
select select ""excluded__expired_""
click at [596, 145] on select "Choose an option... Pending Applied Excluded (Questions) Excluded (Expired) Exc…" at bounding box center [654, 156] width 117 height 23
click at [441, 108] on div "Software Engineer III" at bounding box center [468, 108] width 206 height 14
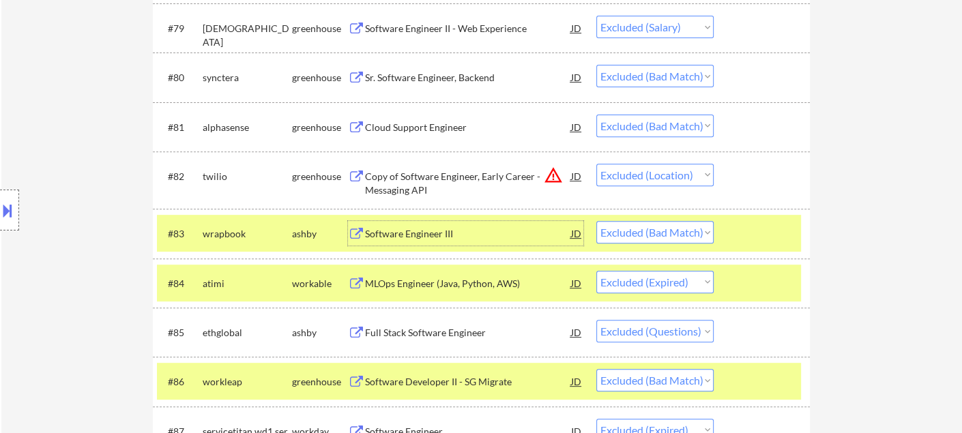
scroll to position [4712, 0]
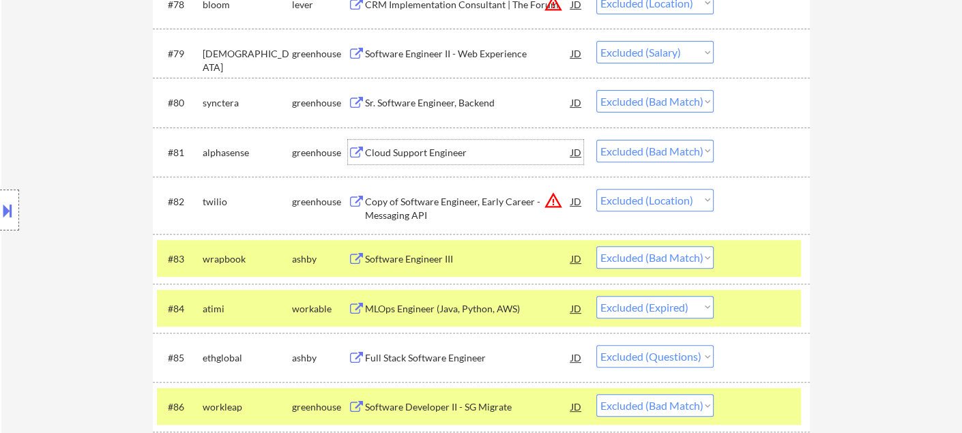
click at [417, 154] on div "Cloud Support Engineer" at bounding box center [468, 153] width 206 height 14
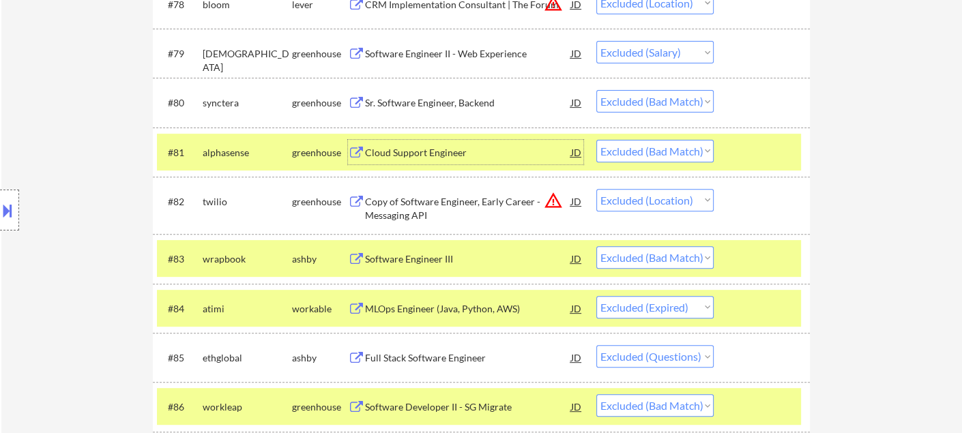
drag, startPoint x: 696, startPoint y: 151, endPoint x: 699, endPoint y: 160, distance: 8.6
click at [696, 151] on select "Choose an option... Pending Applied Excluded (Questions) Excluded (Expired) Exc…" at bounding box center [654, 151] width 117 height 23
select select ""excluded__expired_""
click at [596, 140] on select "Choose an option... Pending Applied Excluded (Questions) Excluded (Expired) Exc…" at bounding box center [654, 151] width 117 height 23
click at [446, 109] on div "Sr. Software Engineer, Backend" at bounding box center [468, 102] width 206 height 25
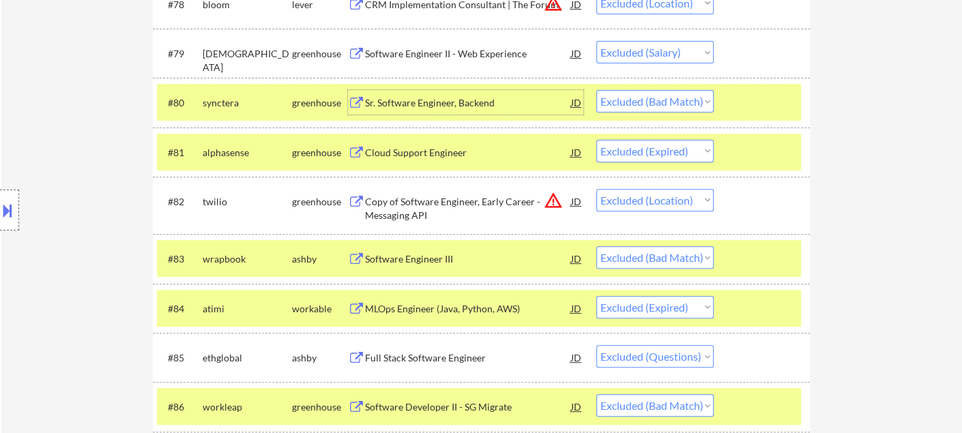
click at [670, 99] on select "Choose an option... Pending Applied Excluded (Questions) Excluded (Expired) Exc…" at bounding box center [654, 101] width 117 height 23
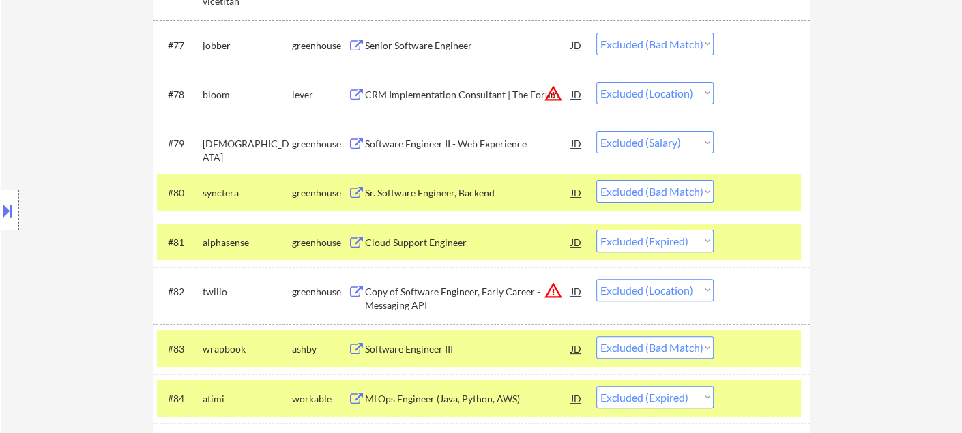
scroll to position [4485, 0]
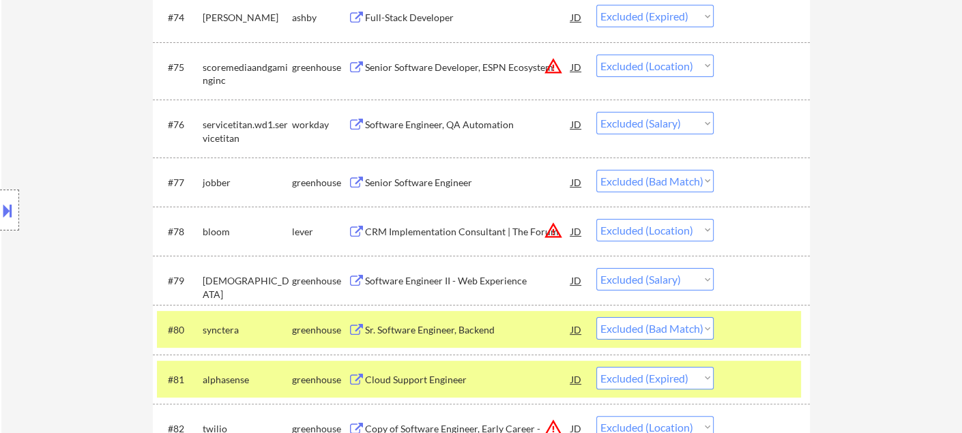
click at [406, 181] on div "Senior Software Engineer" at bounding box center [468, 183] width 206 height 14
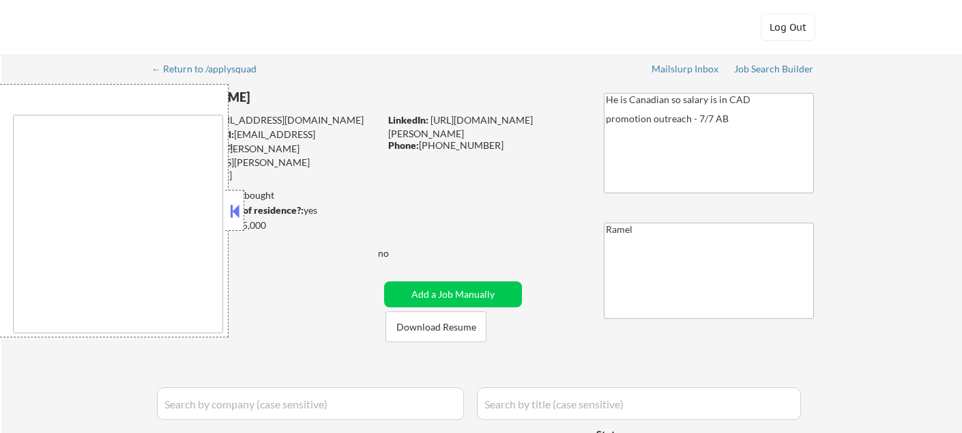
type textarea "remote"
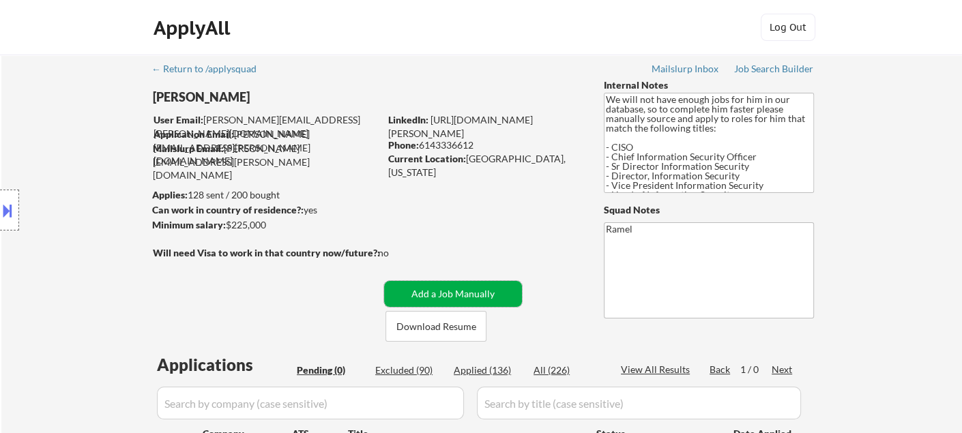
click at [448, 287] on button "Add a Job Manually" at bounding box center [453, 294] width 138 height 26
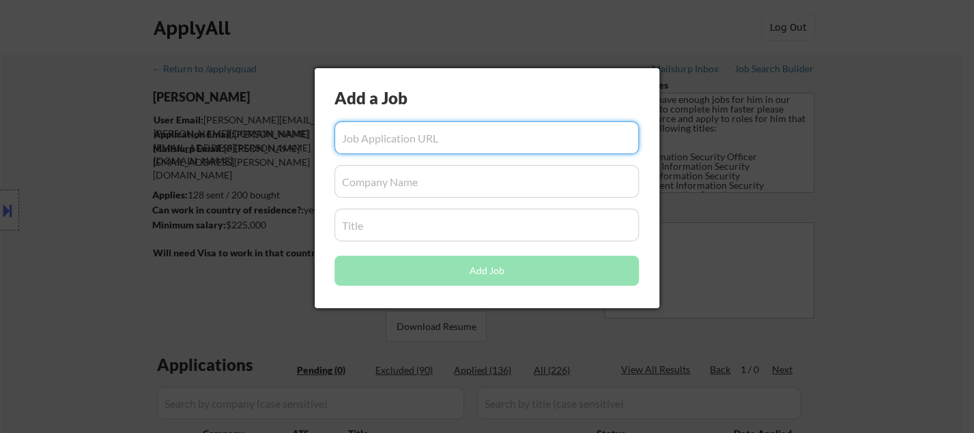
paste input "https://www.remoterocketship.com/company/searchstax/jobs/principal-security-eng…"
type input "https://www.remoterocketship.com/company/searchstax/jobs/principal-security-eng…"
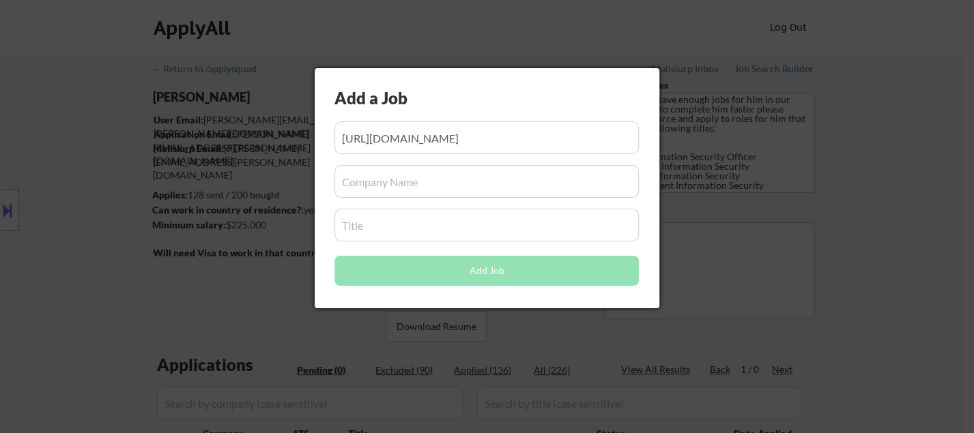
scroll to position [0, 0]
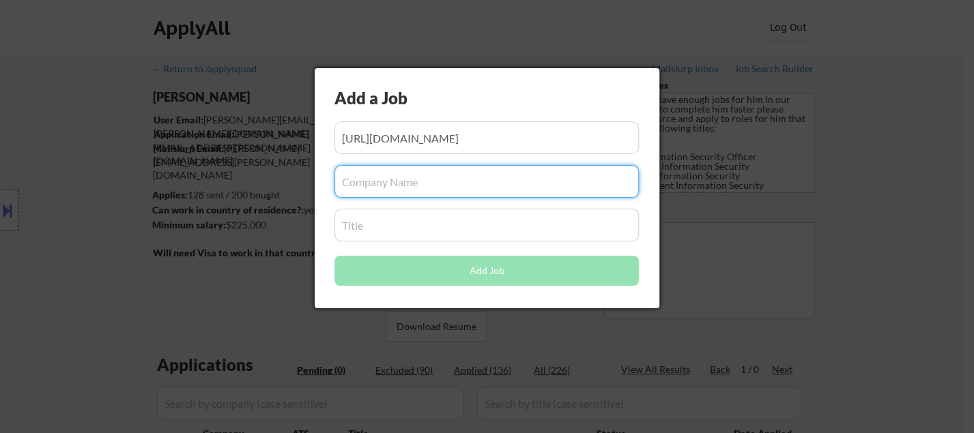
click at [433, 175] on input "input" at bounding box center [486, 181] width 304 height 33
paste input "searchstax"
type input "searchstax"
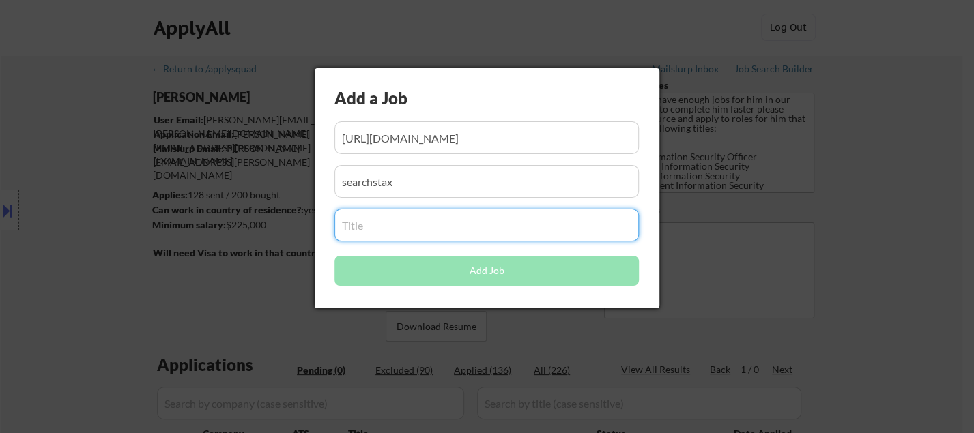
click at [382, 224] on input "input" at bounding box center [486, 225] width 304 height 33
paste input "Principal Security Engineer"
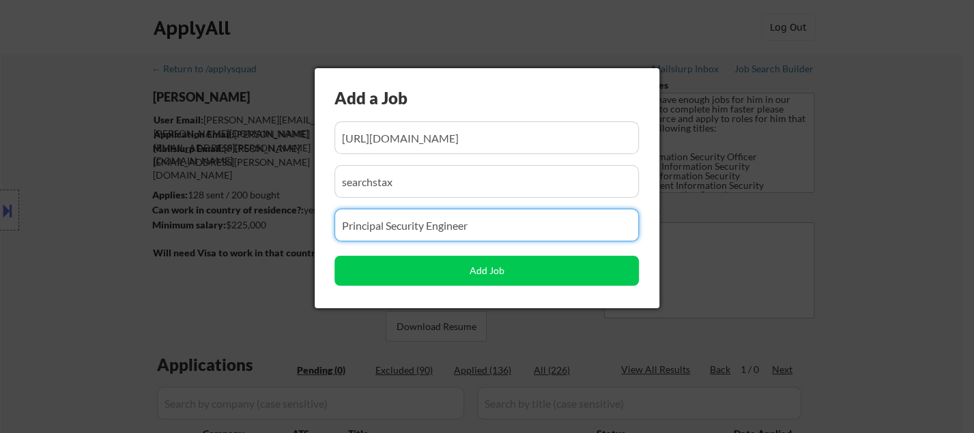
type input "Principal Security Engineer"
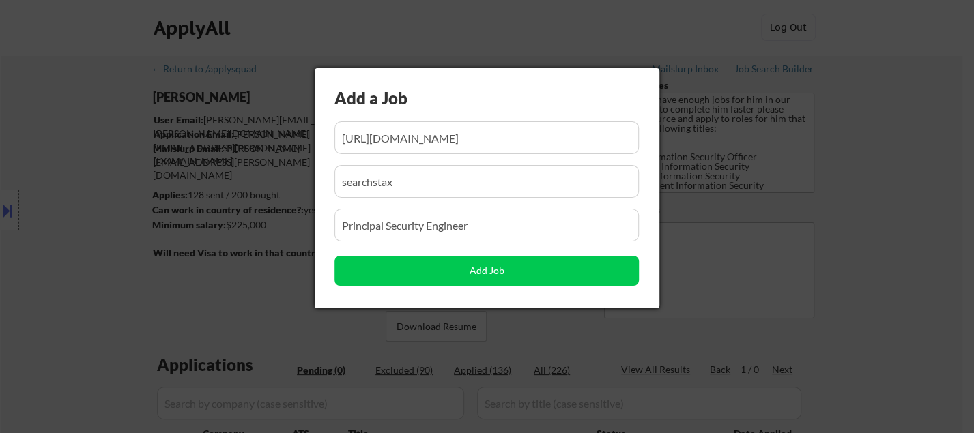
click at [880, 254] on div at bounding box center [487, 216] width 974 height 433
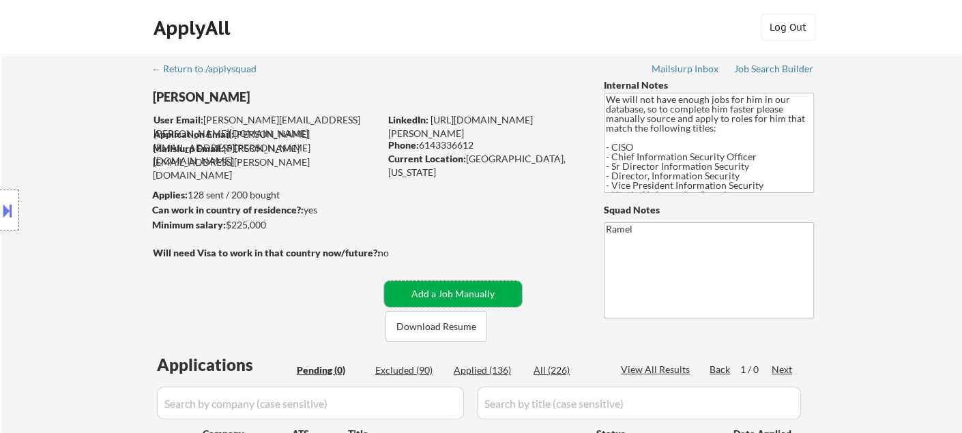
click at [477, 289] on button "Add a Job Manually" at bounding box center [453, 294] width 138 height 26
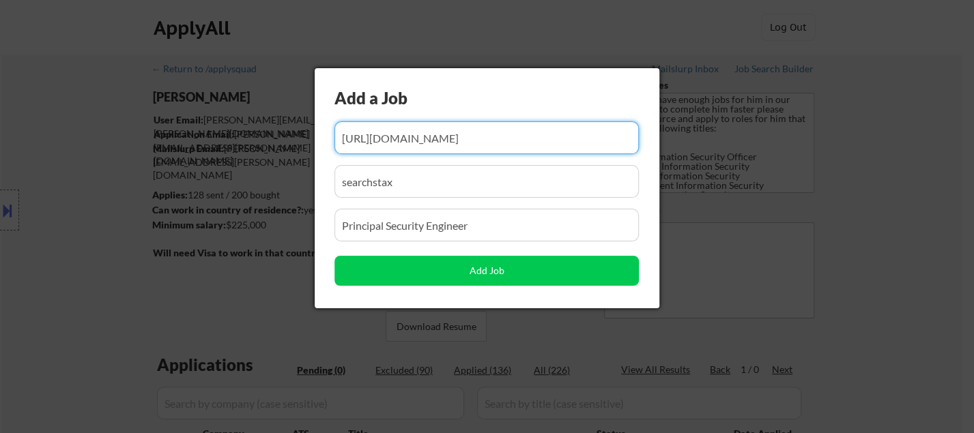
click at [413, 126] on input "input" at bounding box center [486, 137] width 304 height 33
paste input "https://www.simplyhired.com/job/9iFO-ptzMQbpJP257G7HOiQ4DQWa33IXcnFrFTtoPIAOfAs…"
type input "https://www.simplyhired.com/job/9iFO-ptzMQbpJP257G7HOiQ4DQWa33IXcnFrFTtoPIAOfAs…"
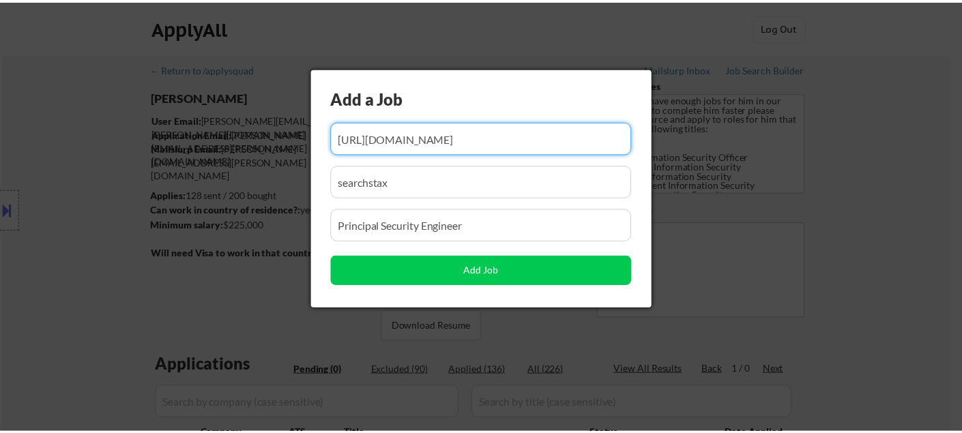
scroll to position [0, 0]
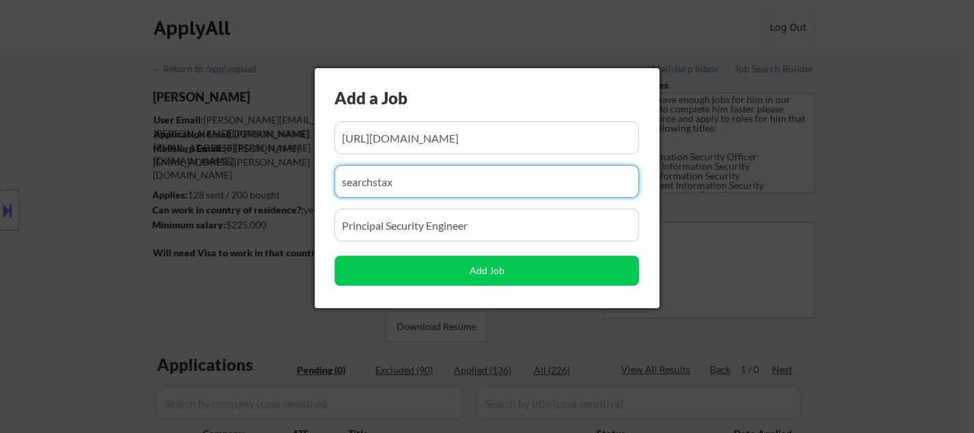
drag, startPoint x: 475, startPoint y: 171, endPoint x: 317, endPoint y: 173, distance: 158.3
click at [308, 171] on body "← Return to /applysquad Mailslurp Inbox Job Search Builder Aaron Lafferty User …" at bounding box center [487, 216] width 974 height 433
paste input "Director, IT & Security"
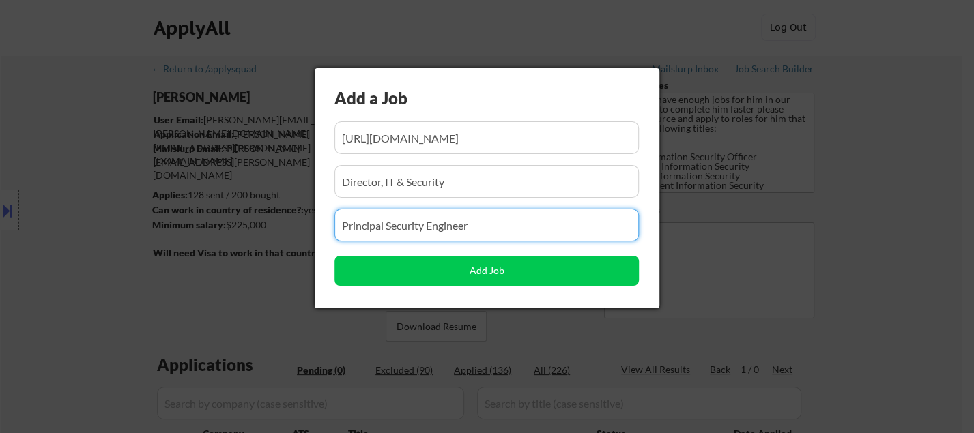
drag, startPoint x: 472, startPoint y: 225, endPoint x: 302, endPoint y: 214, distance: 171.0
click at [299, 214] on body "← Return to /applysquad Mailslurp Inbox Job Search Builder Aaron Lafferty User …" at bounding box center [487, 216] width 974 height 433
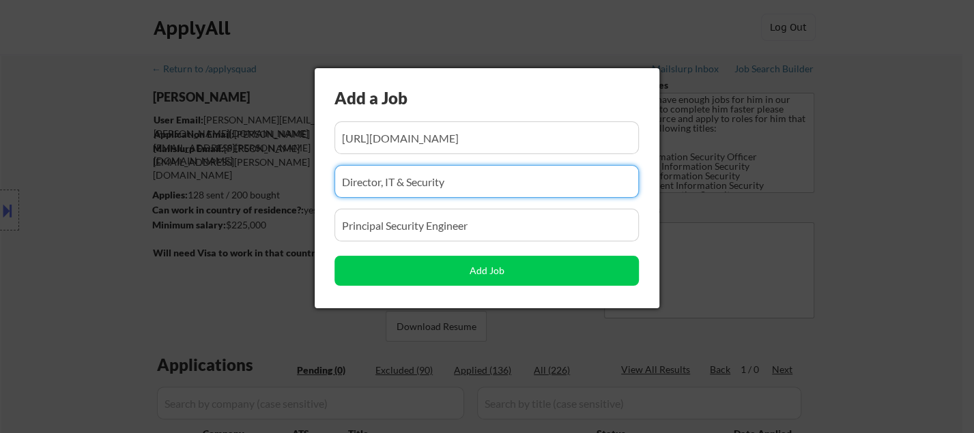
click at [515, 188] on input "input" at bounding box center [486, 181] width 304 height 33
click at [471, 187] on input "input" at bounding box center [486, 181] width 304 height 33
paste input "Director, IT & SecurityMacroHealth"
drag, startPoint x: 448, startPoint y: 182, endPoint x: 273, endPoint y: 190, distance: 174.8
click at [272, 188] on body "← Return to /applysquad Mailslurp Inbox Job Search Builder Aaron Lafferty User …" at bounding box center [487, 216] width 974 height 433
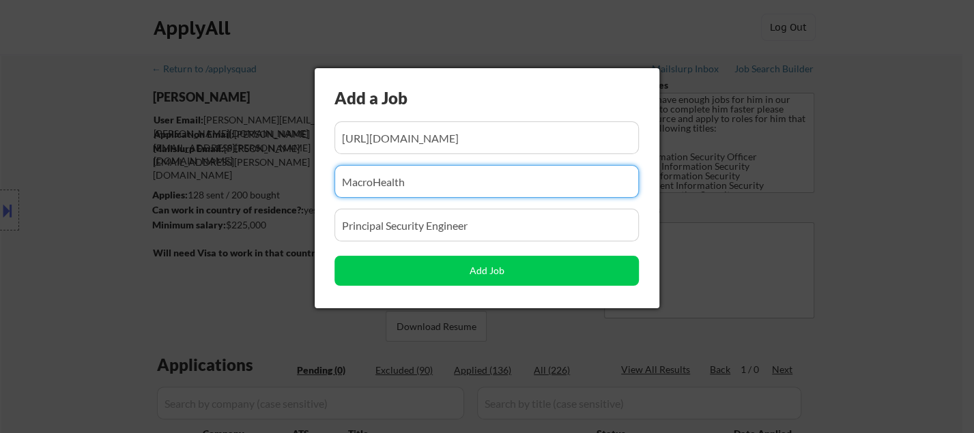
type input "MacroHealth"
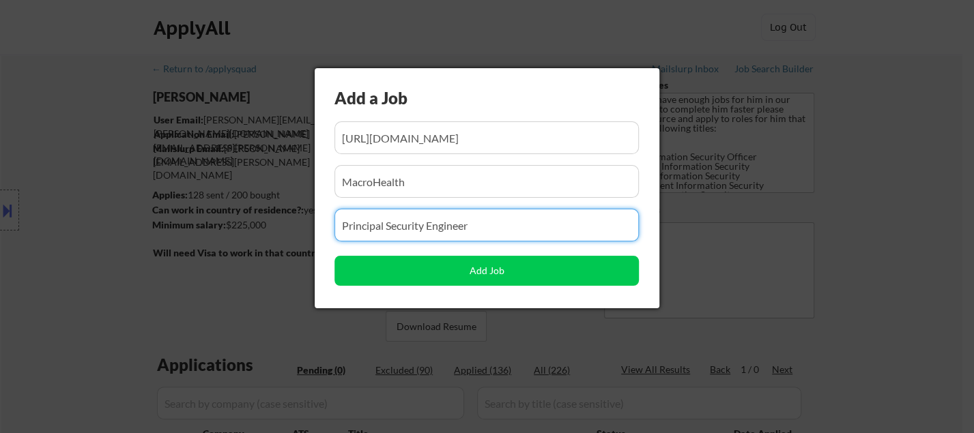
drag, startPoint x: 495, startPoint y: 224, endPoint x: 284, endPoint y: 231, distance: 211.6
click at [284, 231] on body "← Return to /applysquad Mailslurp Inbox Job Search Builder Aaron Lafferty User …" at bounding box center [487, 216] width 974 height 433
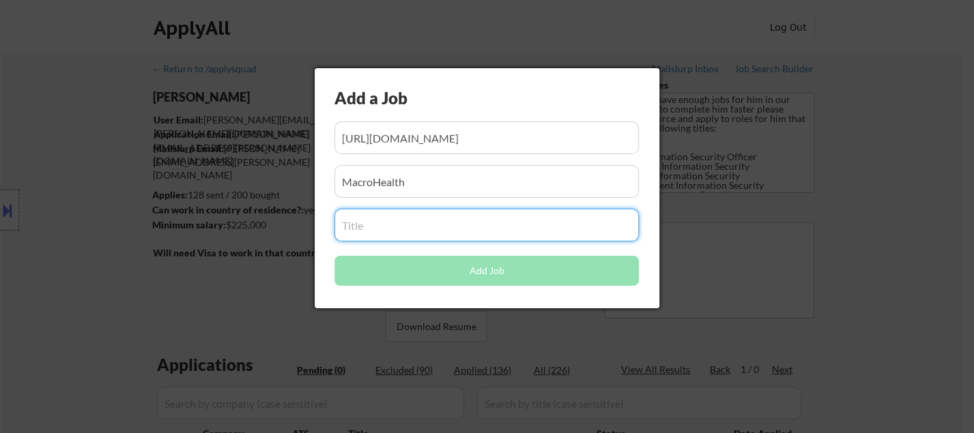
paste input "Director, IT & Security"
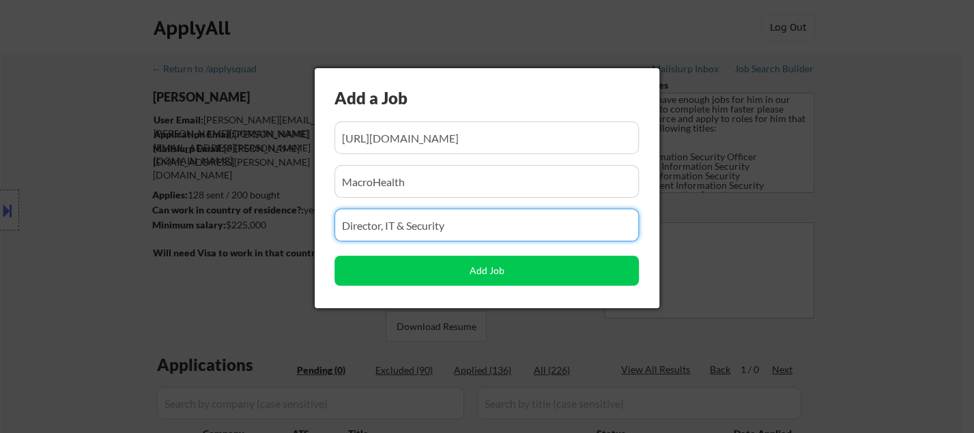
type input "Director, IT & Security"
click at [480, 294] on div "Add a Job Add Job" at bounding box center [487, 188] width 345 height 240
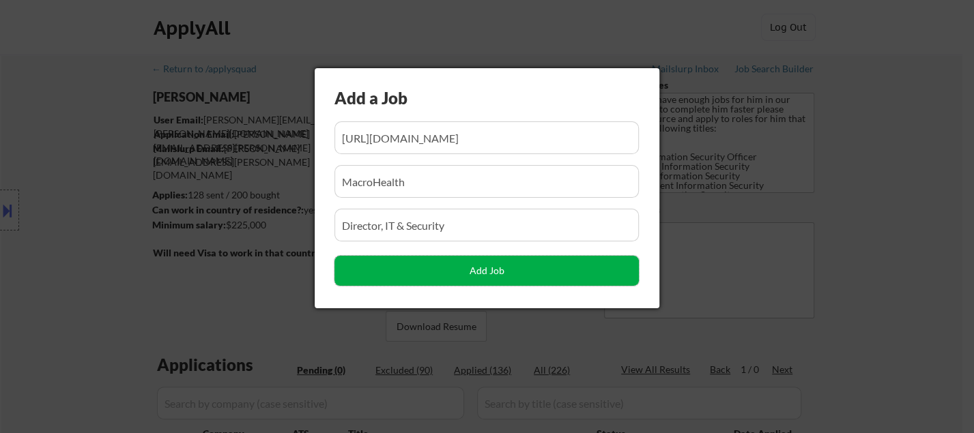
click at [493, 268] on button "Add Job" at bounding box center [486, 271] width 304 height 30
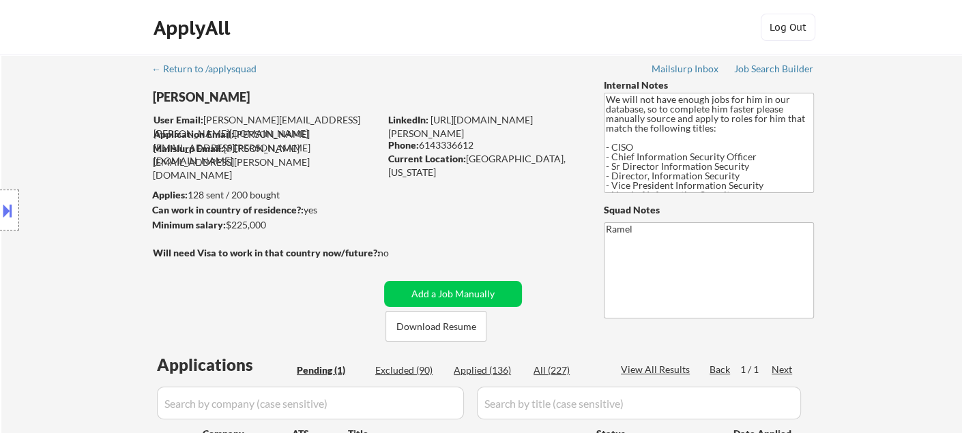
click at [888, 250] on body "← Return to /applysquad Mailslurp Inbox Job Search Builder Aaron Lafferty User …" at bounding box center [481, 216] width 962 height 433
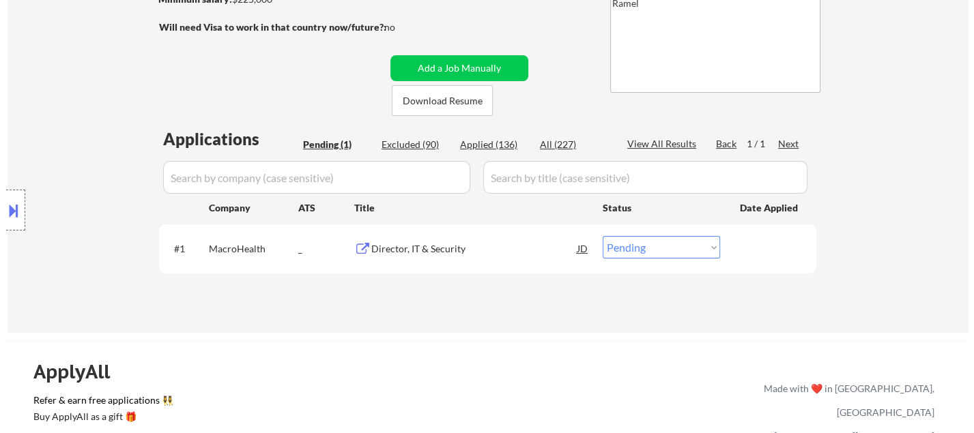
scroll to position [227, 0]
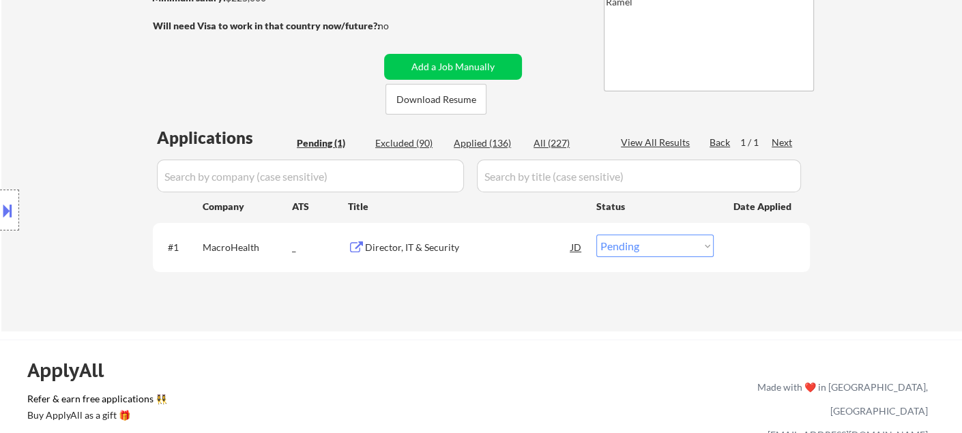
click at [655, 242] on select "Choose an option... Pending Applied Excluded (Questions) Excluded (Expired) Exc…" at bounding box center [654, 246] width 117 height 23
select select ""applied""
click at [596, 235] on select "Choose an option... Pending Applied Excluded (Questions) Excluded (Expired) Exc…" at bounding box center [654, 246] width 117 height 23
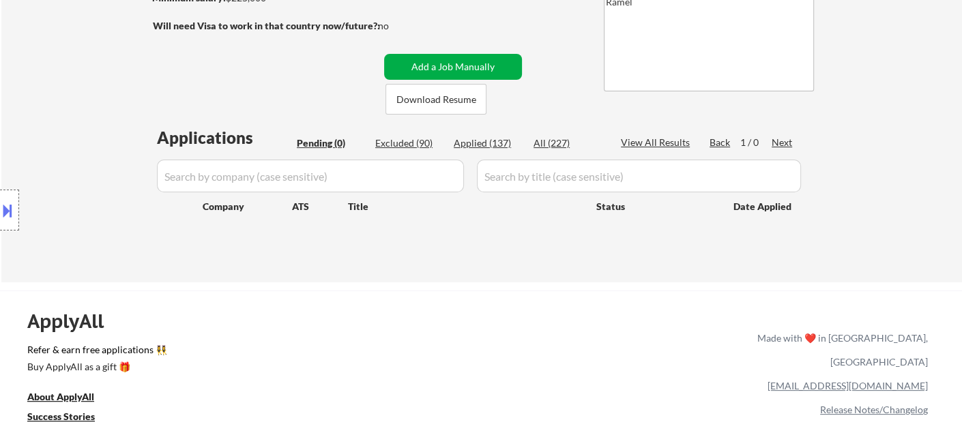
click at [437, 64] on button "Add a Job Manually" at bounding box center [453, 67] width 138 height 26
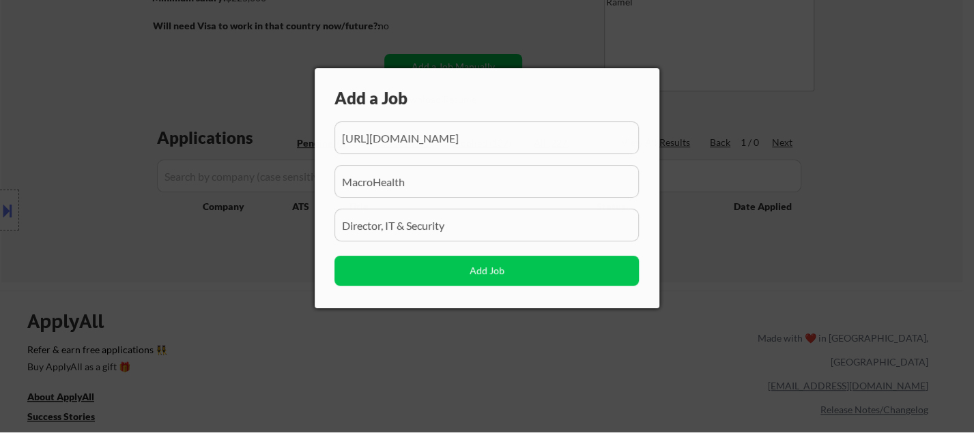
scroll to position [0, 766]
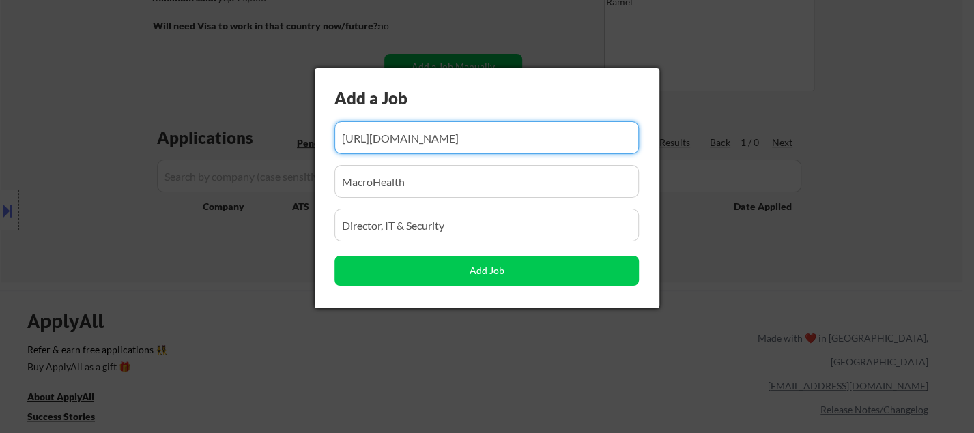
drag, startPoint x: 450, startPoint y: 134, endPoint x: 444, endPoint y: 139, distance: 8.3
click at [444, 137] on input "input" at bounding box center [486, 137] width 304 height 33
paste input "https://www.simplyhired.com/job/_sQSHgCjSM3GA5G2_VsQmj_PCGdW5uyklAnk7mye8UvuAPV…"
type input "https://www.simplyhired.com/job/_sQSHgCjSM3GA5G2_VsQmj_PCGdW5uyklAnk7mye8UvuAPV…"
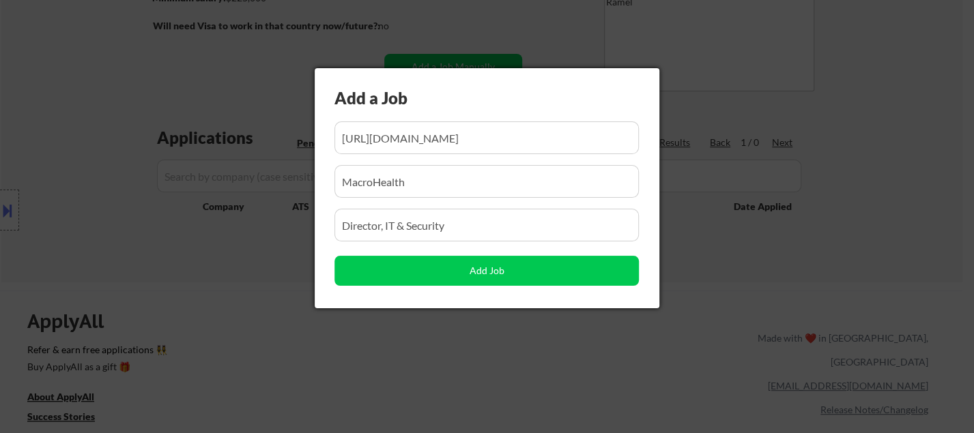
scroll to position [0, 0]
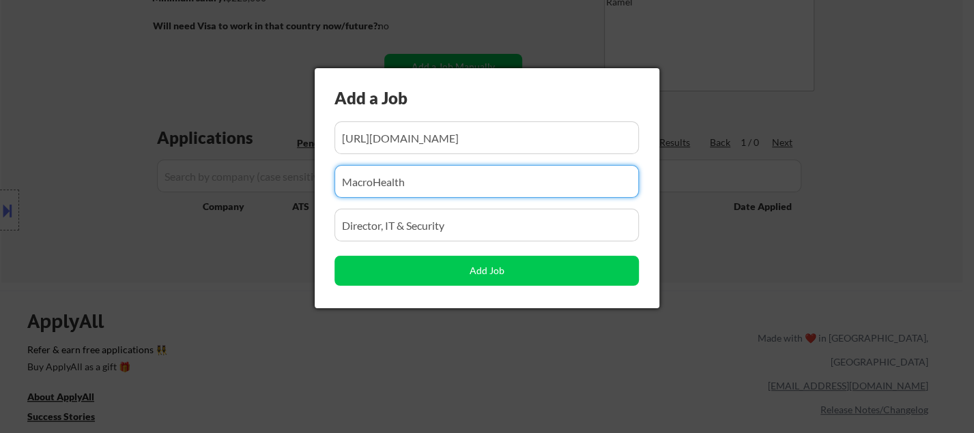
drag, startPoint x: 437, startPoint y: 185, endPoint x: 334, endPoint y: 185, distance: 102.3
click at [334, 185] on input "input" at bounding box center [486, 181] width 304 height 33
paste input "Kyndryl"
type input "Kyndryl"
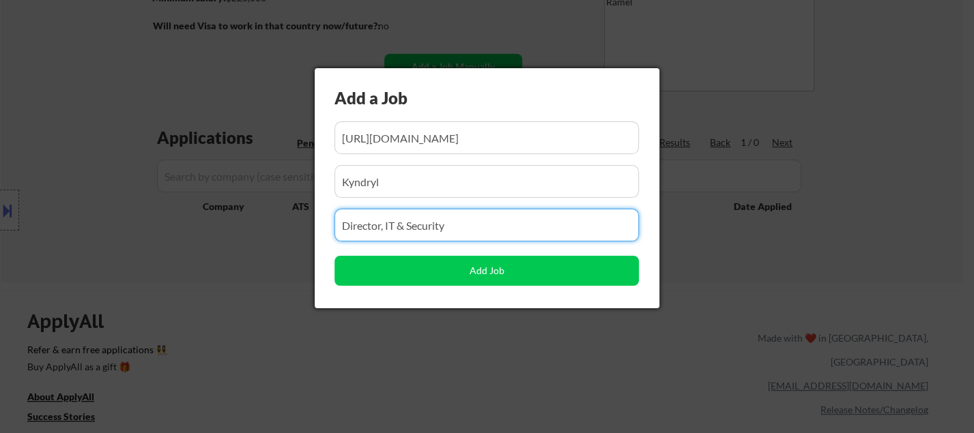
drag, startPoint x: 235, startPoint y: 212, endPoint x: 245, endPoint y: 213, distance: 10.3
paste input "Director, Cybersecurity Platforms"
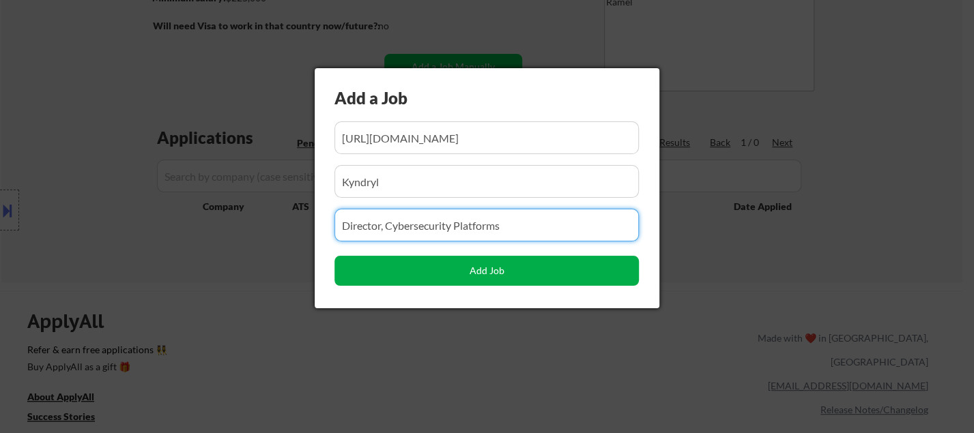
type input "Director, Cybersecurity Platforms"
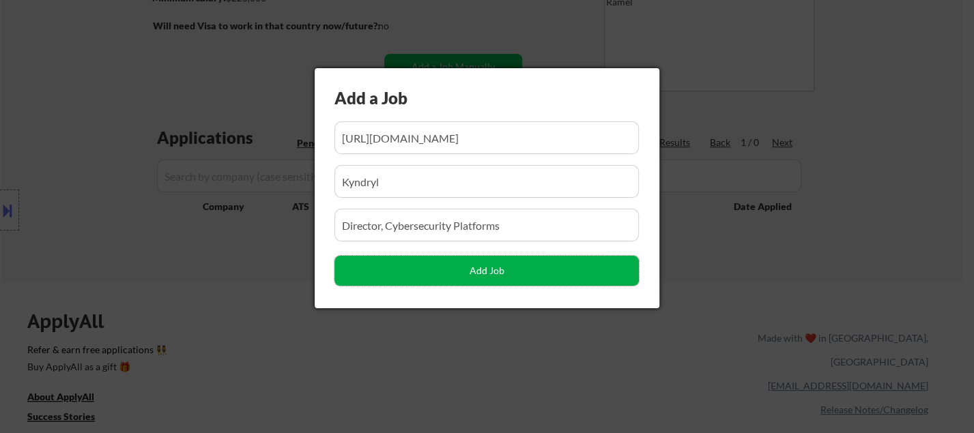
click at [393, 267] on button "Add Job" at bounding box center [486, 271] width 304 height 30
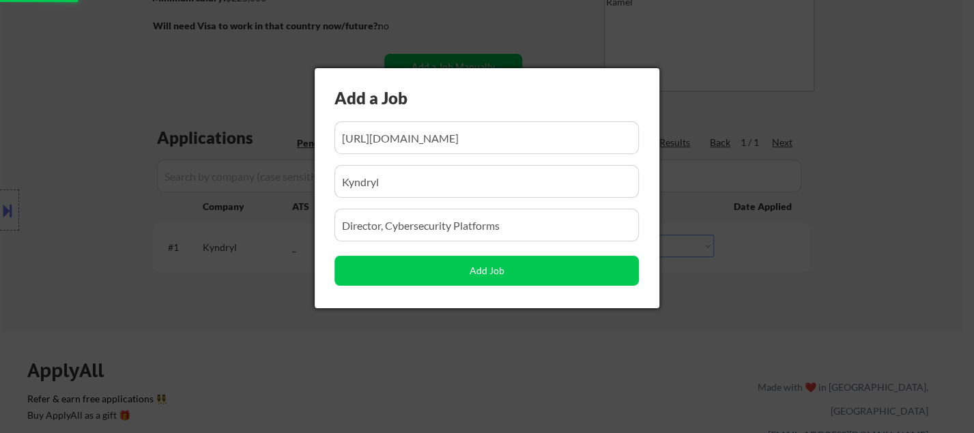
drag, startPoint x: 328, startPoint y: 378, endPoint x: 382, endPoint y: 370, distance: 55.2
click at [329, 378] on div at bounding box center [487, 216] width 974 height 433
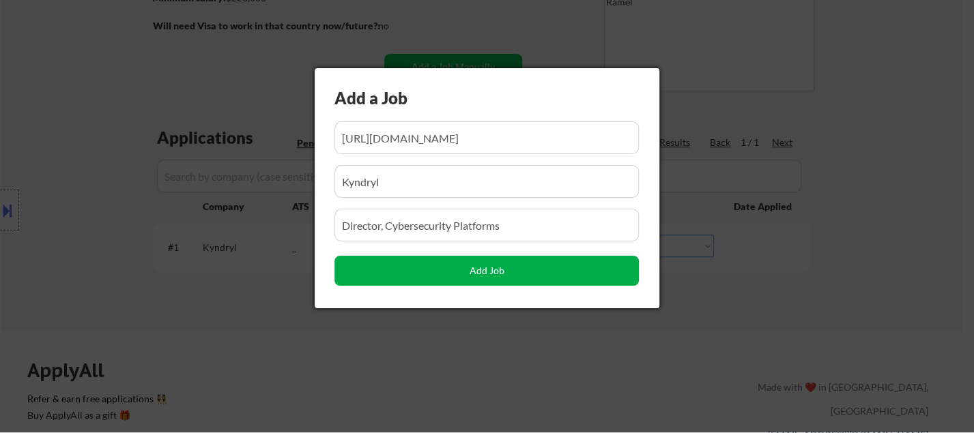
scroll to position [0, 229]
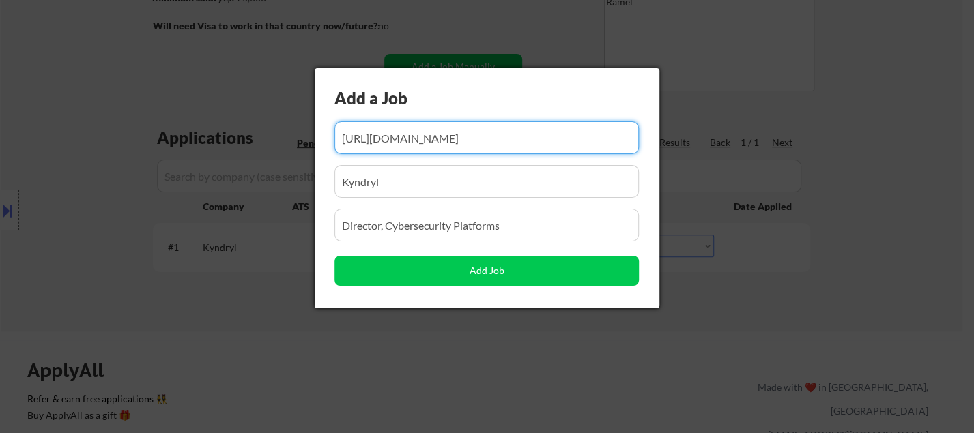
click at [626, 353] on div at bounding box center [487, 216] width 974 height 433
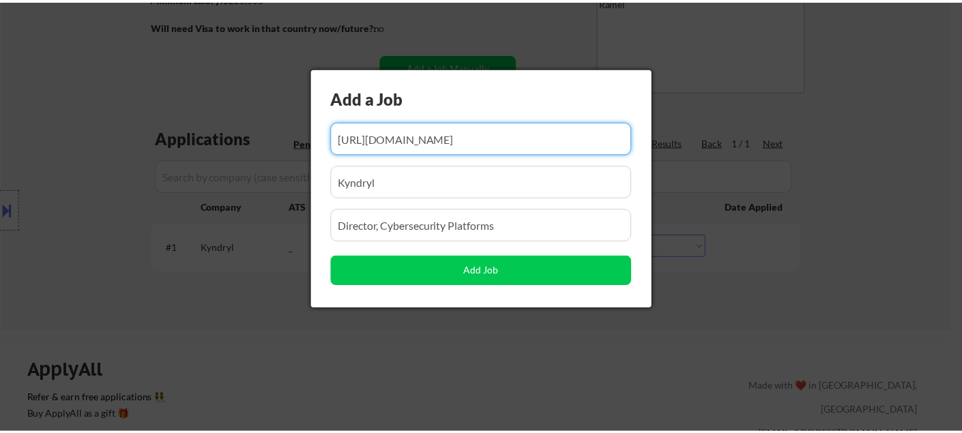
scroll to position [0, 0]
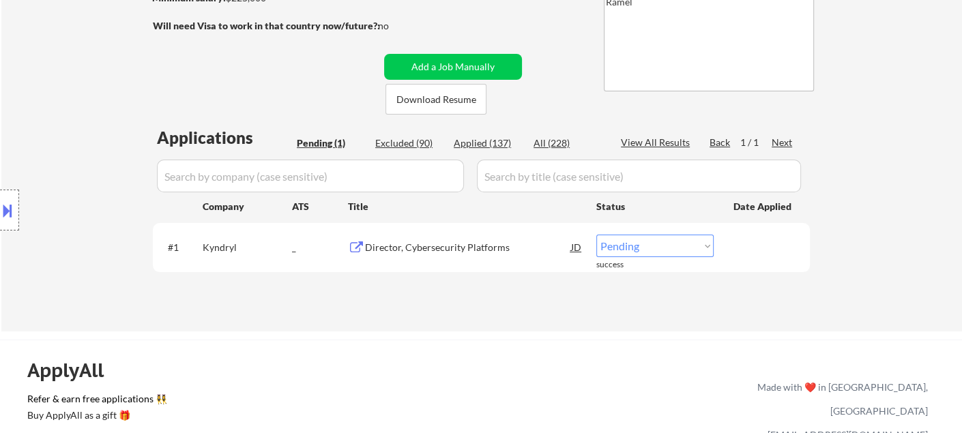
drag, startPoint x: 643, startPoint y: 243, endPoint x: 648, endPoint y: 255, distance: 12.8
click at [643, 243] on select "Choose an option... Pending Applied Excluded (Questions) Excluded (Expired) Exc…" at bounding box center [654, 246] width 117 height 23
select select ""applied""
click at [596, 235] on select "Choose an option... Pending Applied Excluded (Questions) Excluded (Expired) Exc…" at bounding box center [654, 246] width 117 height 23
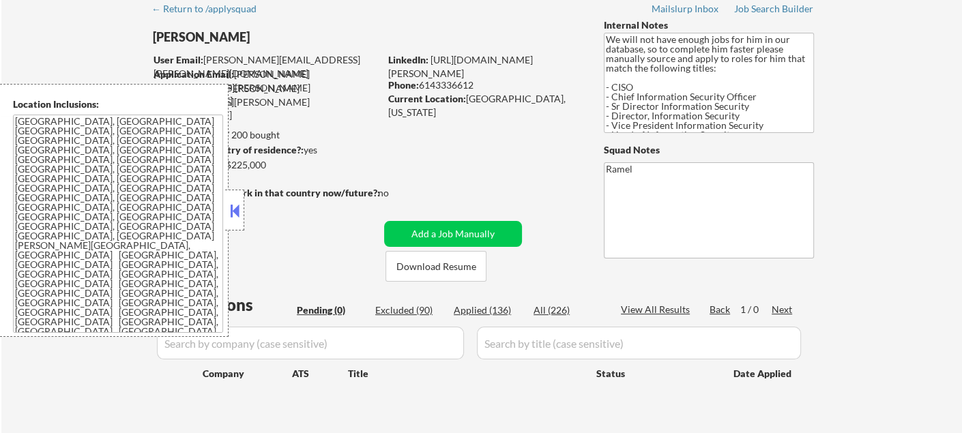
scroll to position [151, 0]
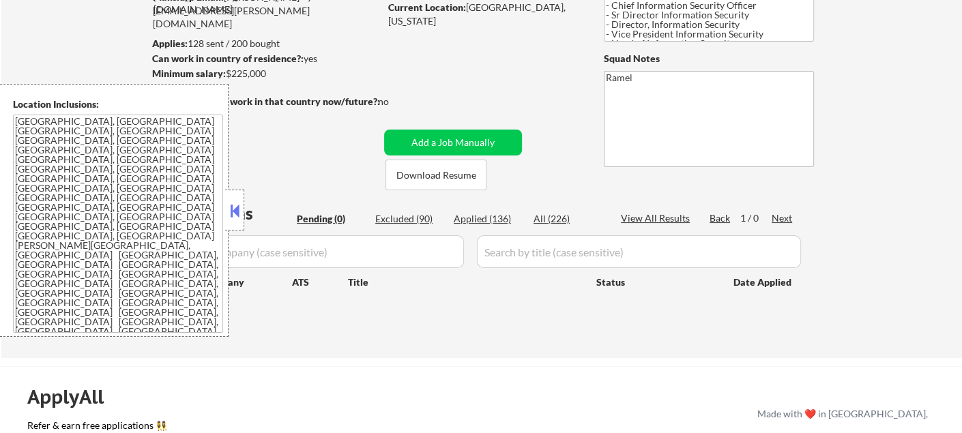
drag, startPoint x: 497, startPoint y: 221, endPoint x: 238, endPoint y: 217, distance: 259.3
click at [497, 221] on div "Applied (136)" at bounding box center [488, 219] width 68 height 14
click at [229, 205] on button at bounding box center [234, 211] width 15 height 20
click at [238, 217] on button at bounding box center [234, 211] width 15 height 20
select select ""applied""
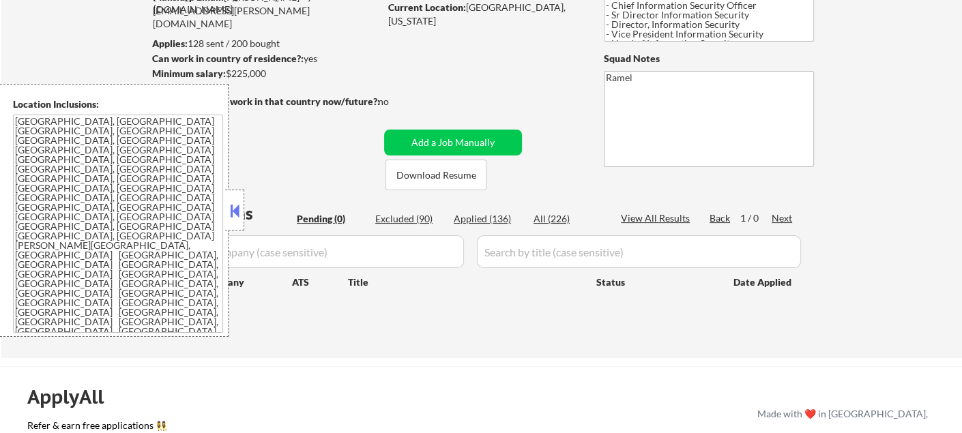
select select ""applied""
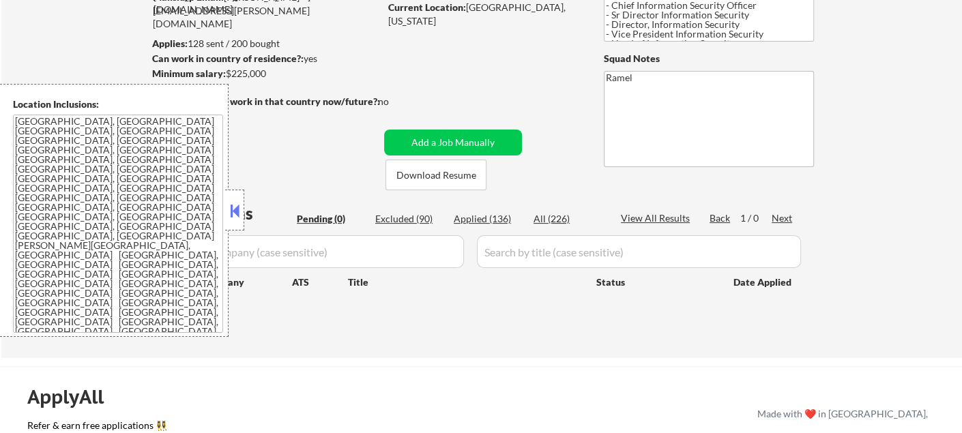
select select ""applied""
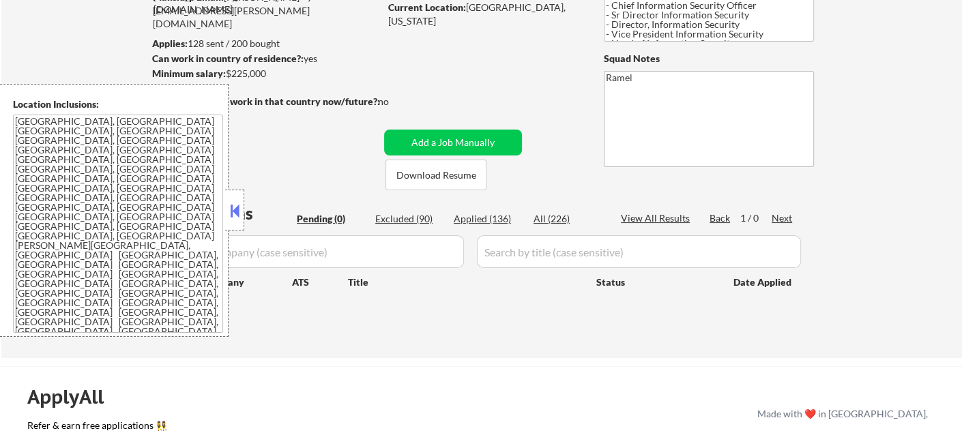
select select ""applied""
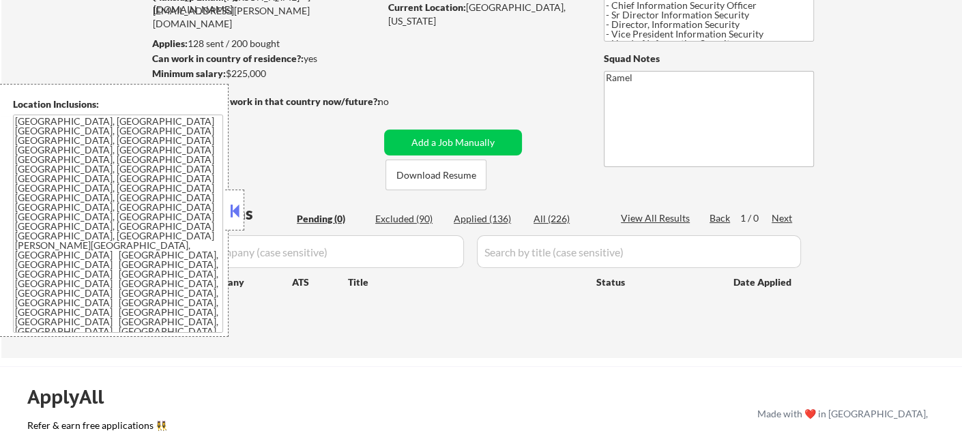
select select ""applied""
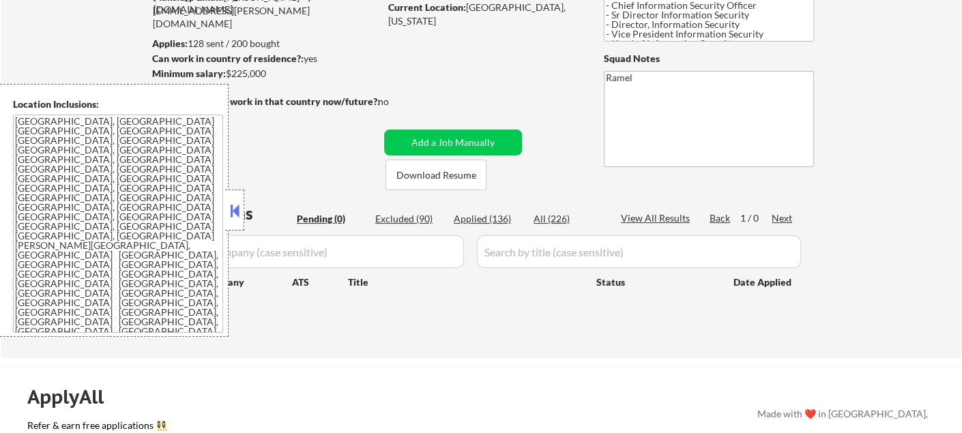
select select ""applied""
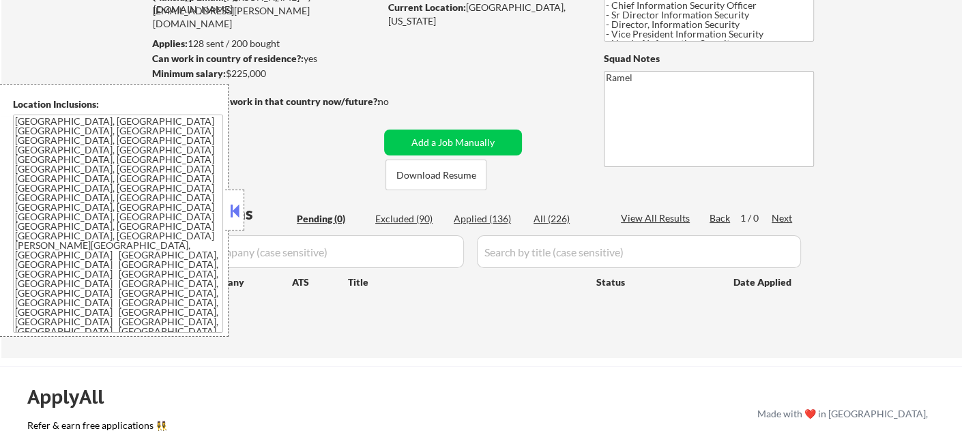
select select ""applied""
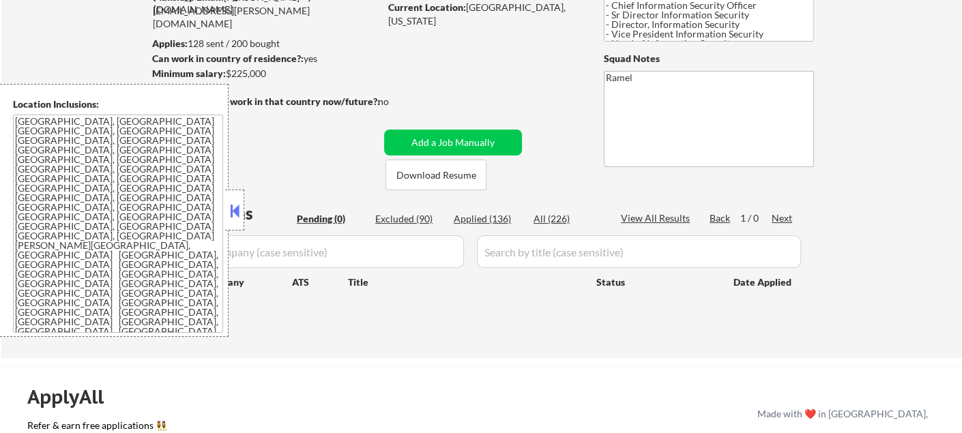
select select ""applied""
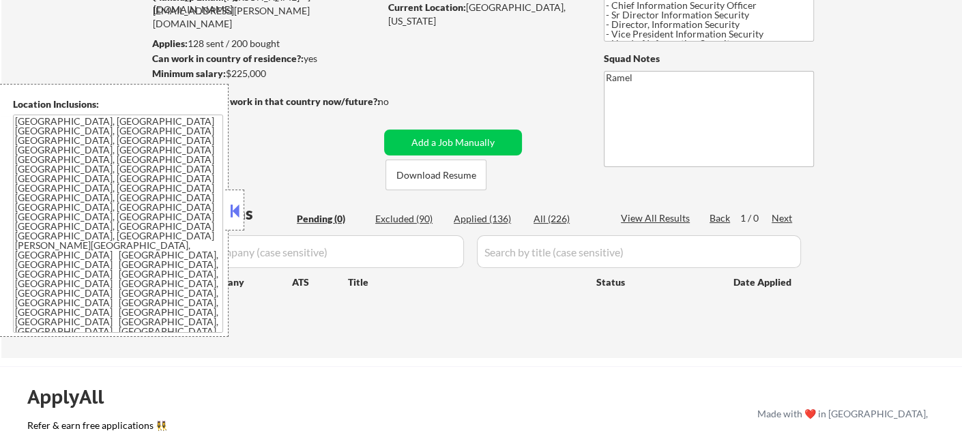
select select ""applied""
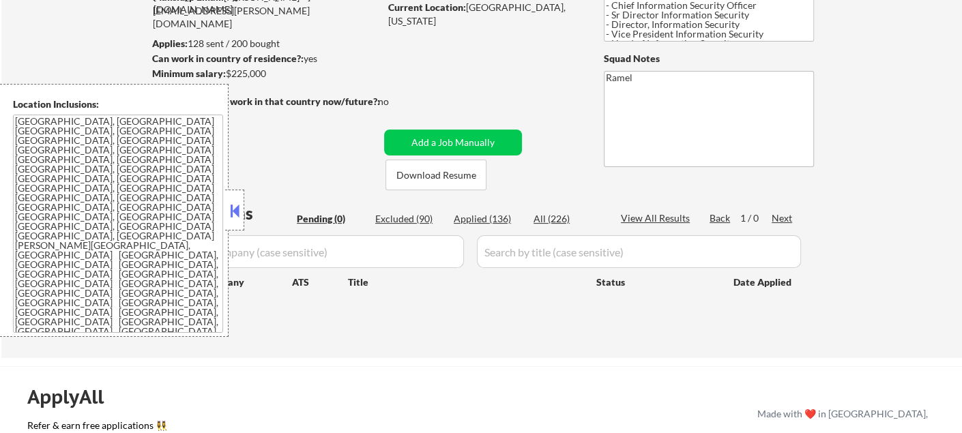
select select ""applied""
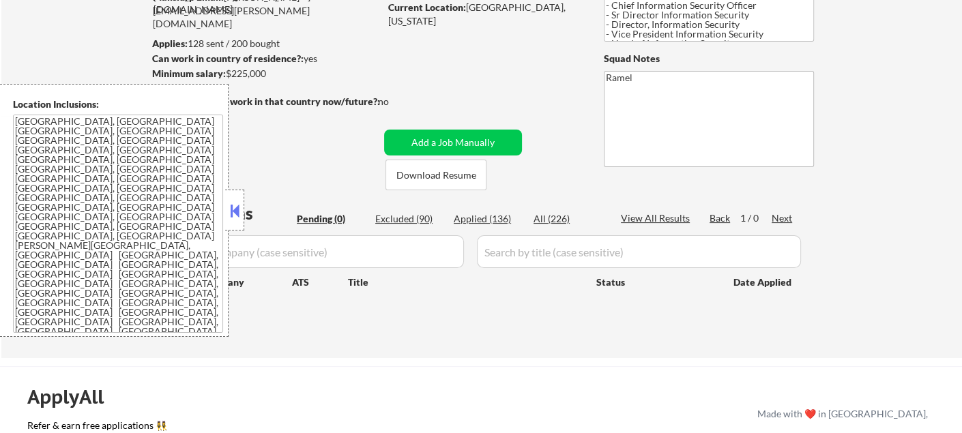
select select ""applied""
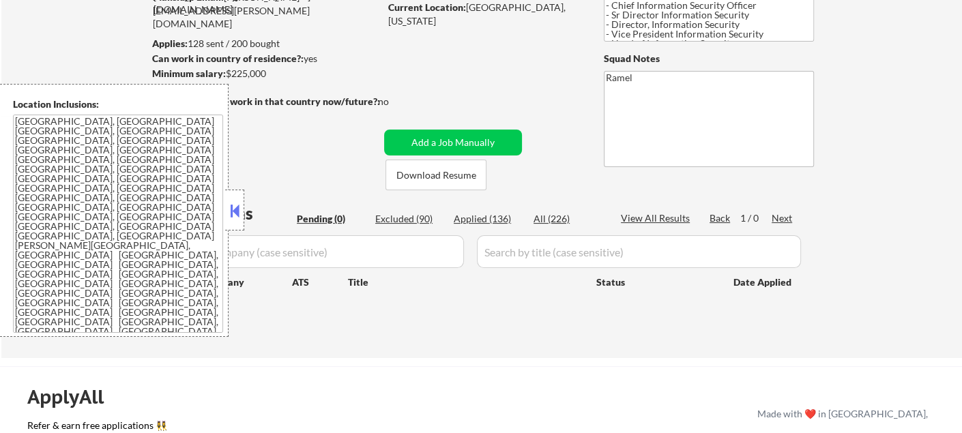
select select ""applied""
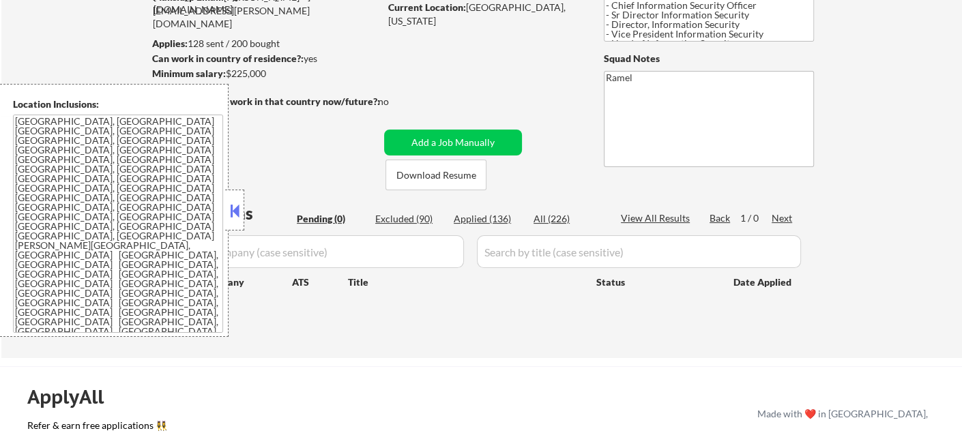
select select ""applied""
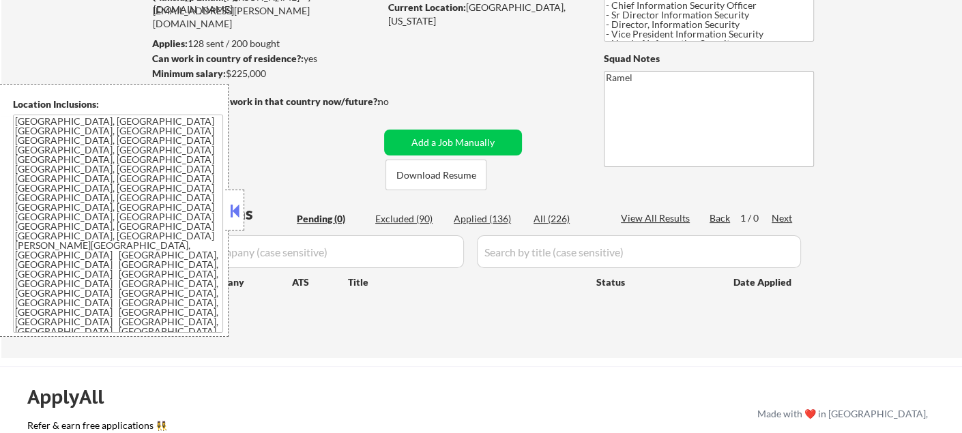
select select ""applied""
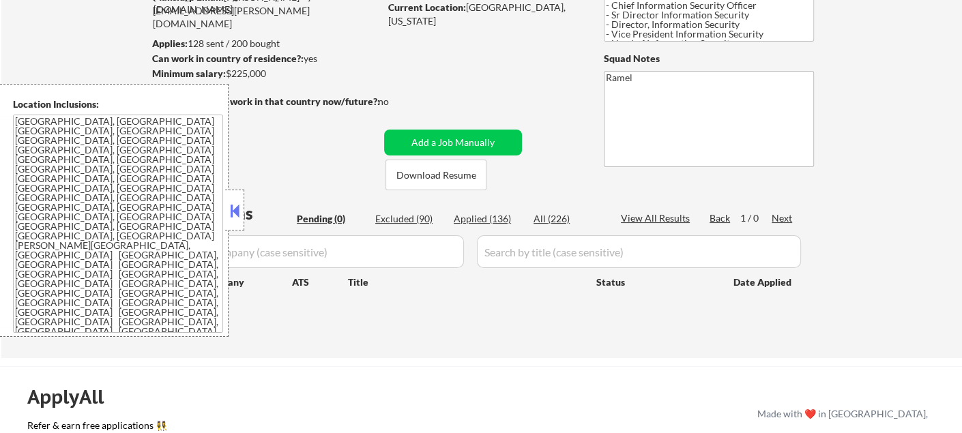
select select ""applied""
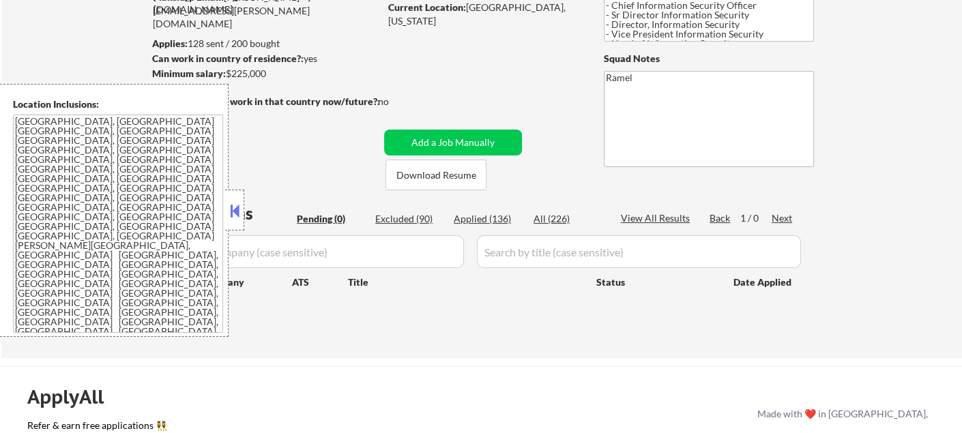
select select ""applied""
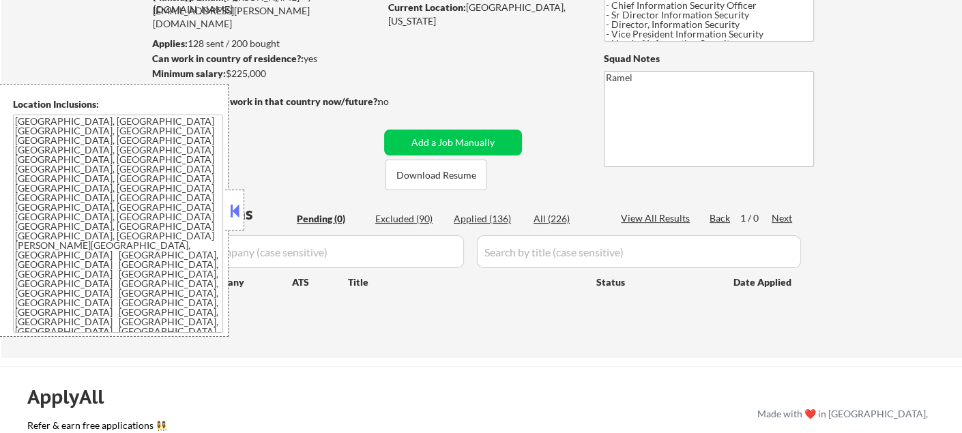
select select ""applied""
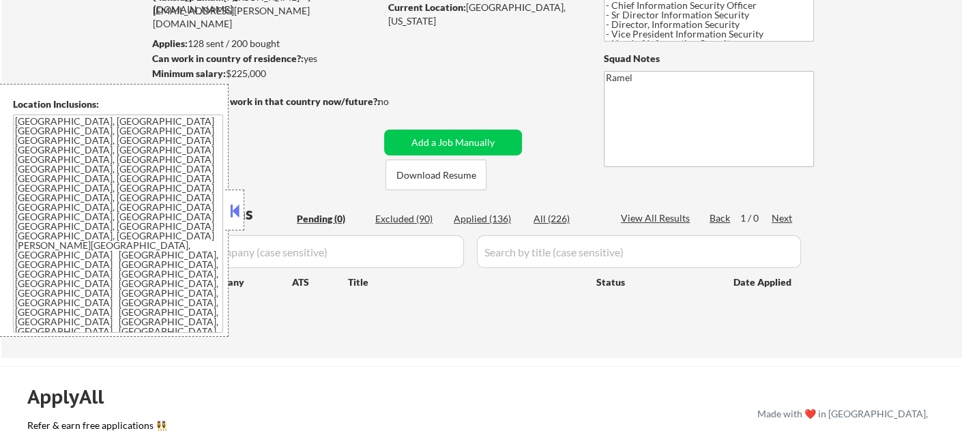
select select ""applied""
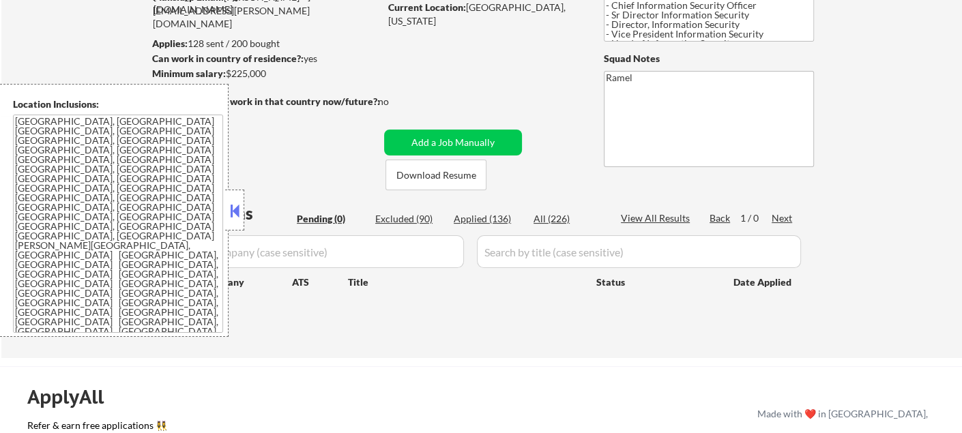
select select ""applied""
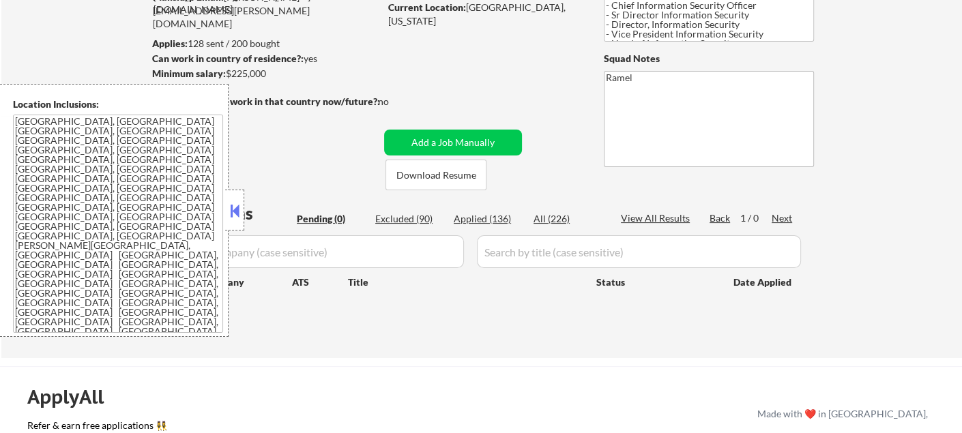
select select ""applied""
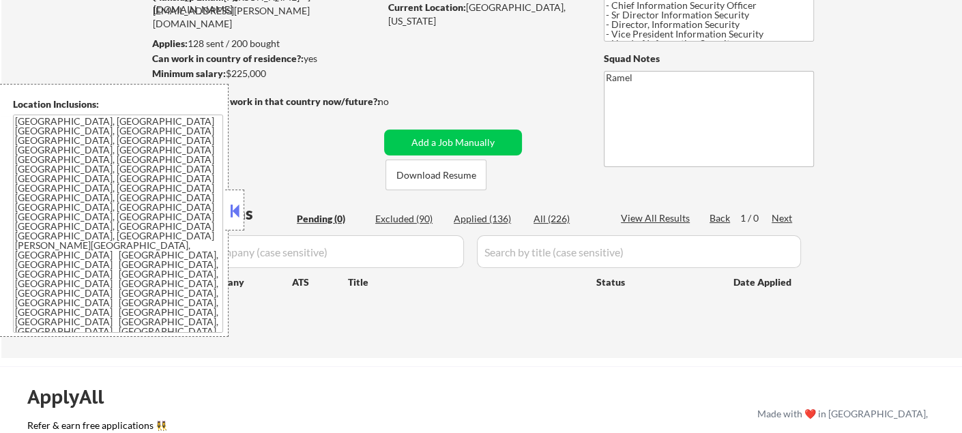
select select ""applied""
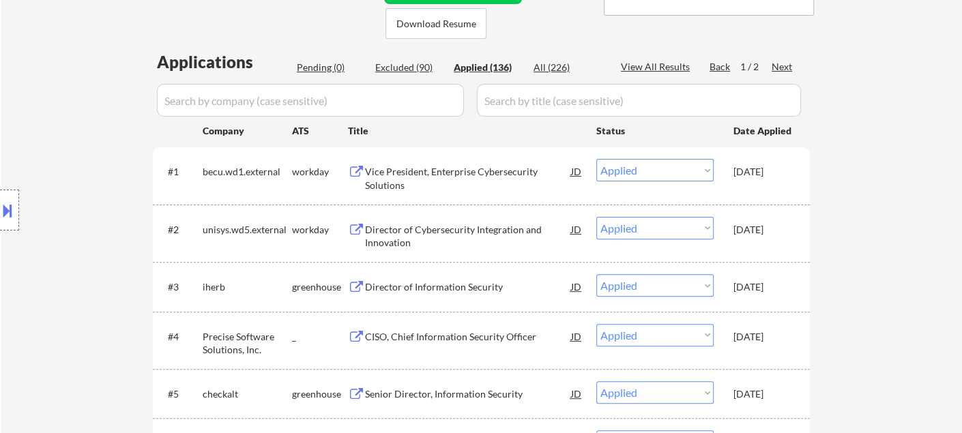
scroll to position [227, 0]
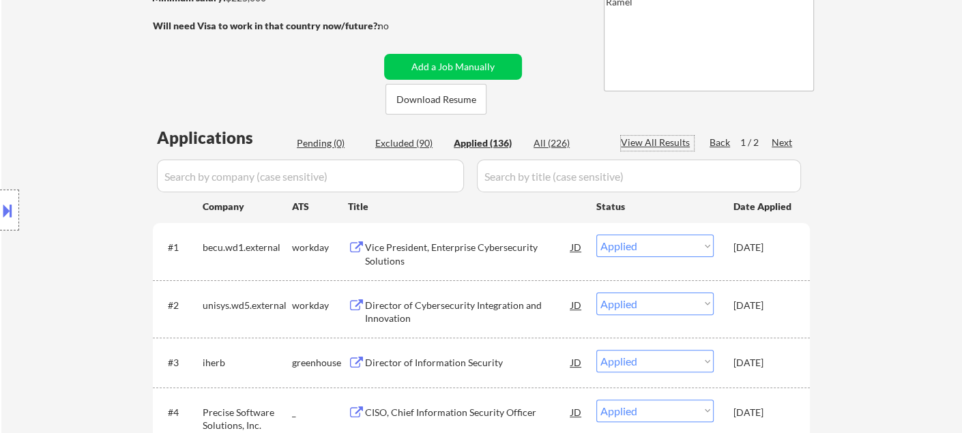
click at [661, 145] on div "View All Results" at bounding box center [657, 143] width 73 height 14
select select ""applied""
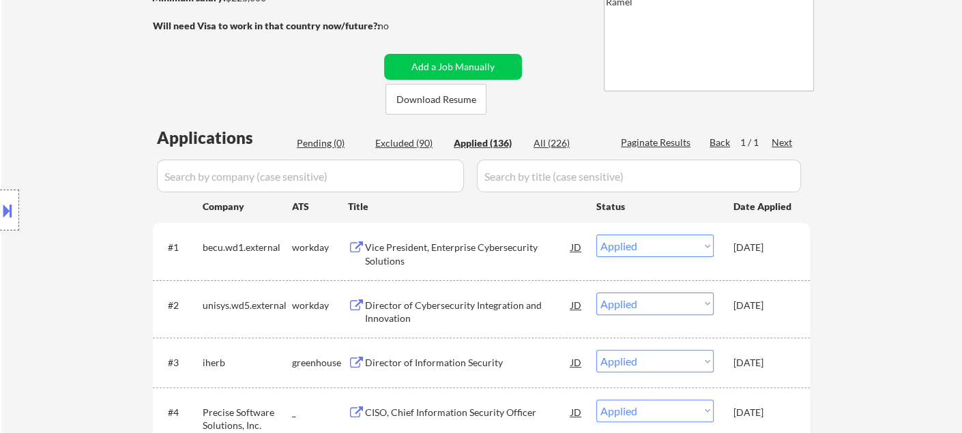
select select ""applied""
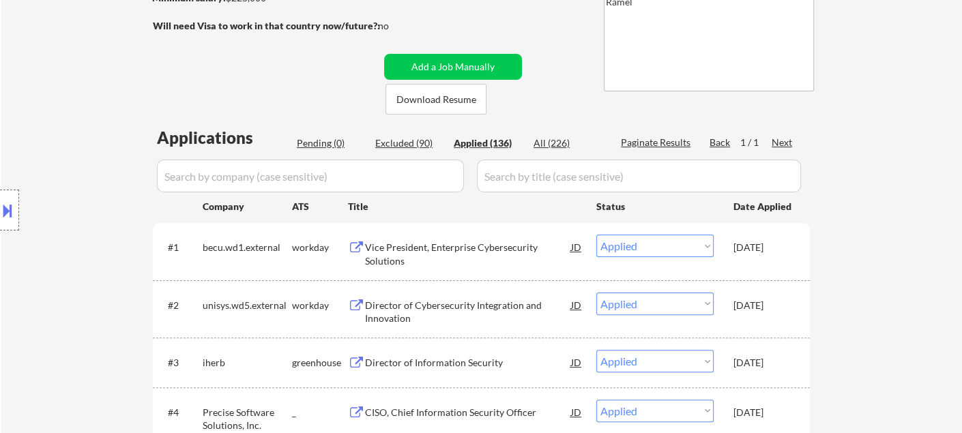
select select ""applied""
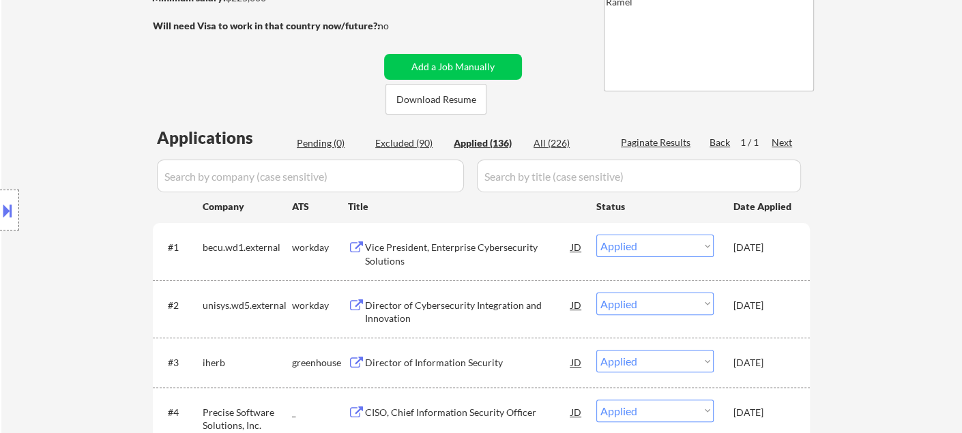
select select ""applied""
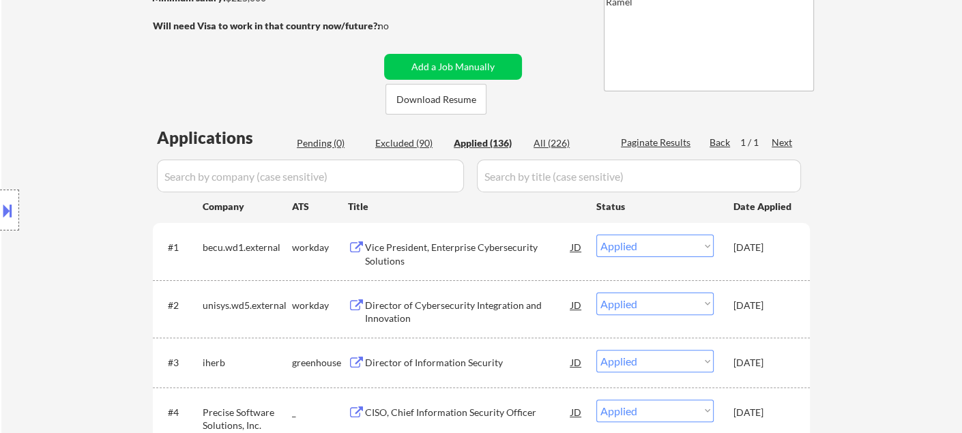
select select ""applied""
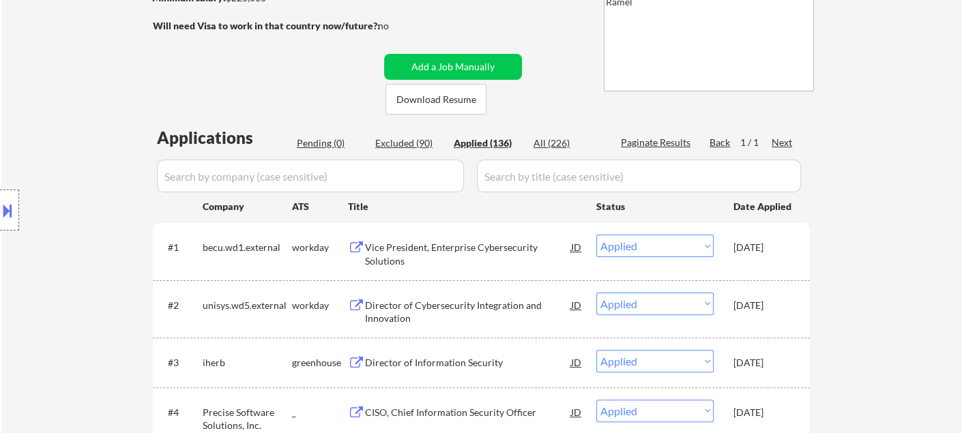
select select ""applied""
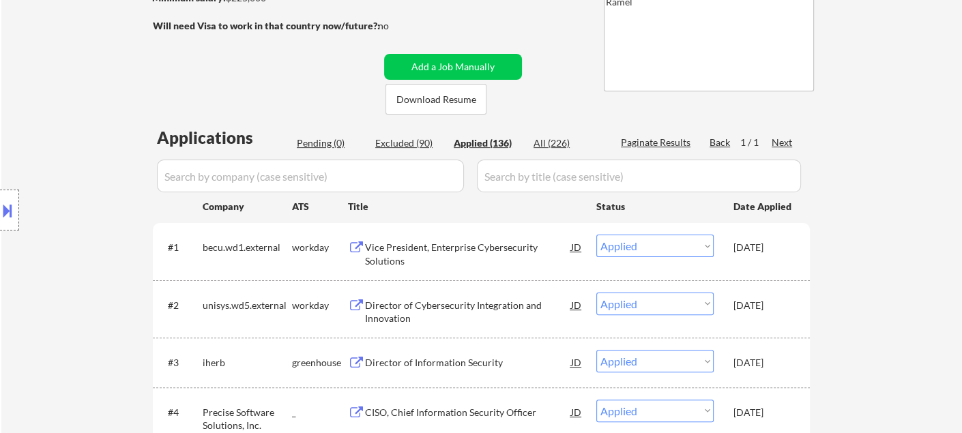
select select ""applied""
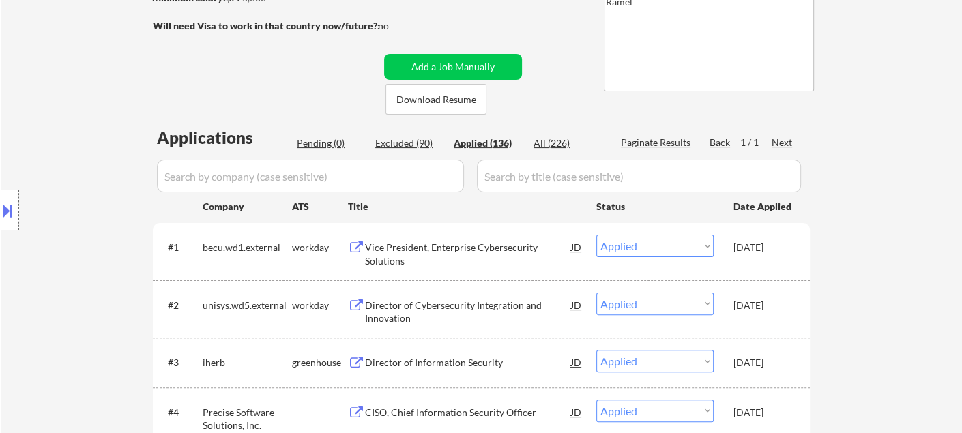
select select ""applied""
drag, startPoint x: 42, startPoint y: 213, endPoint x: 52, endPoint y: 224, distance: 15.0
click at [43, 213] on div "Location Inclusions: [GEOGRAPHIC_DATA], [GEOGRAPHIC_DATA] [GEOGRAPHIC_DATA], [G…" at bounding box center [122, 210] width 244 height 253
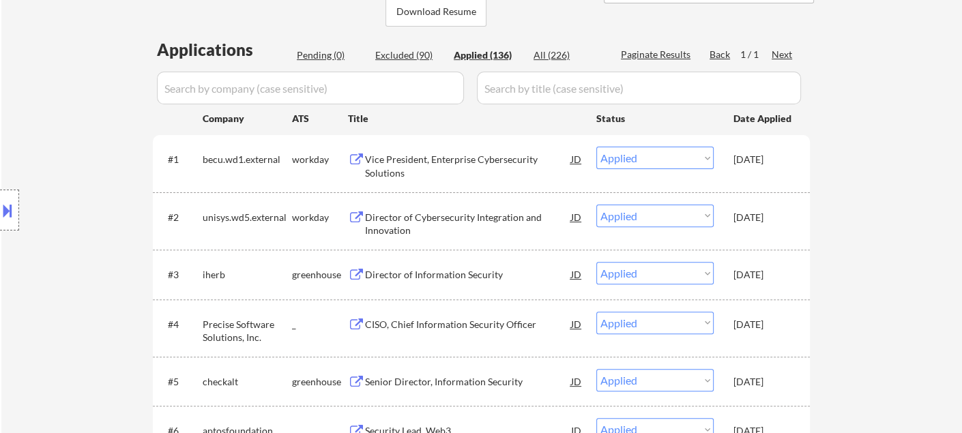
scroll to position [222, 0]
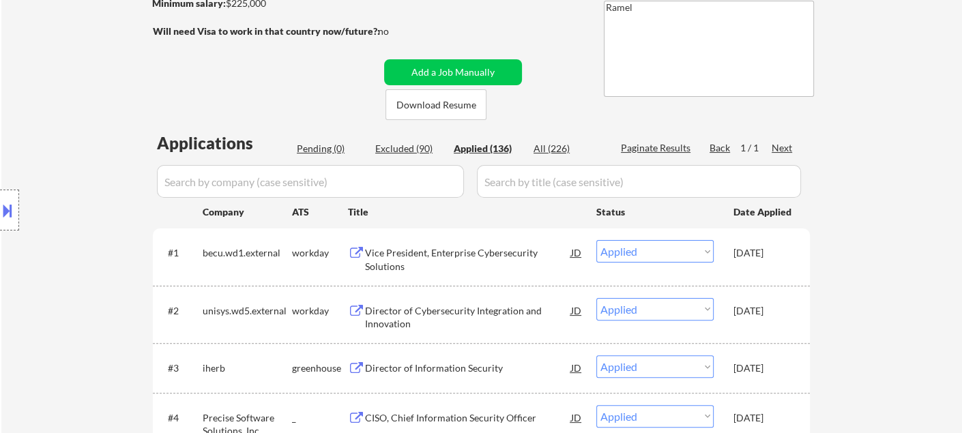
click at [23, 136] on div "Location Inclusions: [GEOGRAPHIC_DATA], [GEOGRAPHIC_DATA] [GEOGRAPHIC_DATA], [G…" at bounding box center [122, 210] width 244 height 253
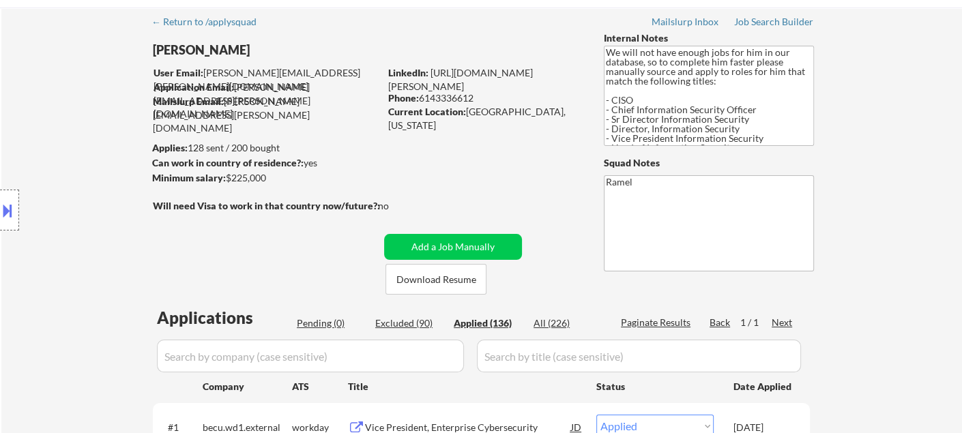
scroll to position [0, 0]
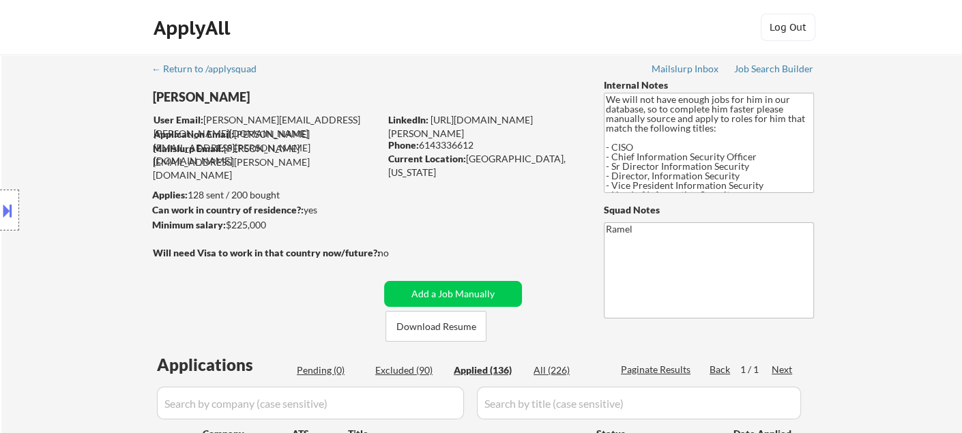
select select ""applied""
click at [450, 145] on div "Phone: [PHONE_NUMBER]" at bounding box center [484, 146] width 193 height 14
copy div "6143336612"
select select ""applied""
